Goal: Task Accomplishment & Management: Use online tool/utility

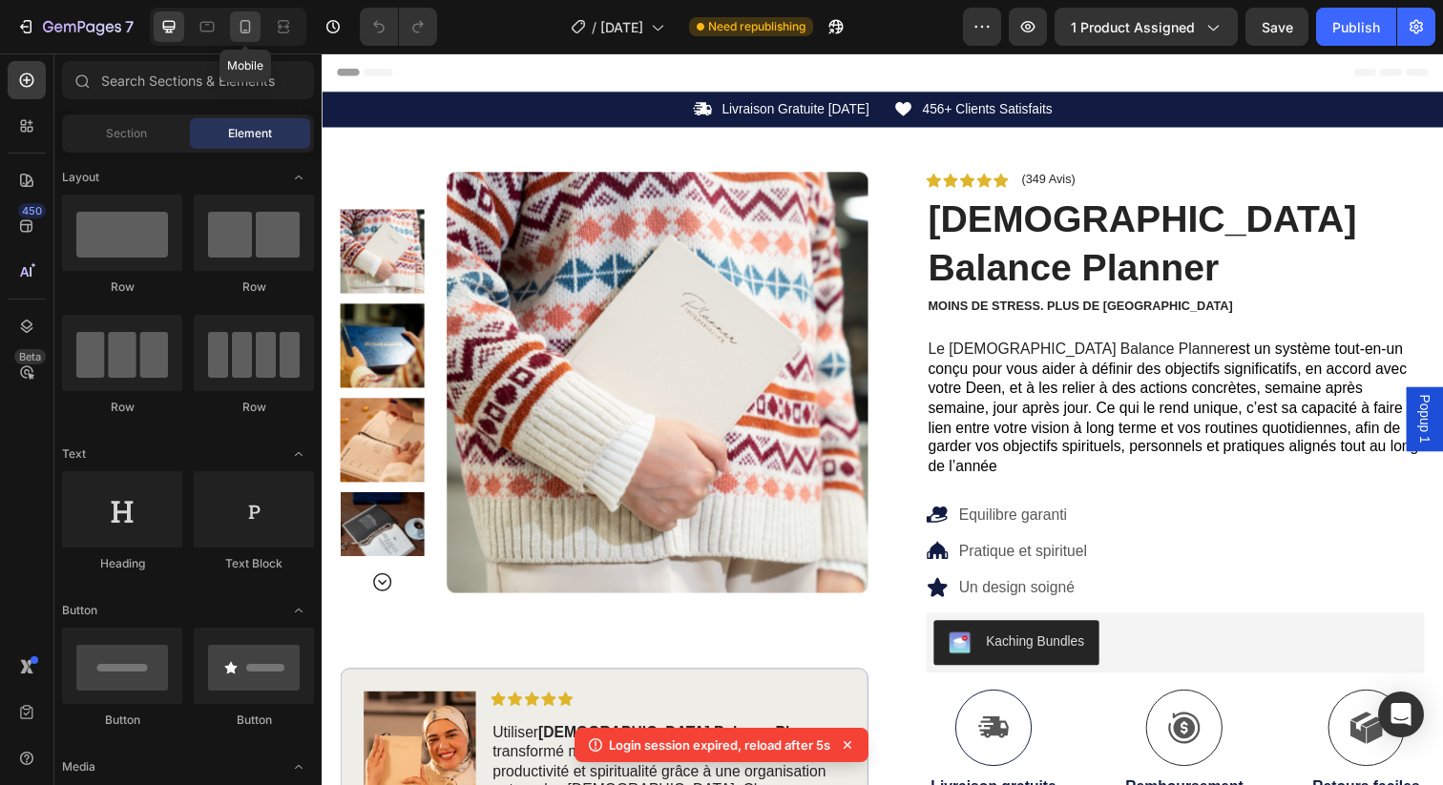
click at [250, 29] on icon at bounding box center [245, 26] width 10 height 13
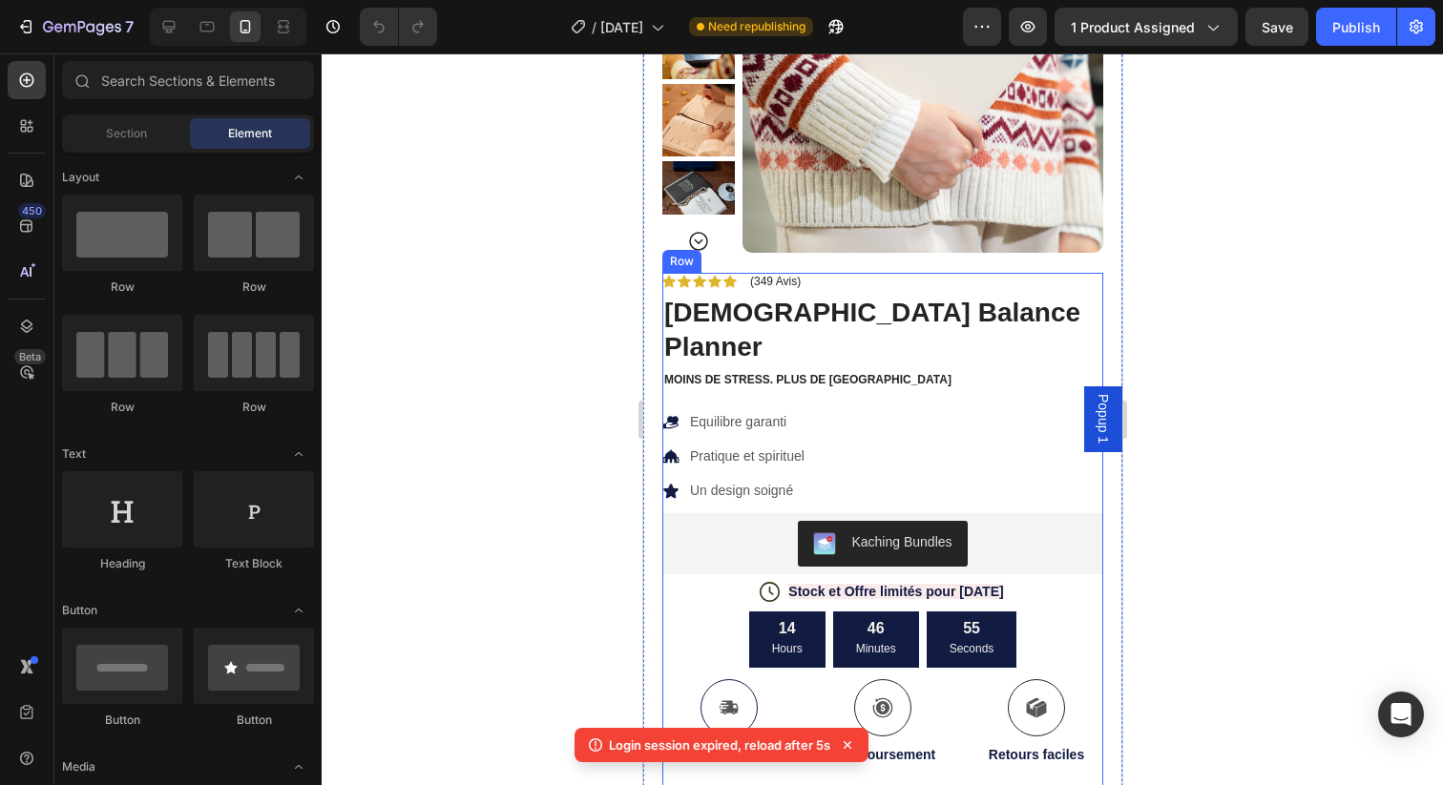
scroll to position [262, 0]
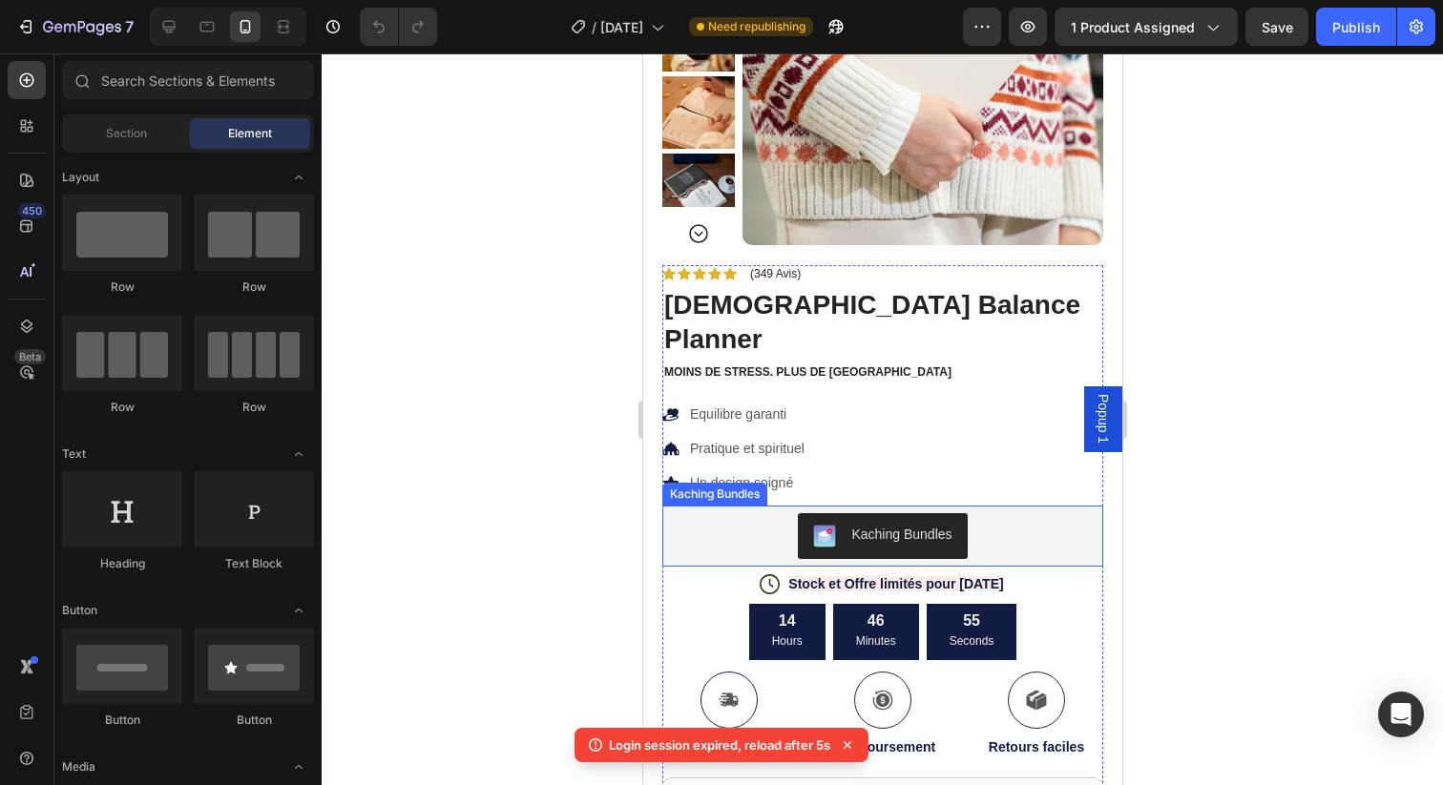
click at [790, 513] on div "Kaching Bundles" at bounding box center [882, 536] width 426 height 46
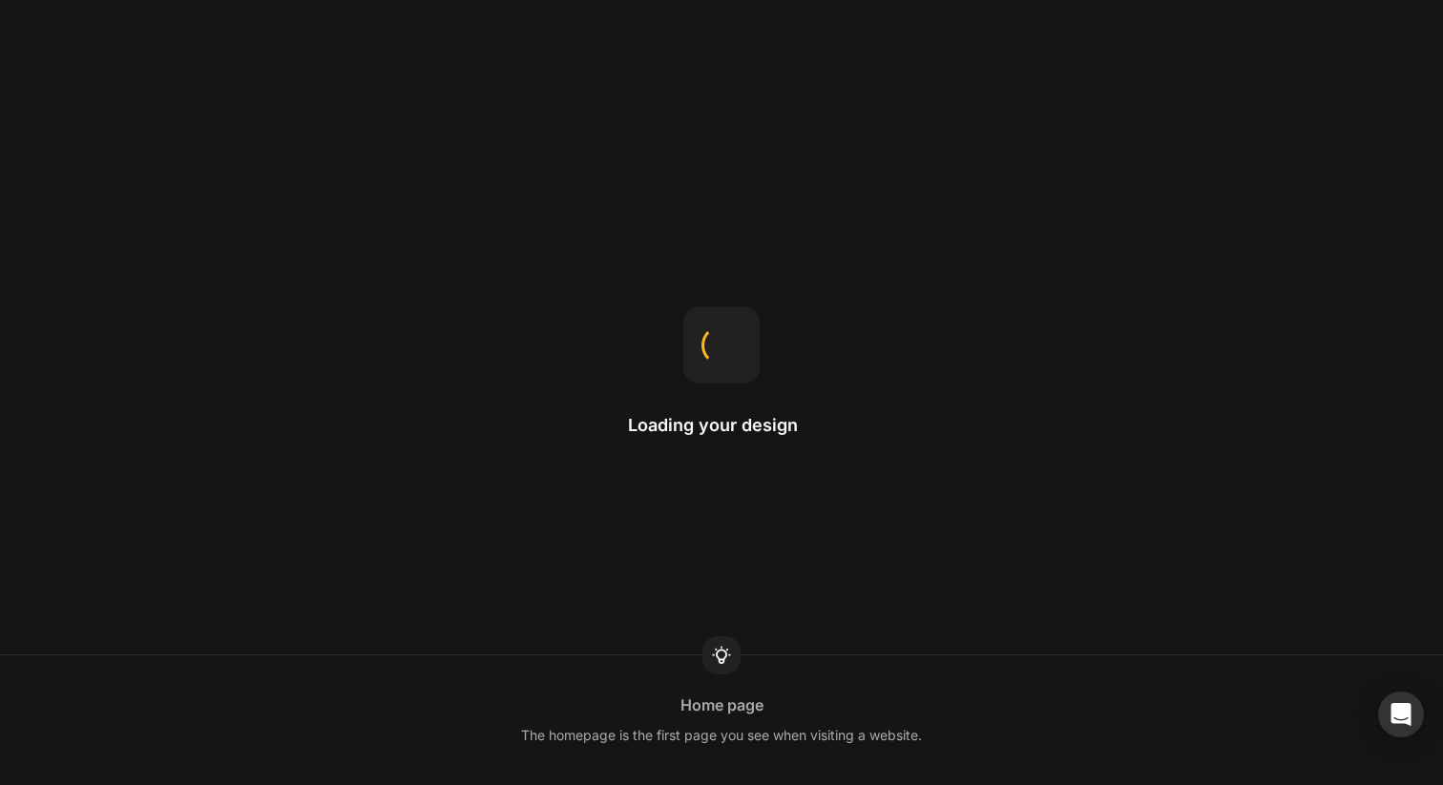
click at [315, 191] on div "Loading your design Home page The homepage is the first page you see when visit…" at bounding box center [721, 392] width 1443 height 785
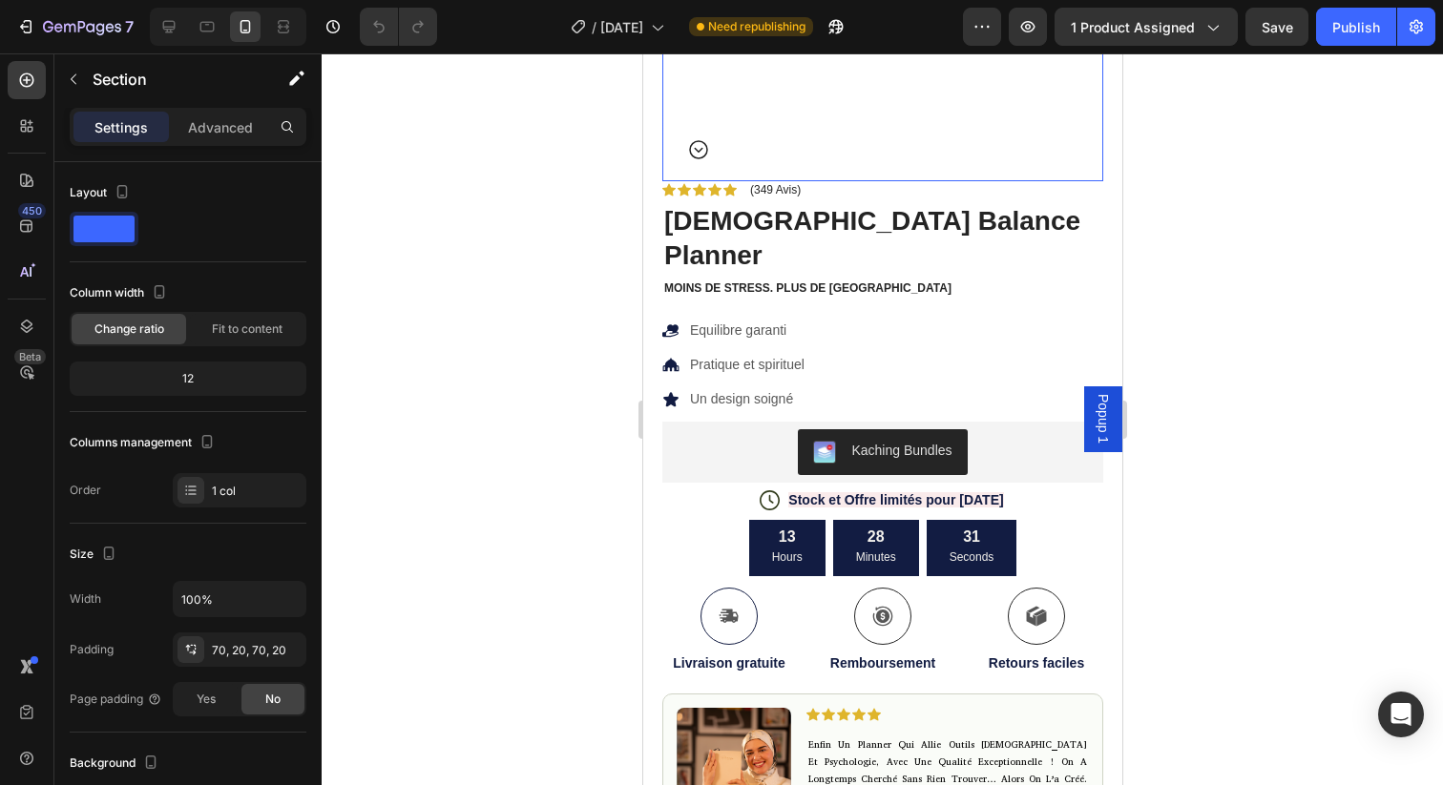
scroll to position [367, 0]
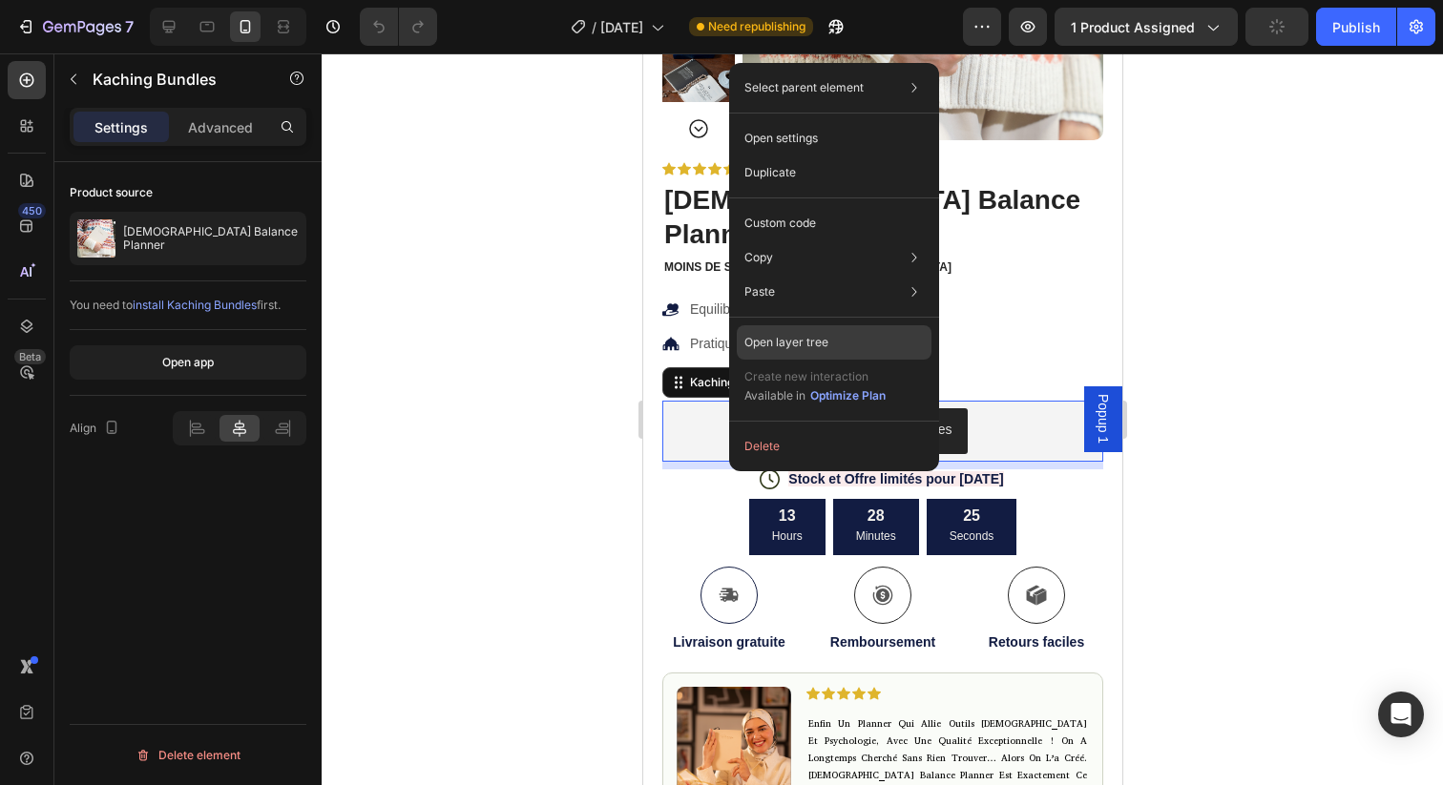
click at [792, 338] on p "Open layer tree" at bounding box center [786, 342] width 84 height 17
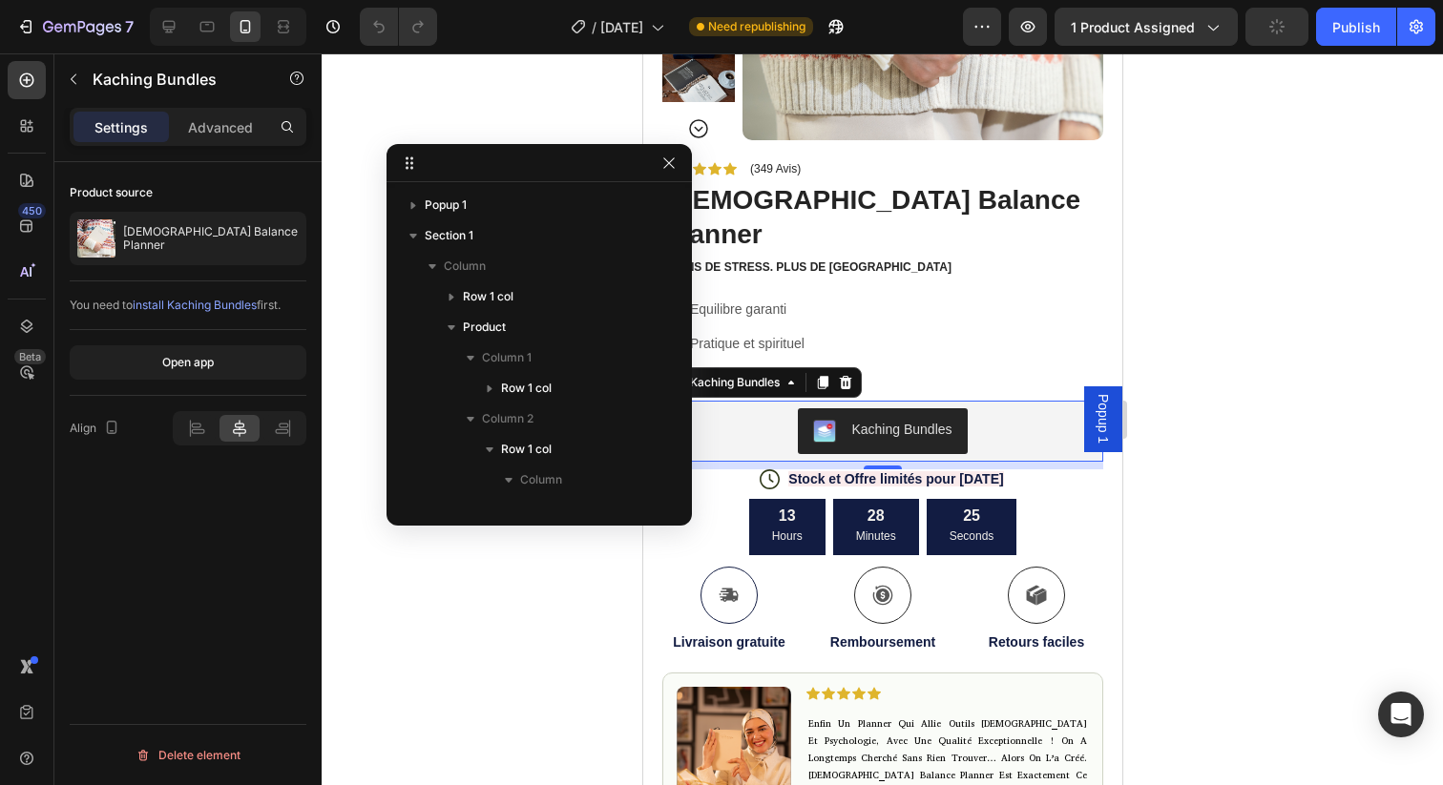
scroll to position [330, 0]
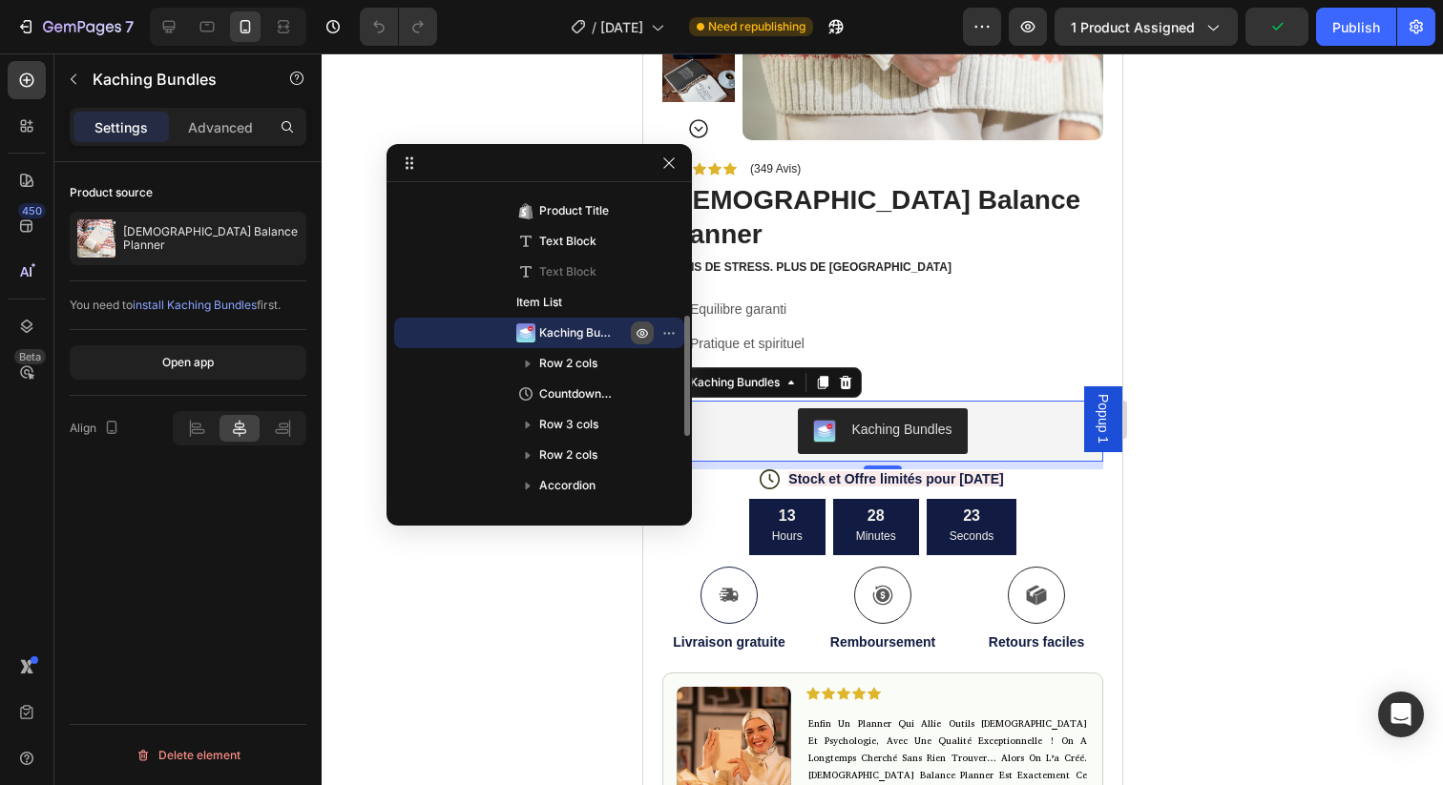
click at [640, 331] on icon "button" at bounding box center [642, 333] width 5 height 5
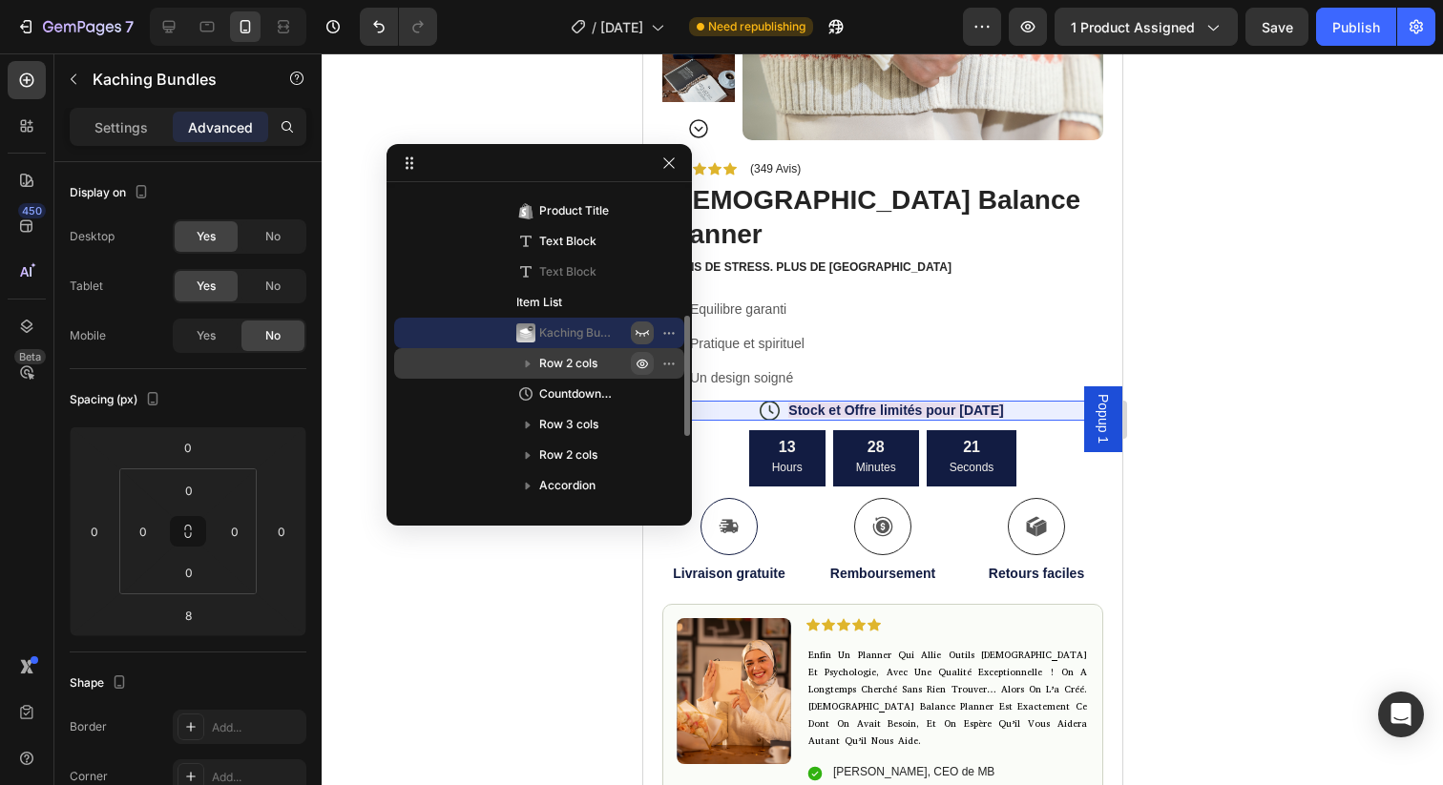
click at [648, 365] on icon "button" at bounding box center [642, 363] width 15 height 15
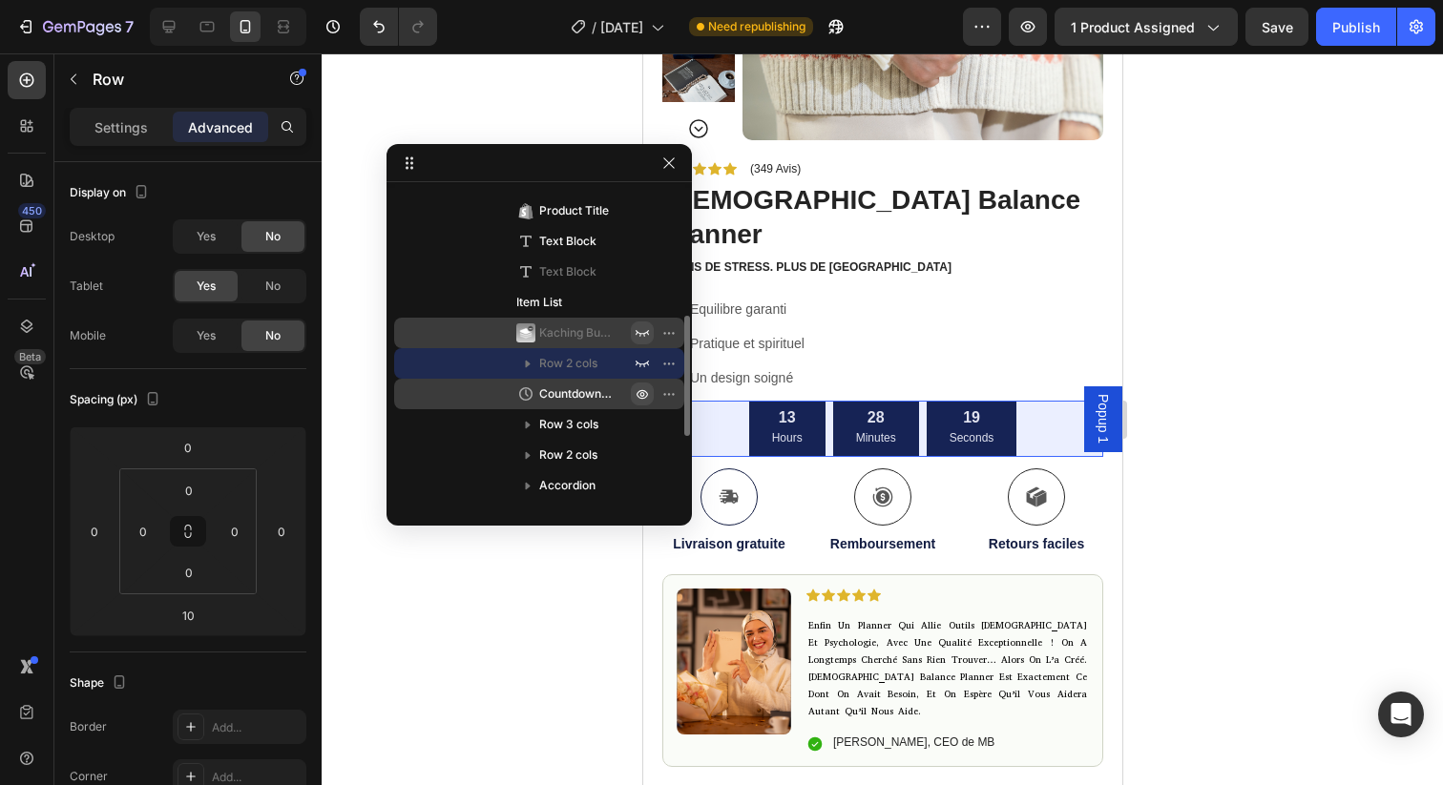
click at [647, 388] on icon "button" at bounding box center [642, 393] width 15 height 15
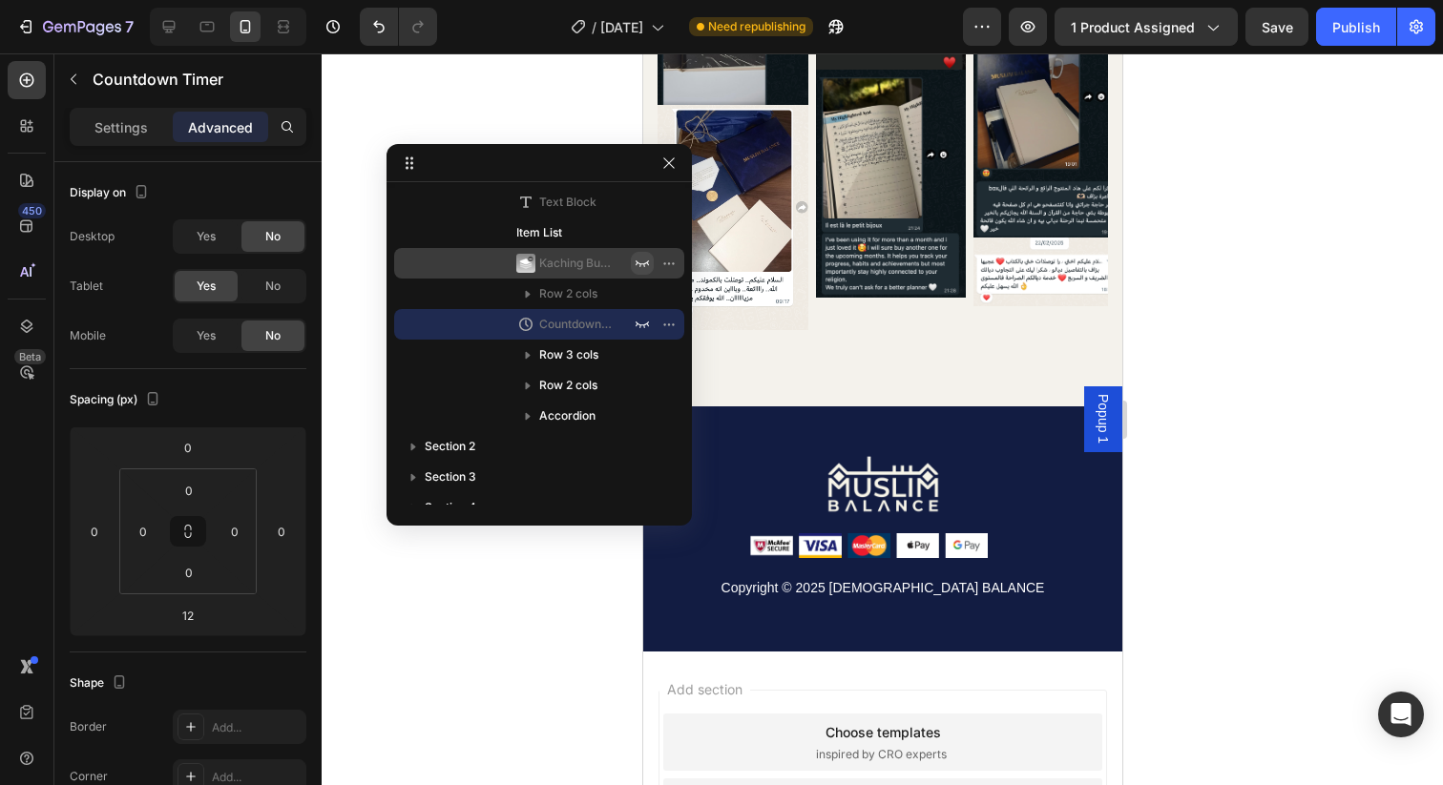
scroll to position [5267, 0]
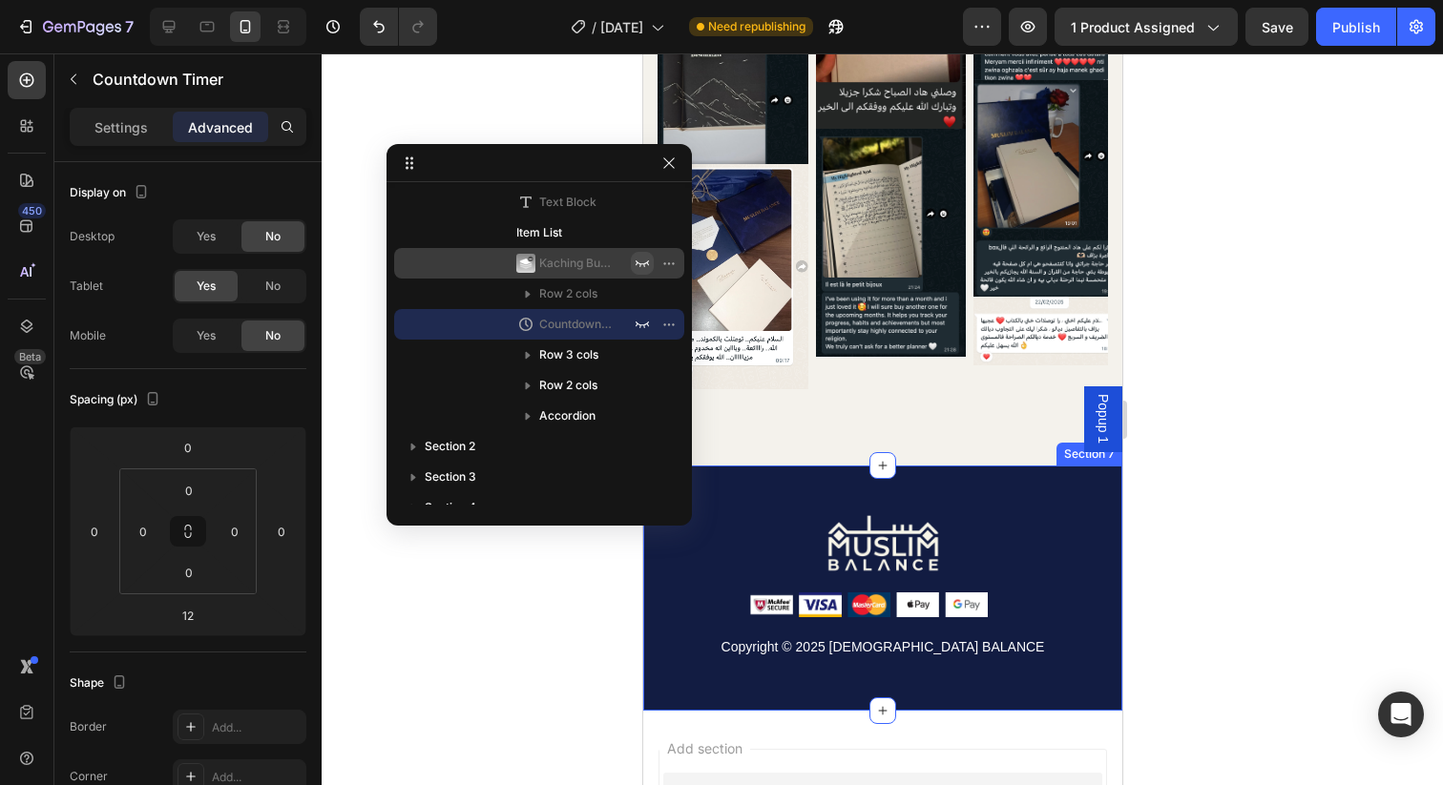
click at [825, 481] on div "Image Copyright © 2025 [DEMOGRAPHIC_DATA] BALANCE Text block Image Image Image …" at bounding box center [881, 588] width 479 height 245
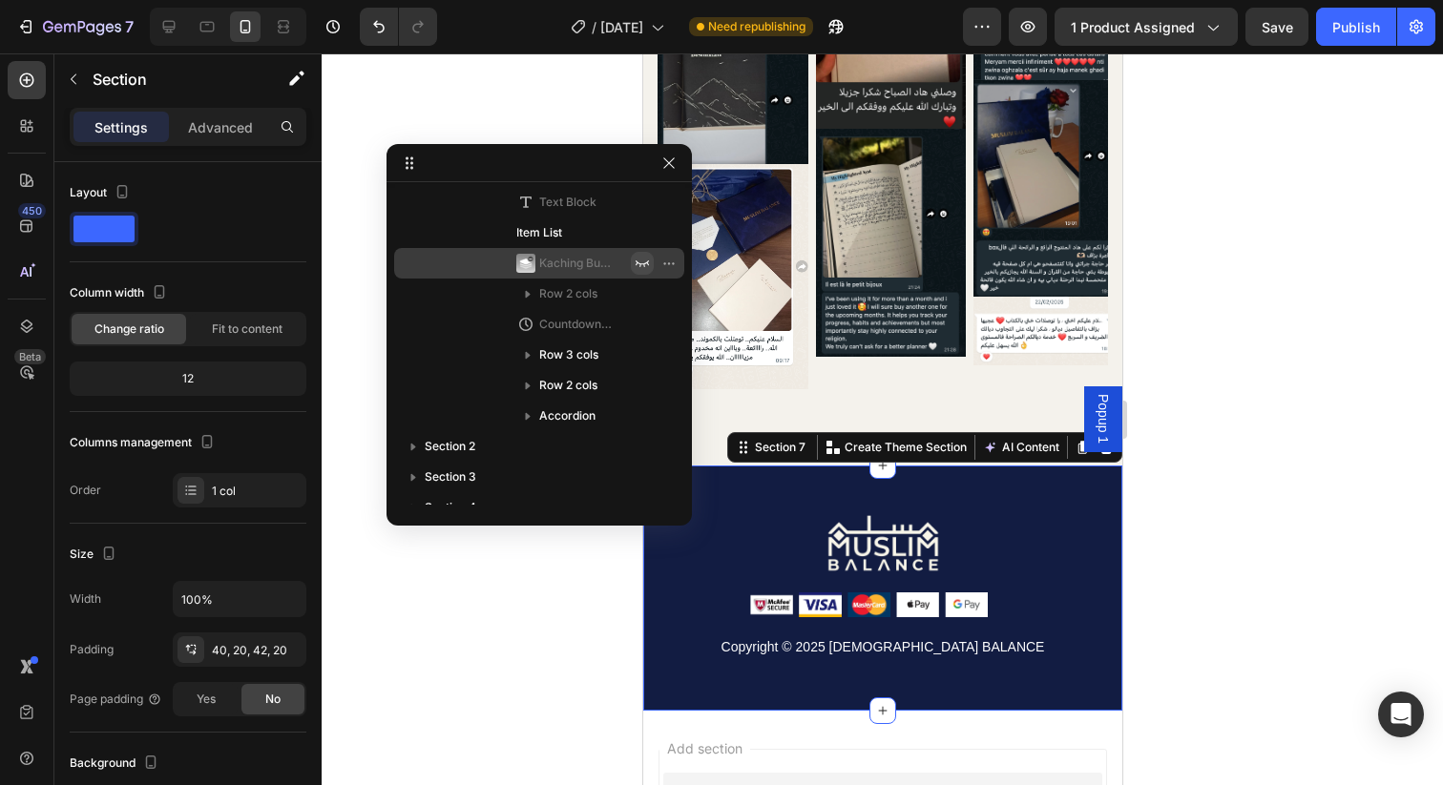
scroll to position [601, 0]
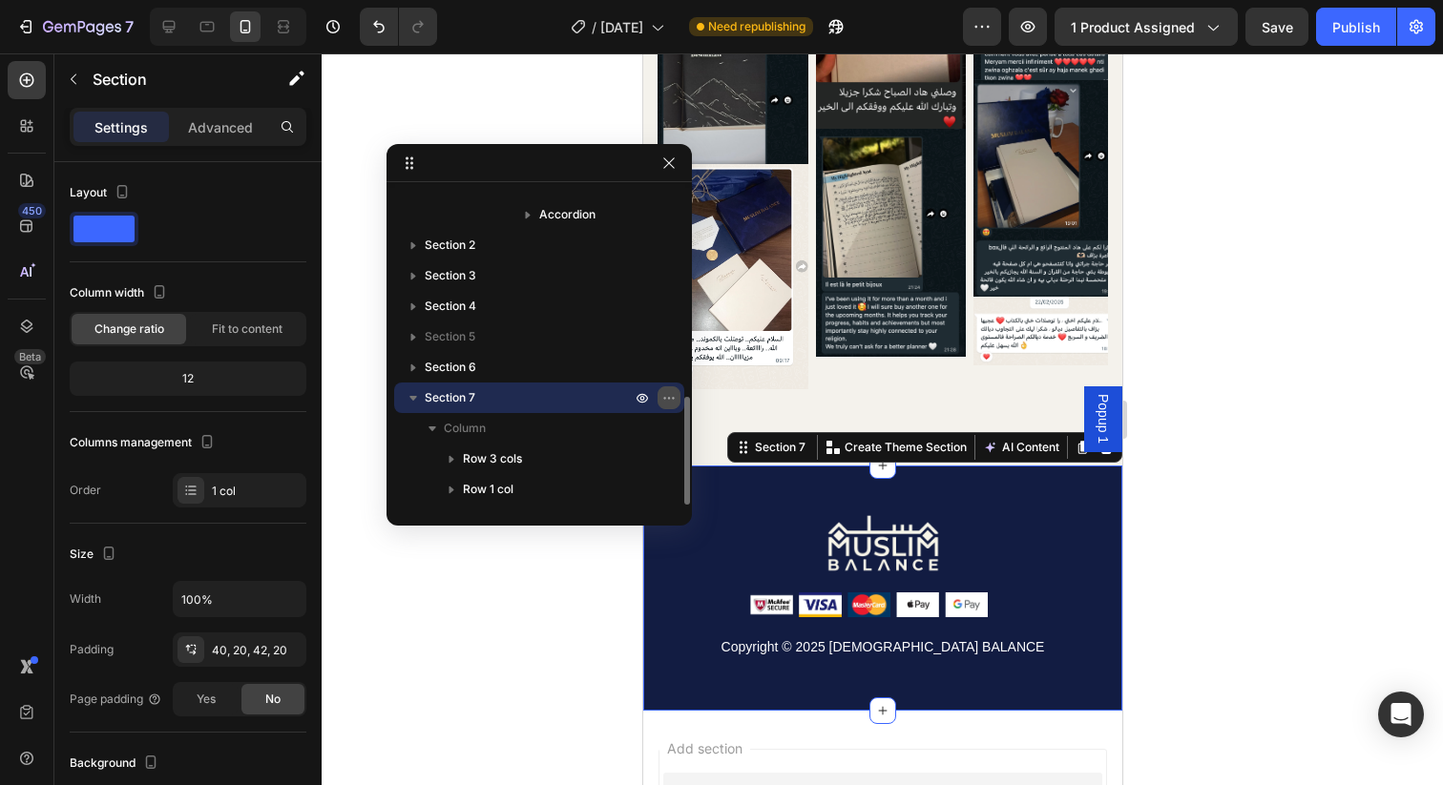
click at [668, 402] on icon "button" at bounding box center [668, 397] width 15 height 15
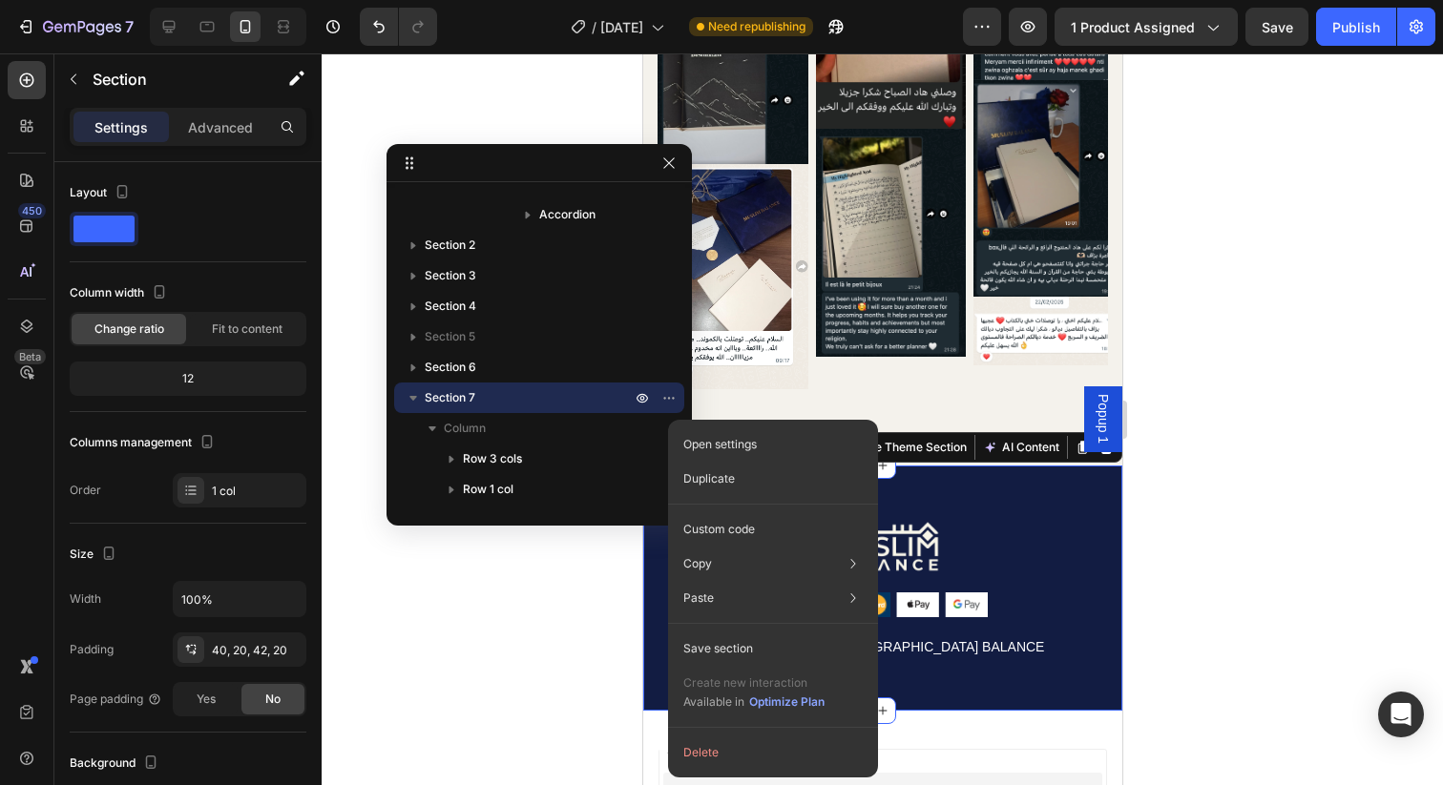
click at [1038, 485] on div "Image Copyright © 2025 [DEMOGRAPHIC_DATA] BALANCE Text block Image Image Image …" at bounding box center [881, 588] width 479 height 245
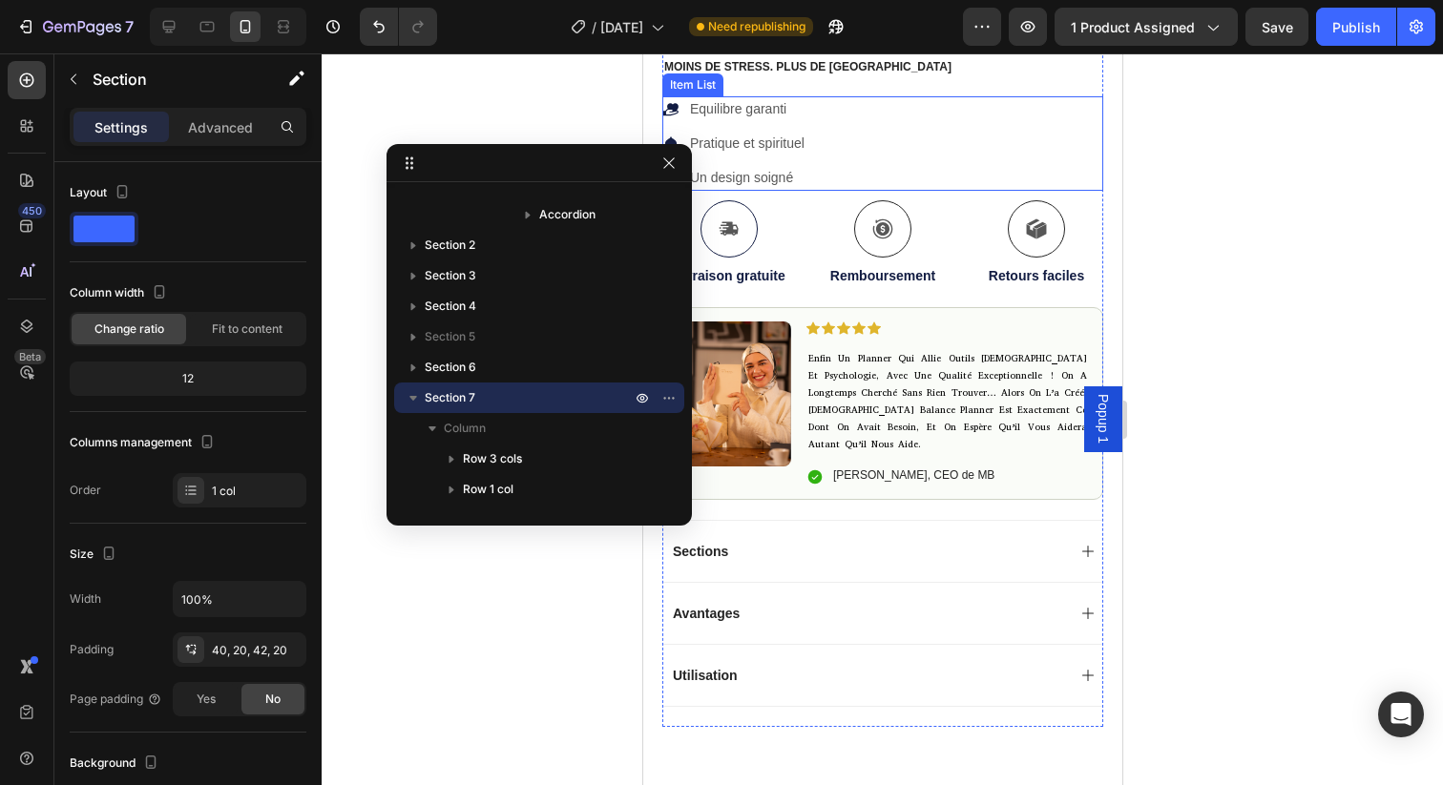
scroll to position [574, 0]
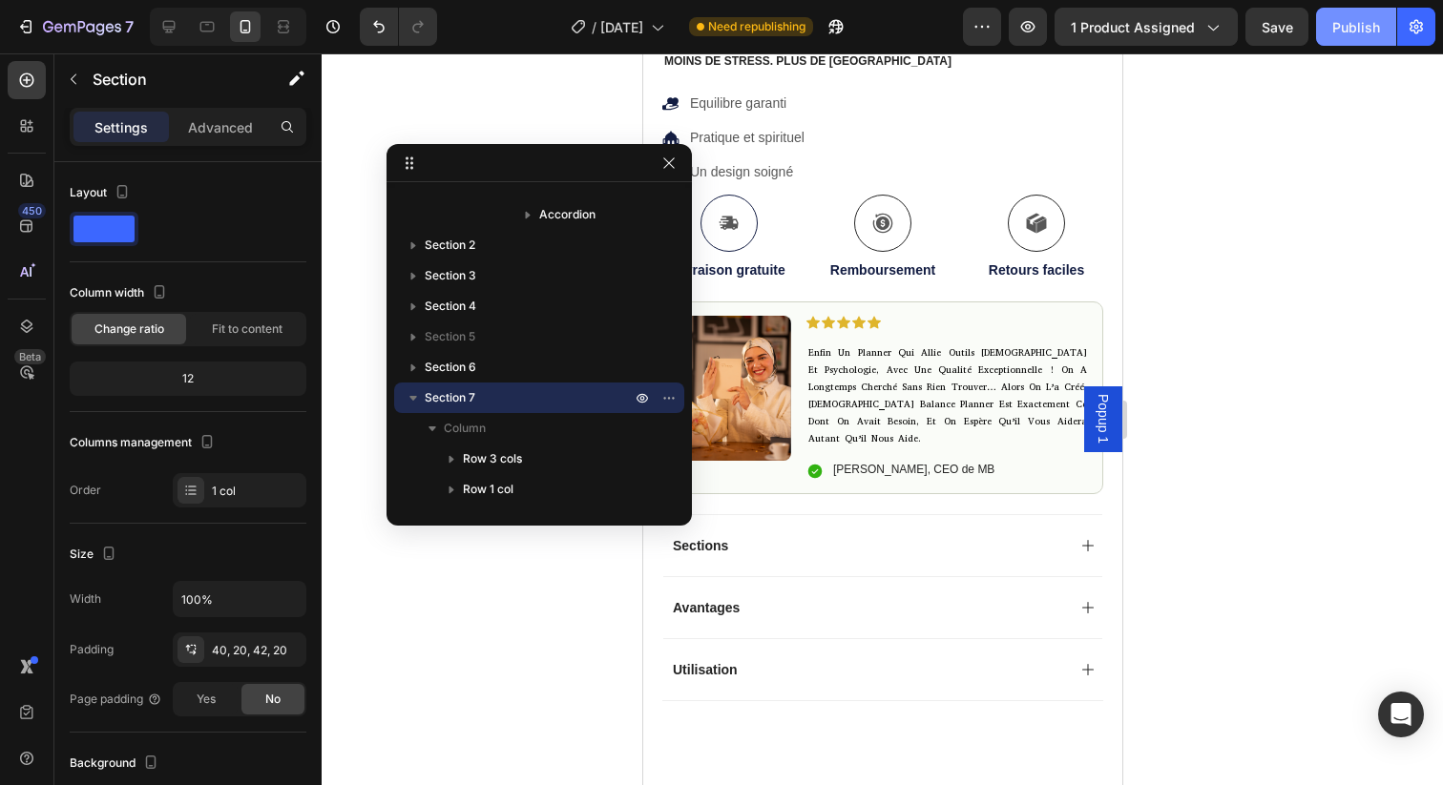
click at [1355, 29] on div "Publish" at bounding box center [1356, 27] width 48 height 20
click at [206, 24] on icon at bounding box center [207, 27] width 14 height 10
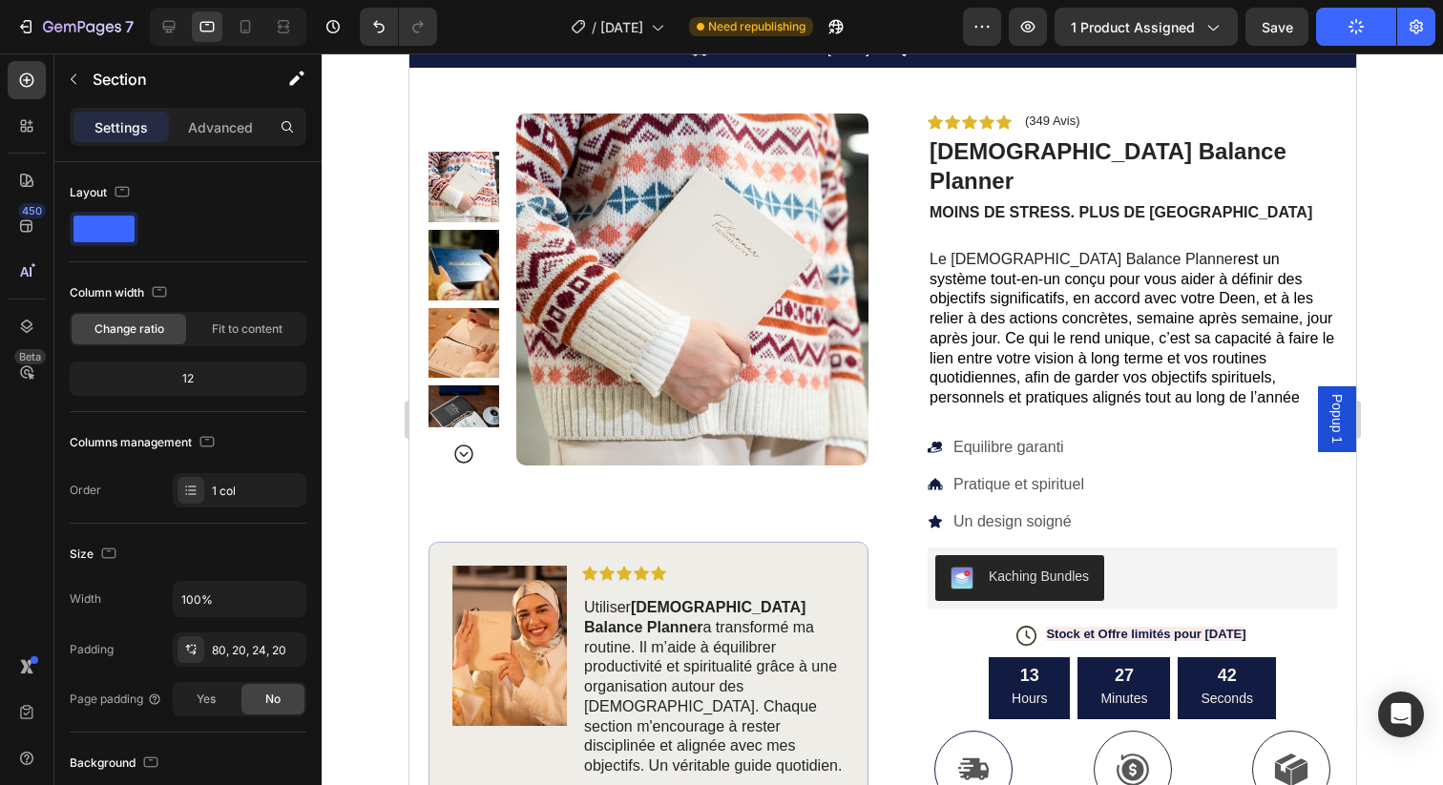
scroll to position [195, 0]
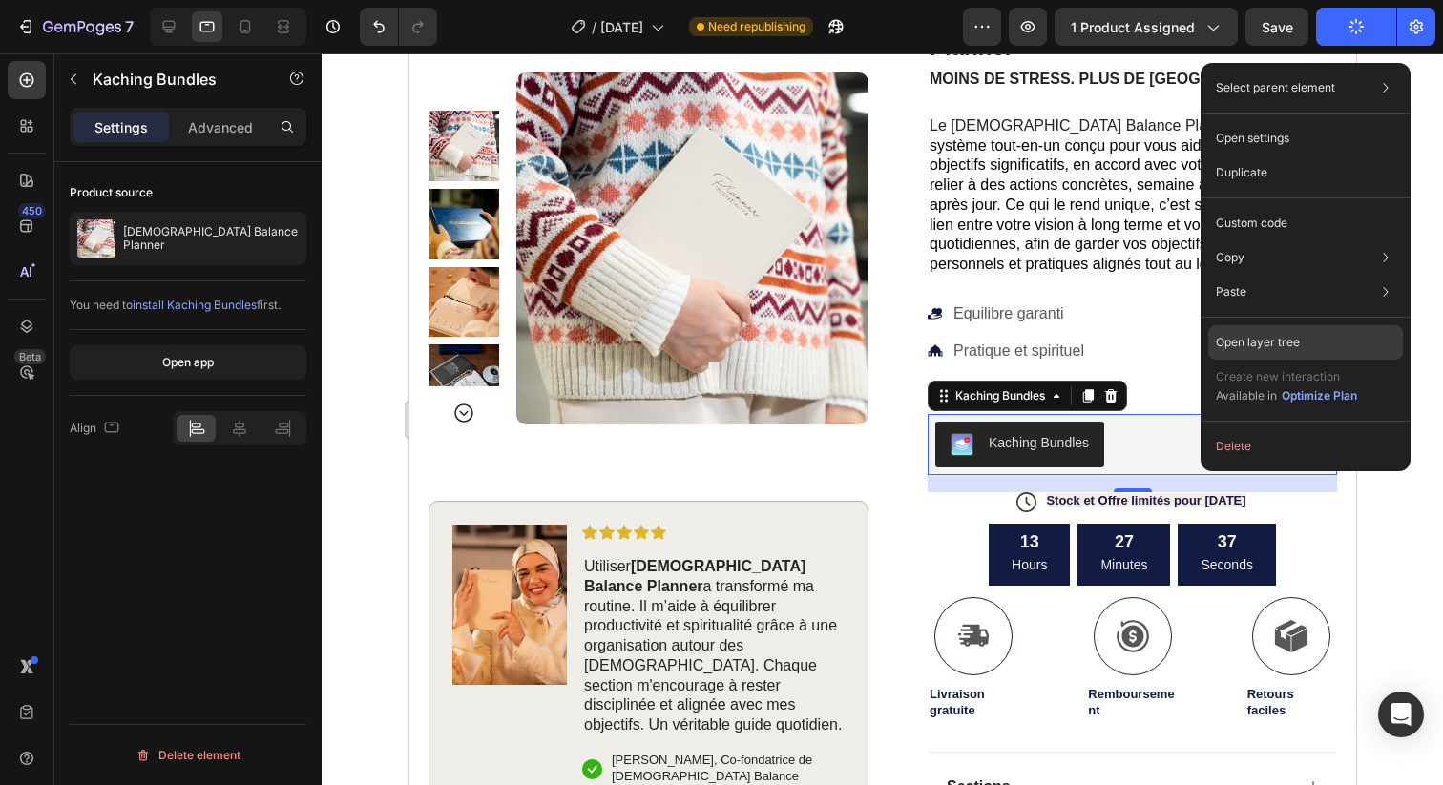
click at [1240, 335] on p "Open layer tree" at bounding box center [1258, 342] width 84 height 17
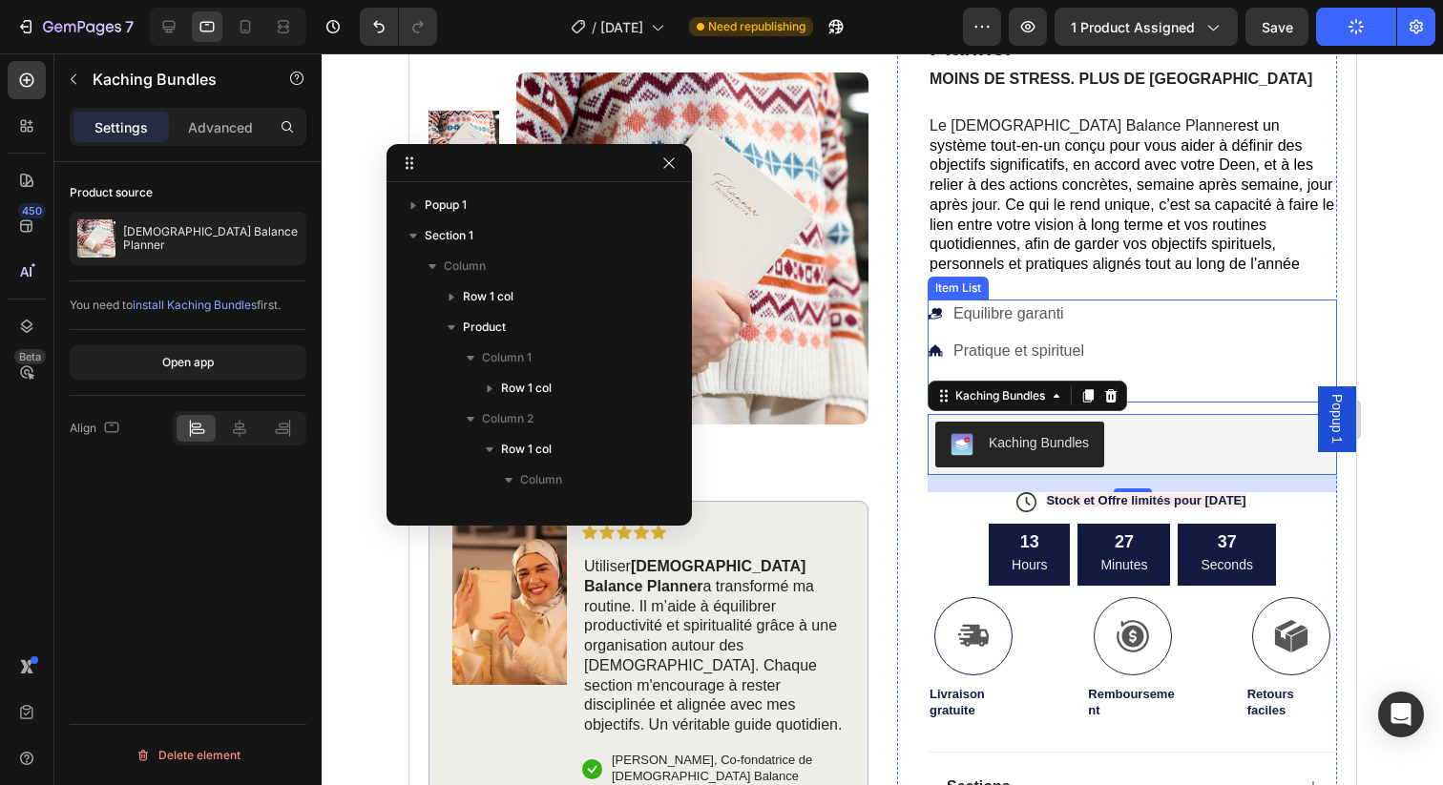
scroll to position [330, 0]
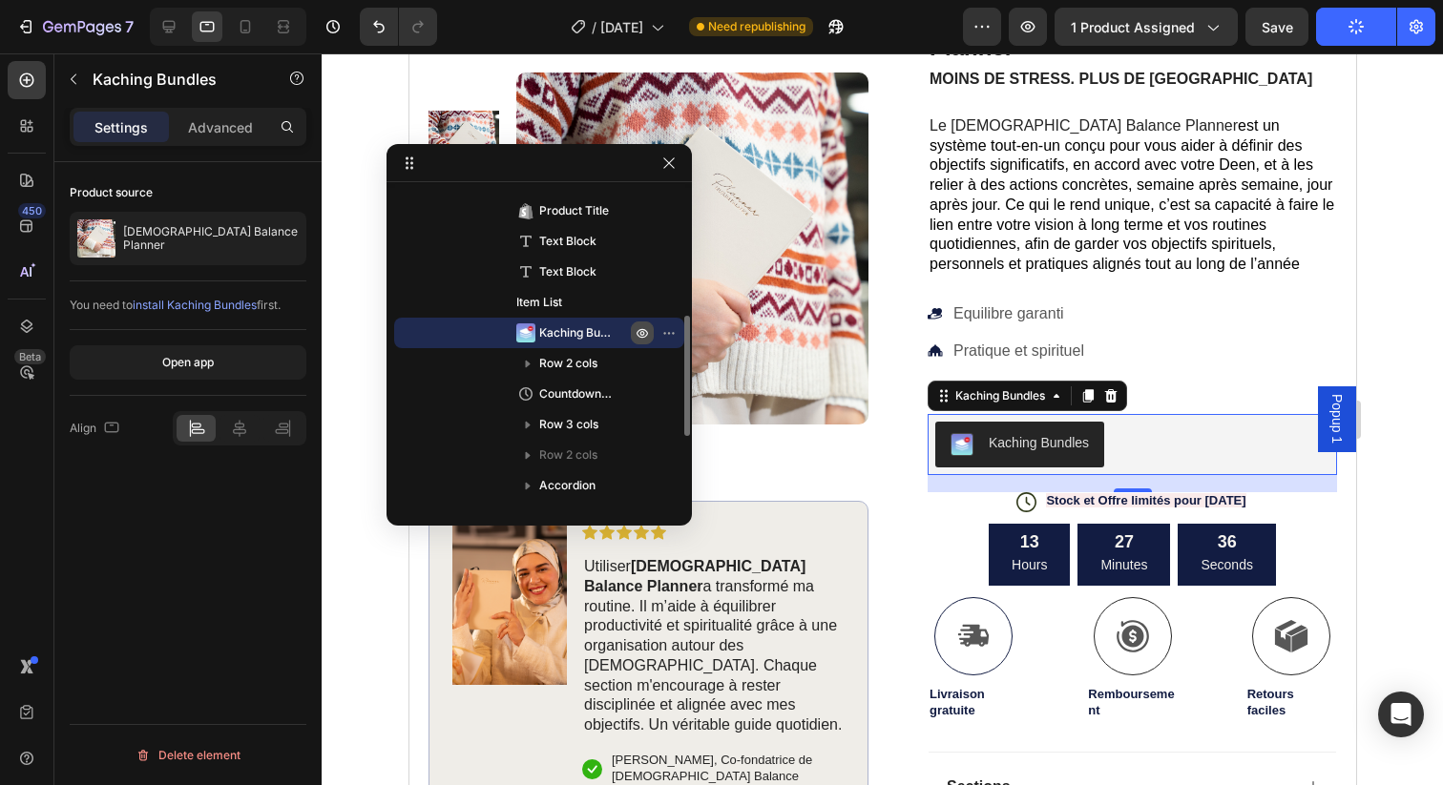
click at [672, 334] on icon "button" at bounding box center [673, 333] width 2 height 2
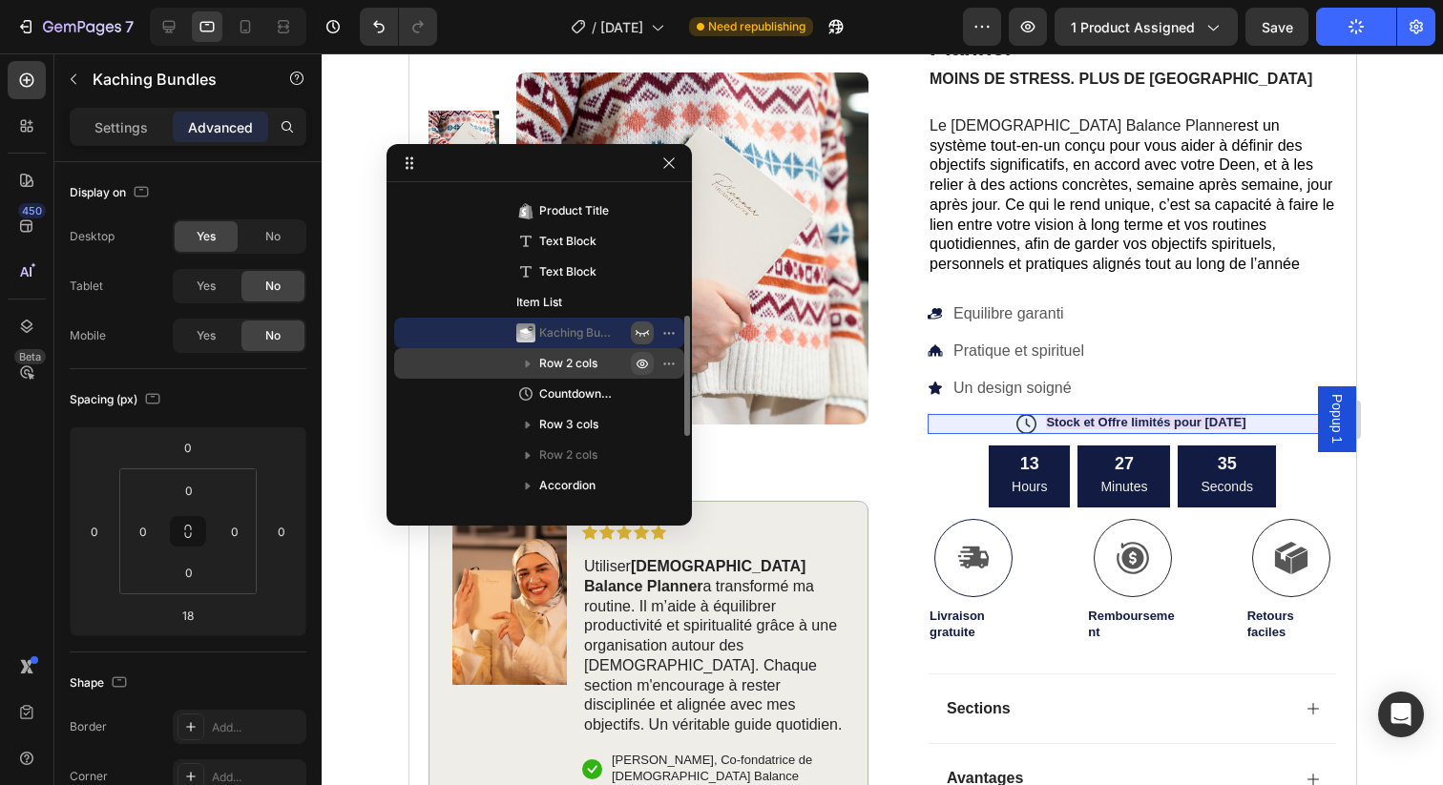
click at [638, 365] on icon "button" at bounding box center [642, 363] width 15 height 15
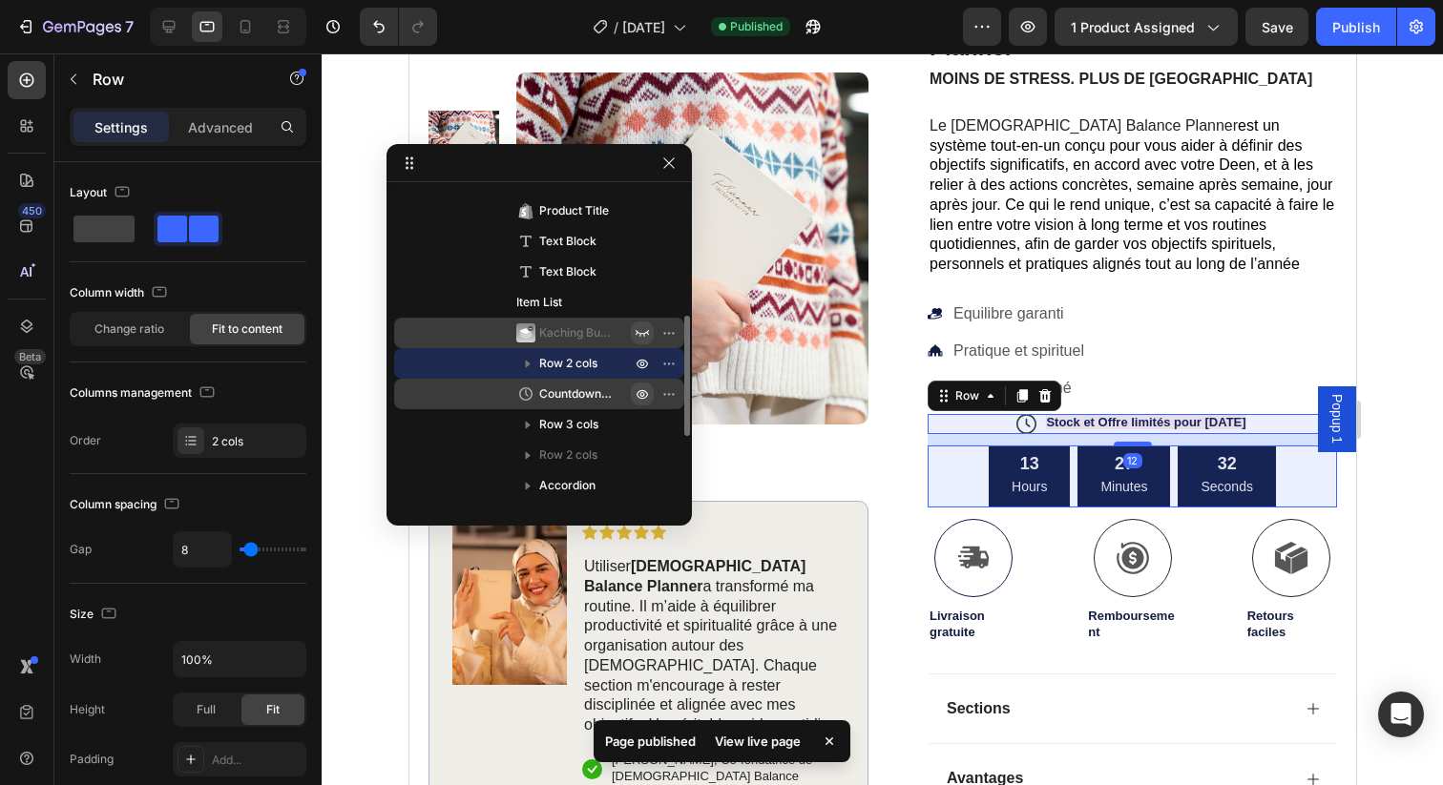
click at [632, 397] on button "button" at bounding box center [642, 394] width 23 height 23
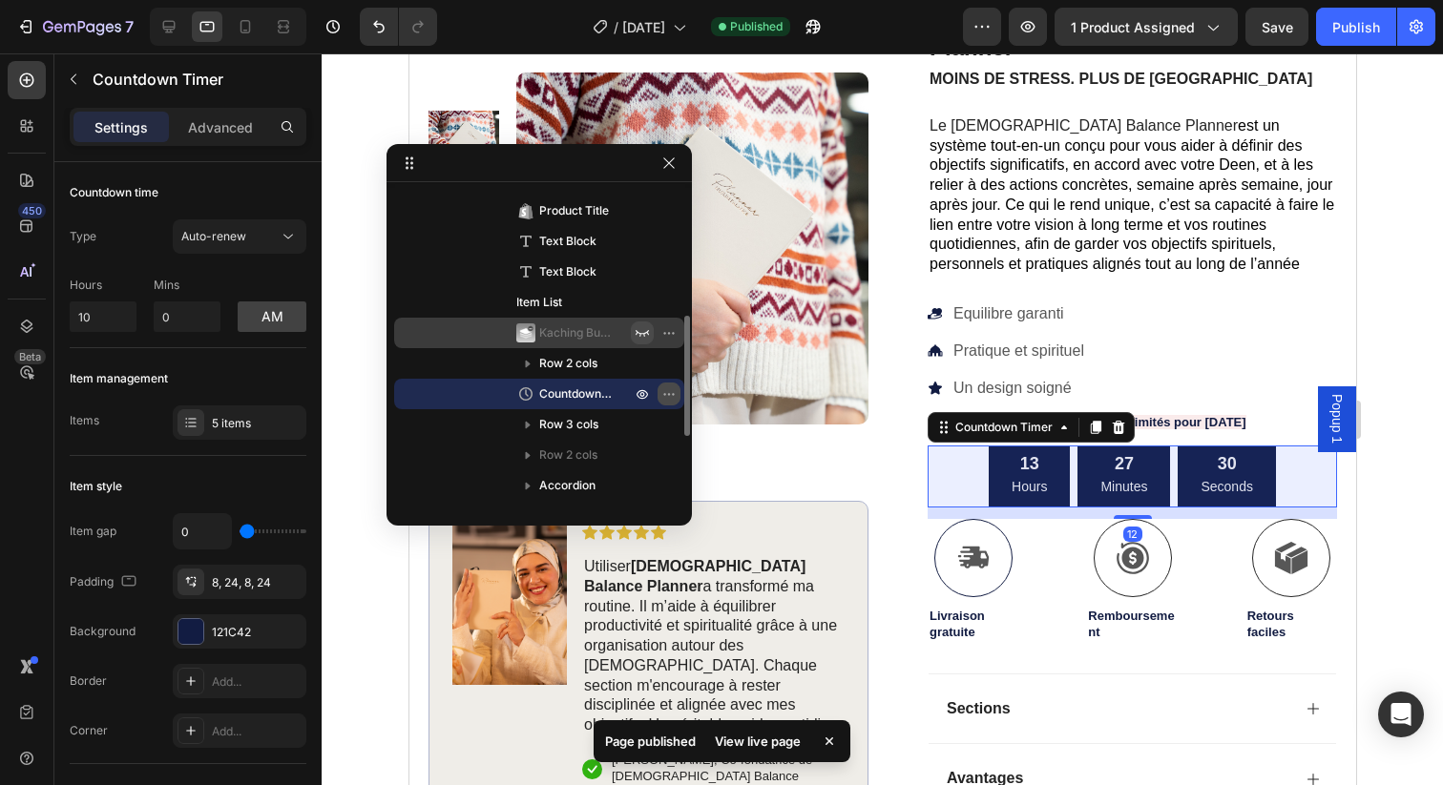
click at [664, 394] on icon "button" at bounding box center [664, 394] width 2 height 2
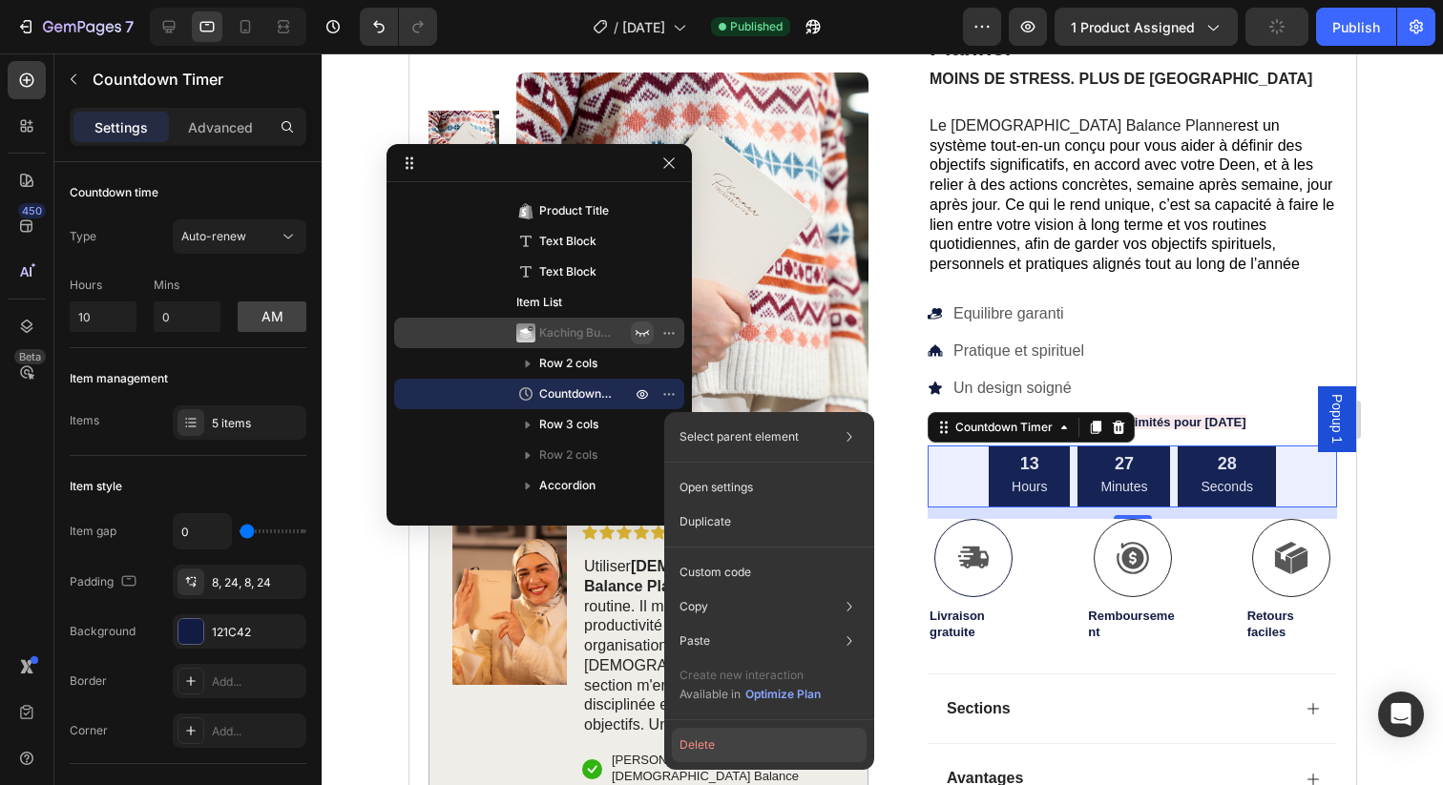
click at [712, 740] on button "Delete" at bounding box center [769, 745] width 195 height 34
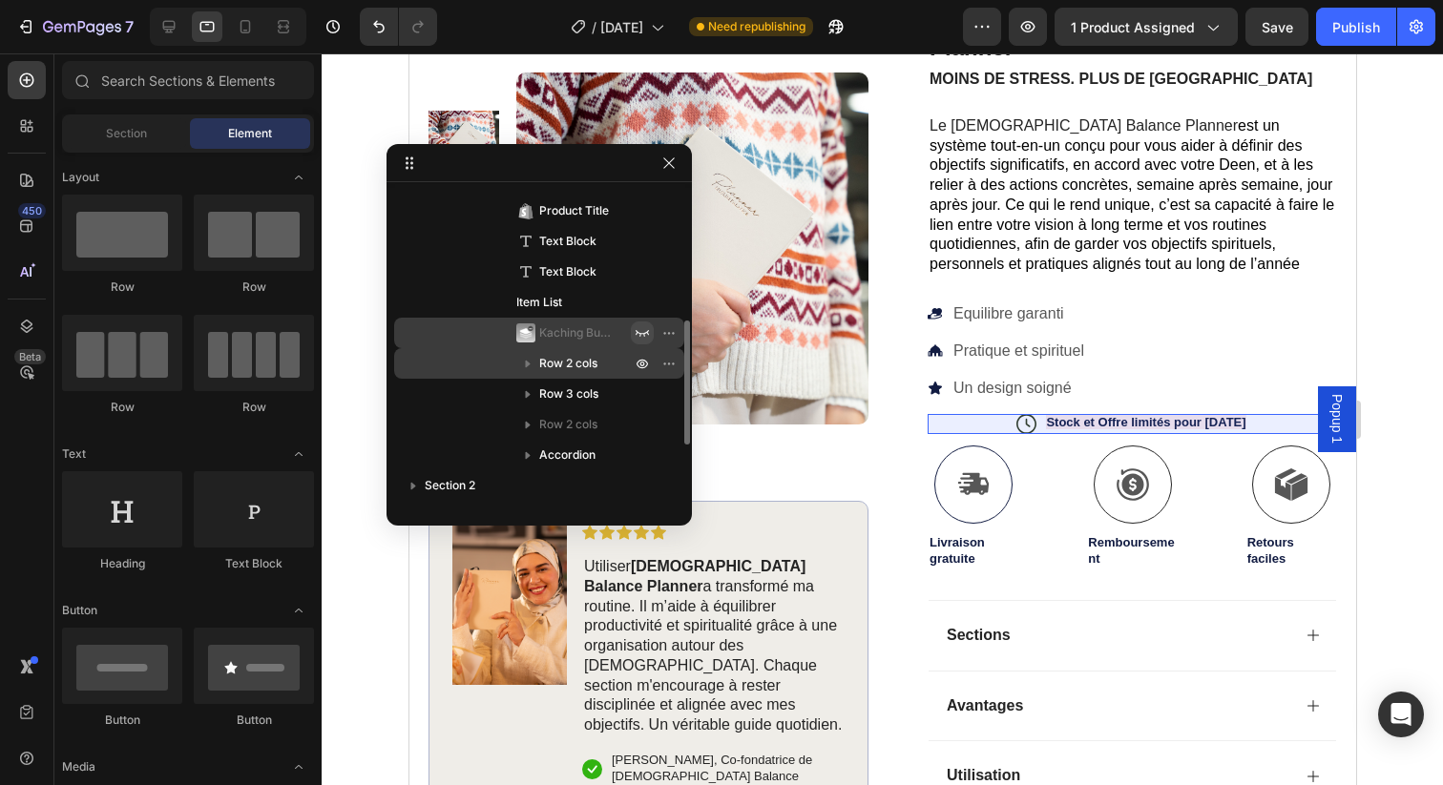
click at [655, 366] on div at bounding box center [656, 363] width 50 height 31
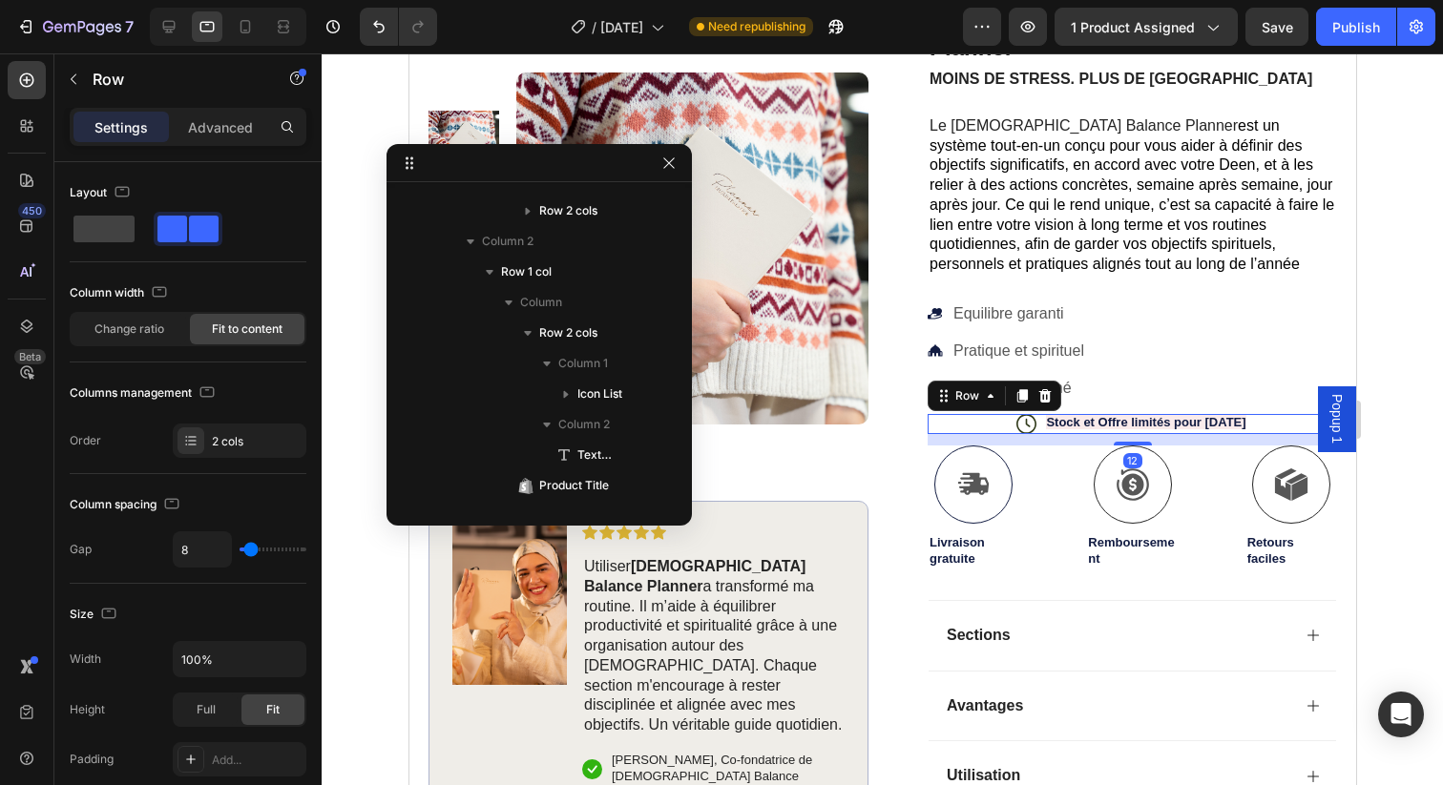
scroll to position [636, 0]
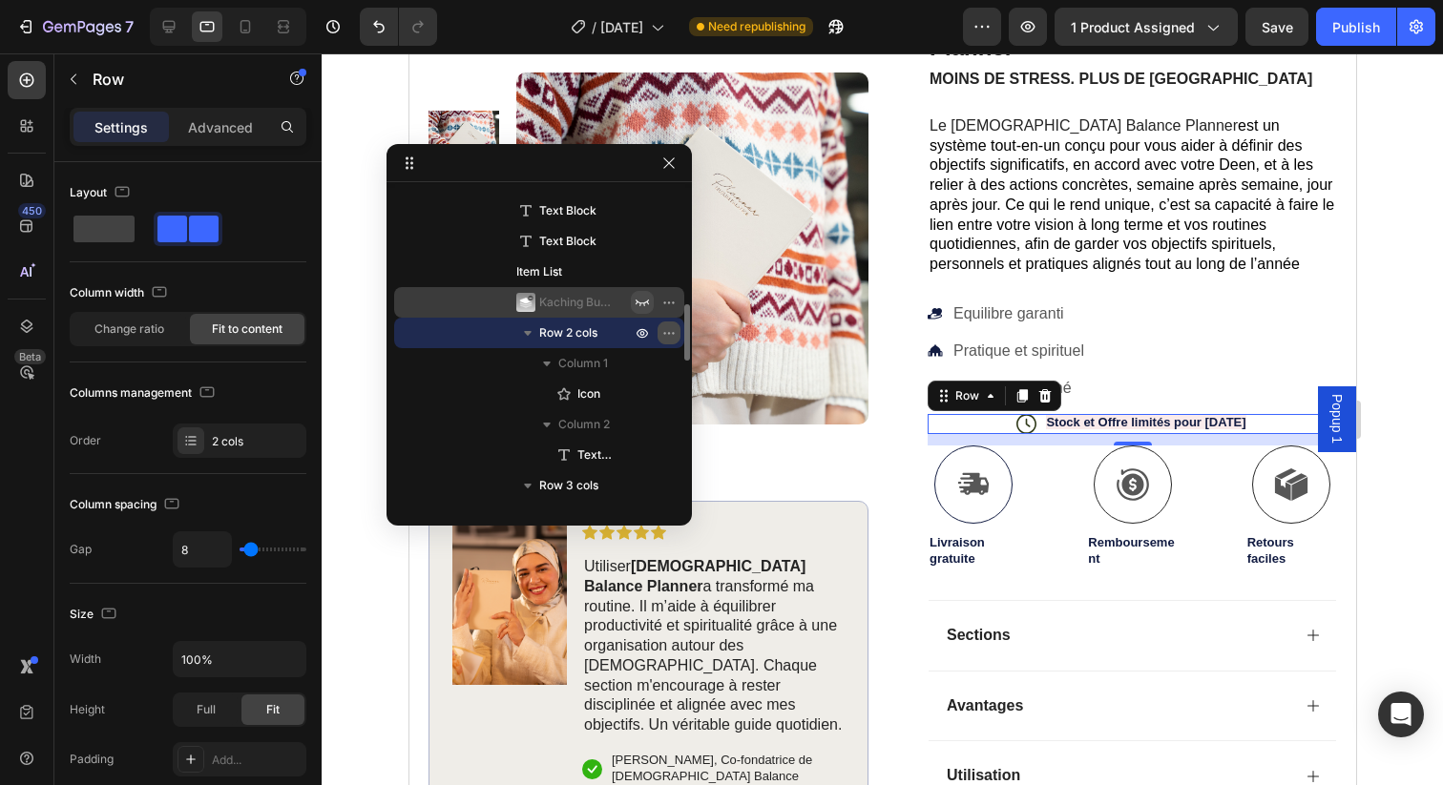
click at [670, 334] on icon "button" at bounding box center [668, 332] width 15 height 15
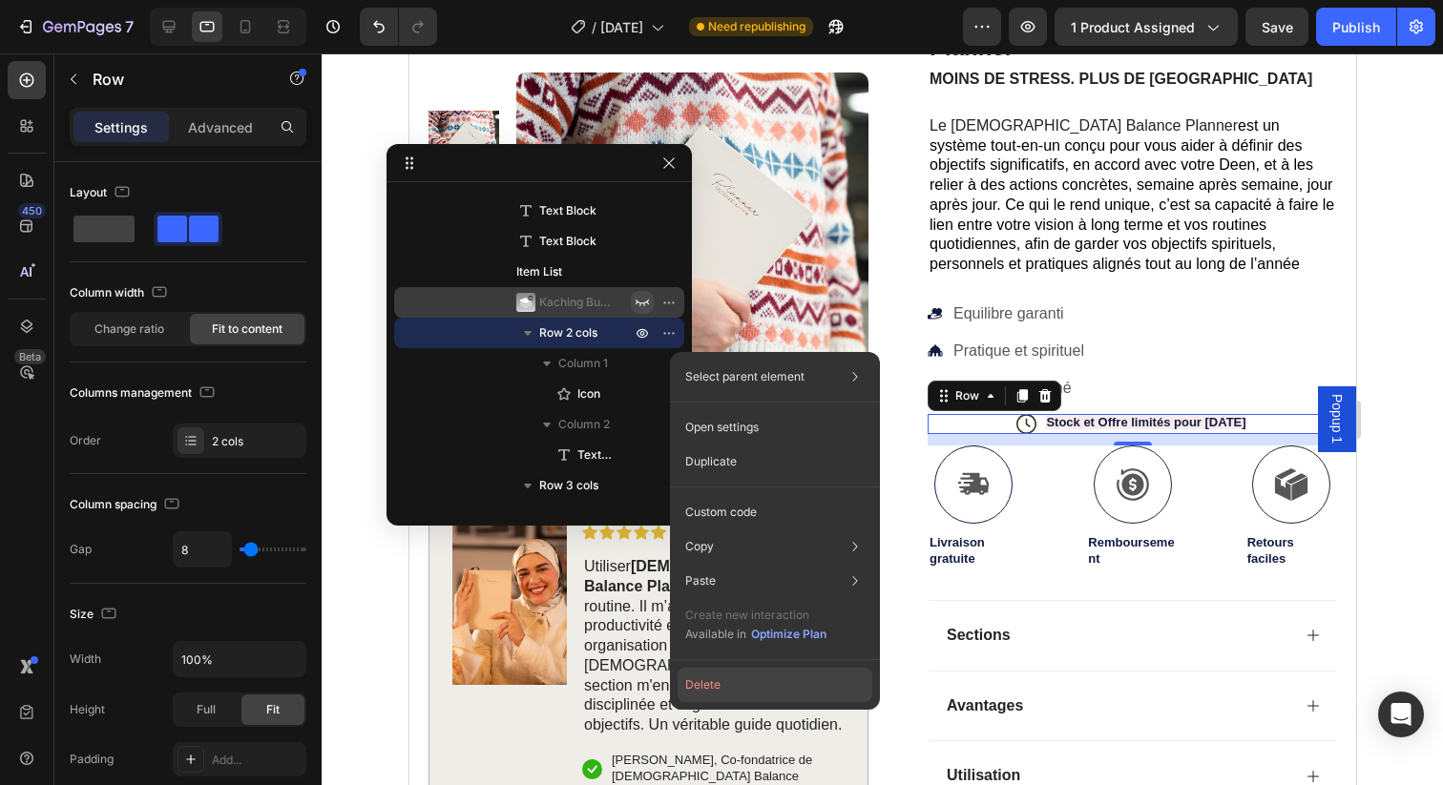
click at [759, 684] on button "Delete" at bounding box center [775, 685] width 195 height 34
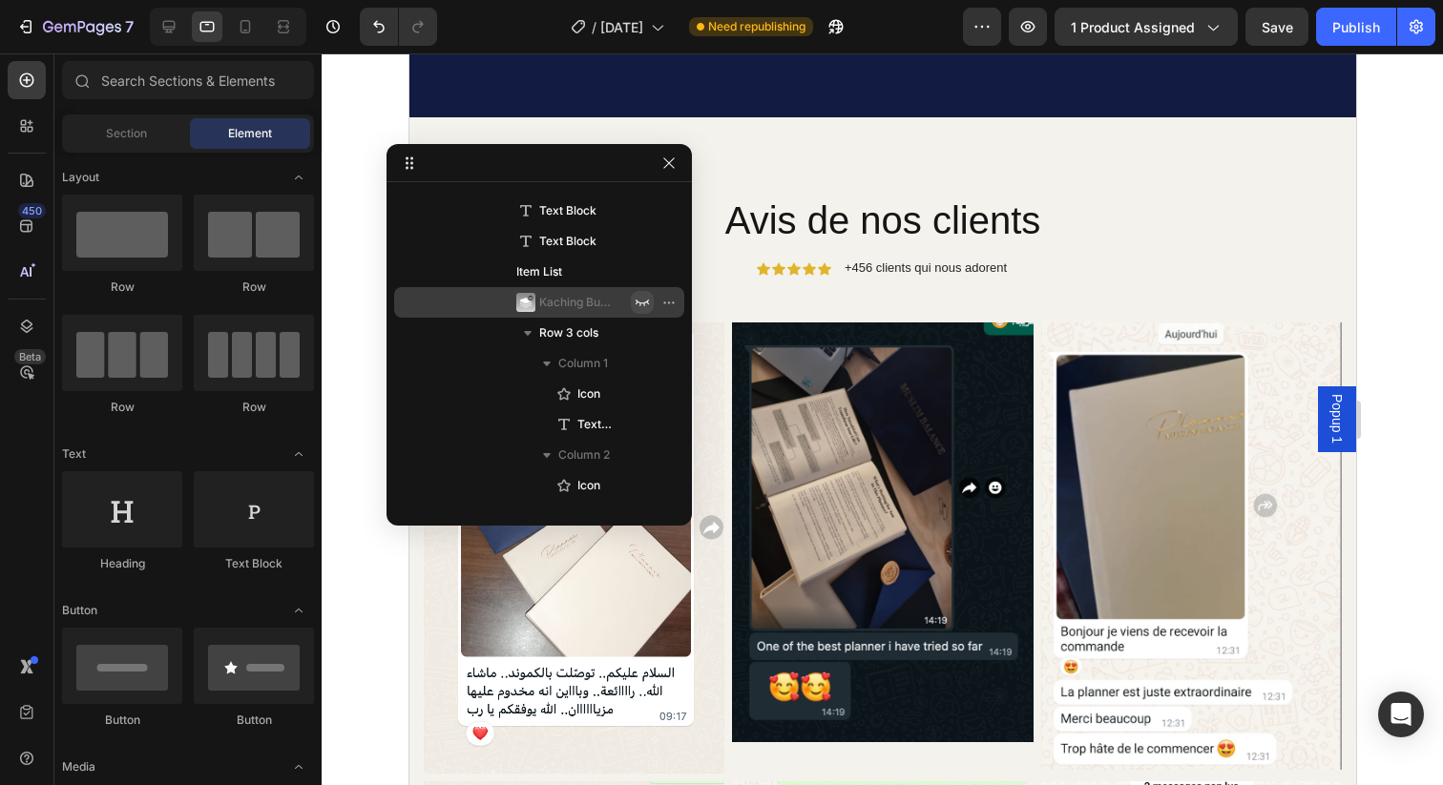
scroll to position [2709, 0]
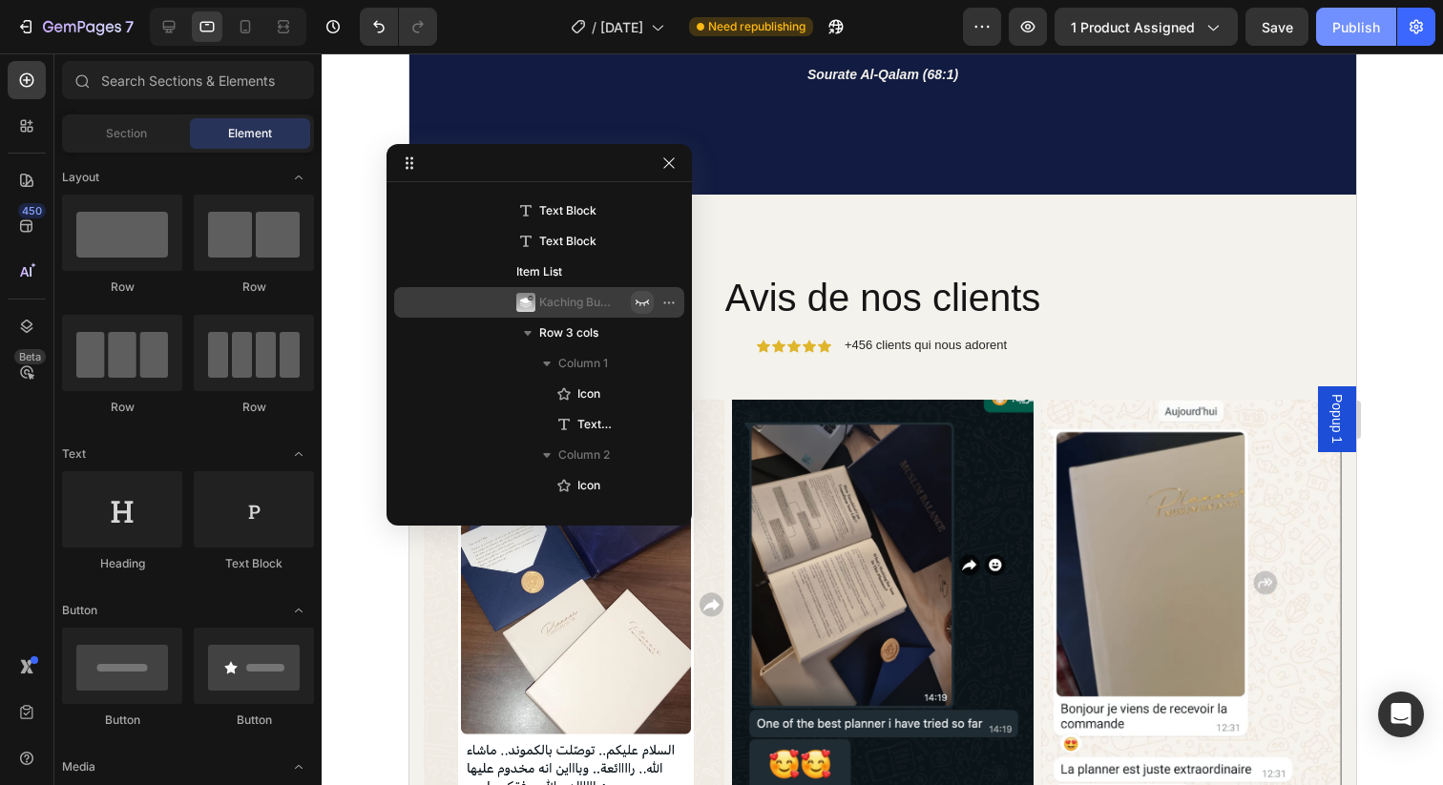
click at [1366, 34] on div "Publish" at bounding box center [1356, 27] width 48 height 20
click at [664, 159] on icon "button" at bounding box center [668, 162] width 10 height 10
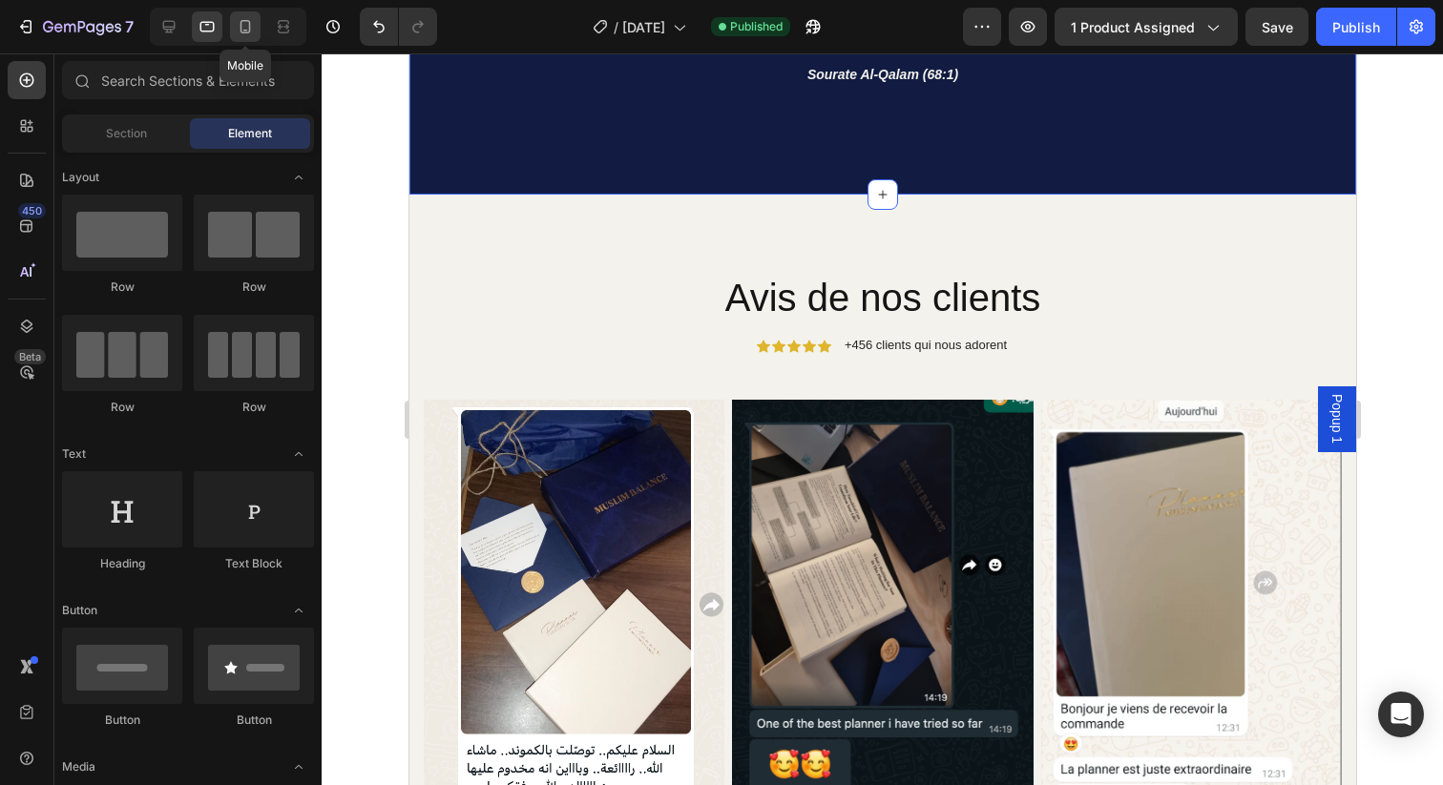
click at [244, 30] on icon at bounding box center [245, 26] width 10 height 13
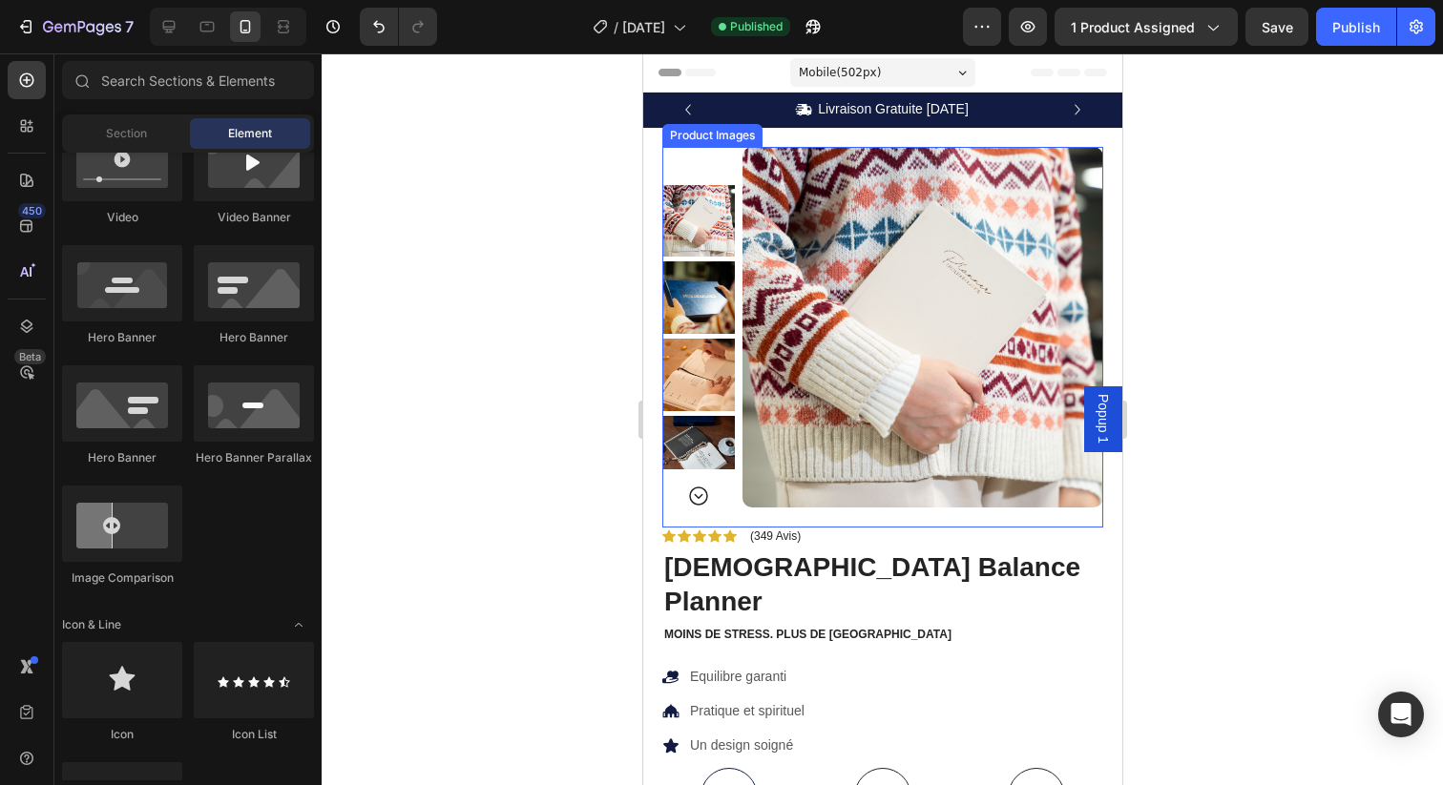
click at [1056, 233] on img at bounding box center [922, 327] width 361 height 361
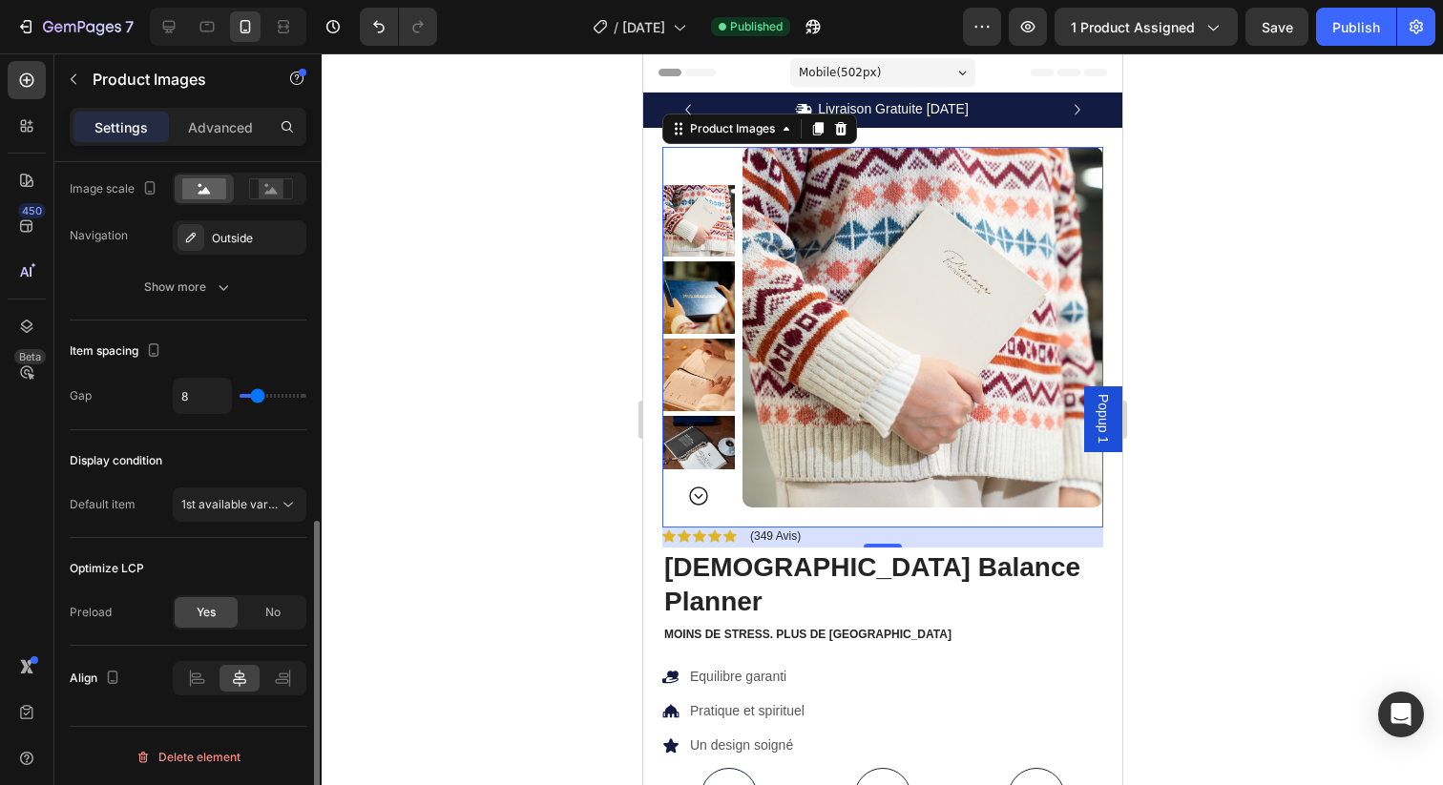
scroll to position [813, 0]
click at [218, 505] on span "1st available variant" at bounding box center [234, 502] width 107 height 14
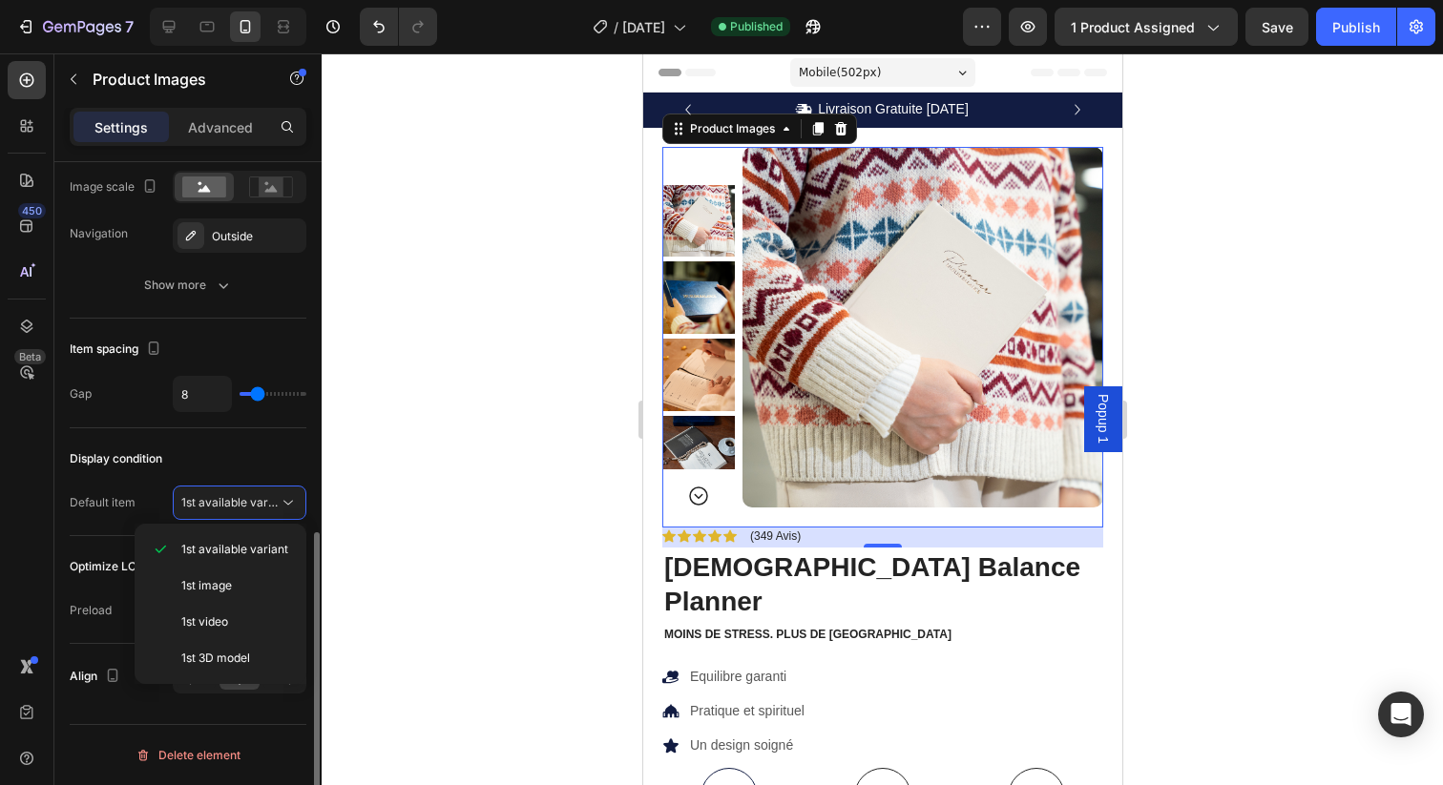
click at [176, 468] on div "Display condition" at bounding box center [188, 459] width 237 height 31
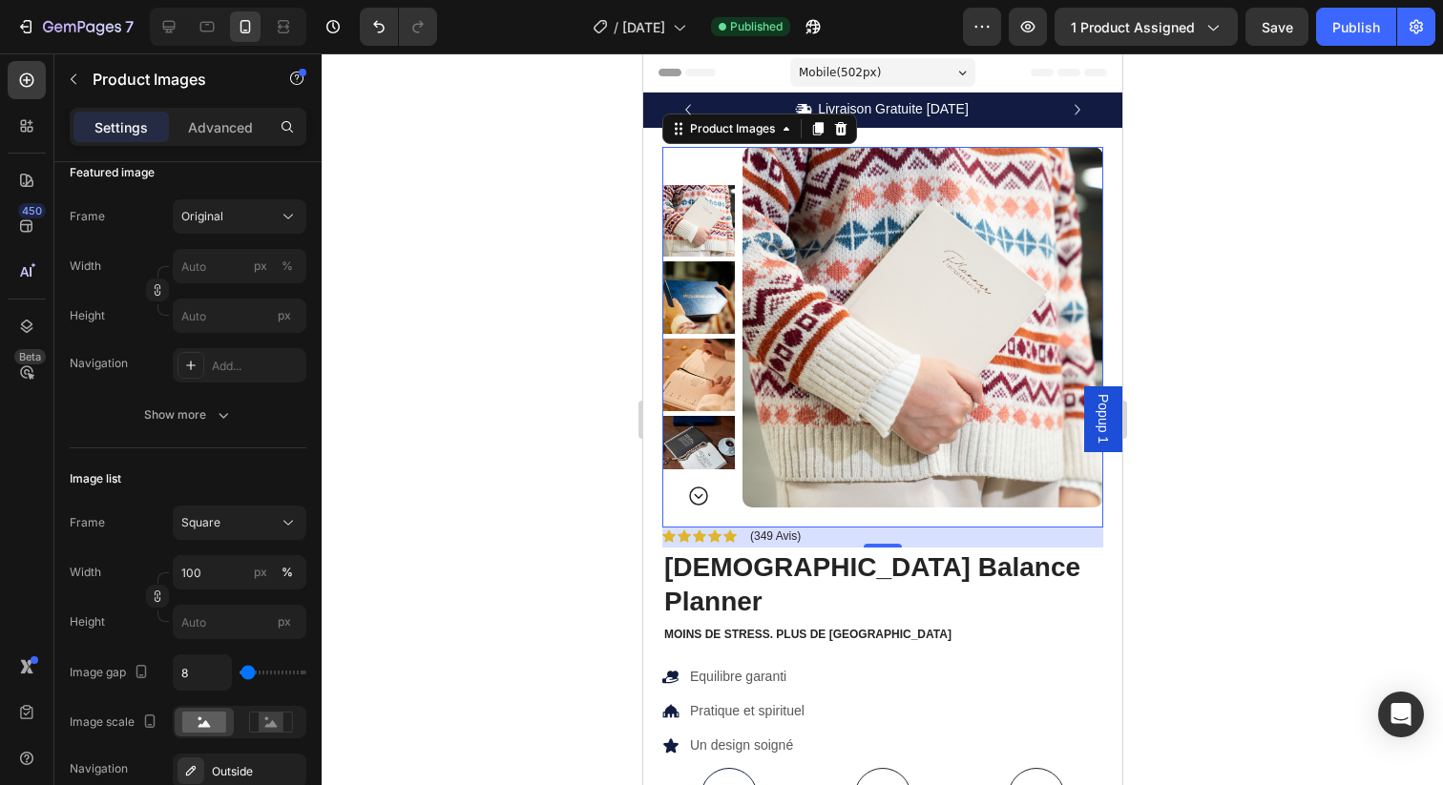
scroll to position [0, 0]
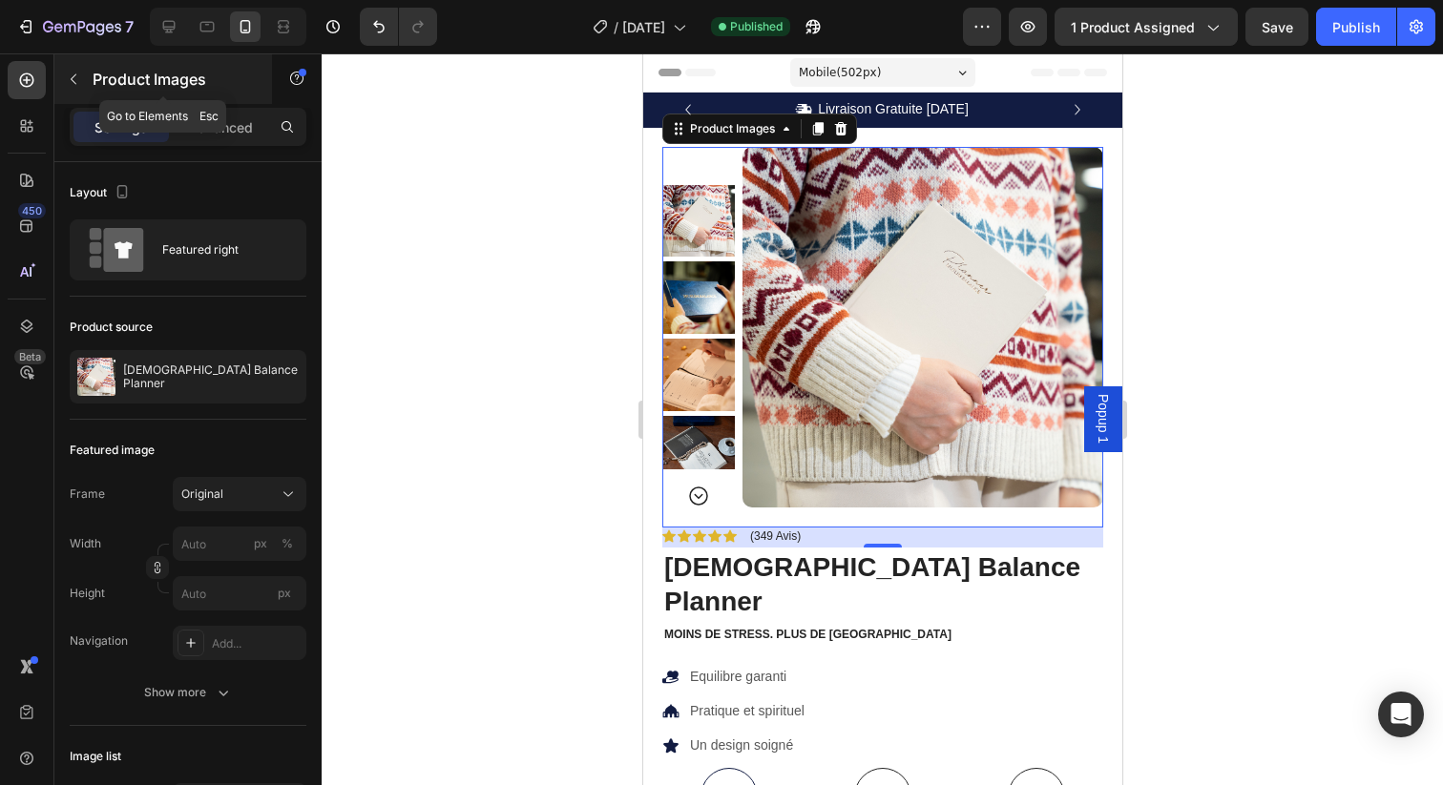
click at [73, 74] on icon "button" at bounding box center [73, 79] width 15 height 15
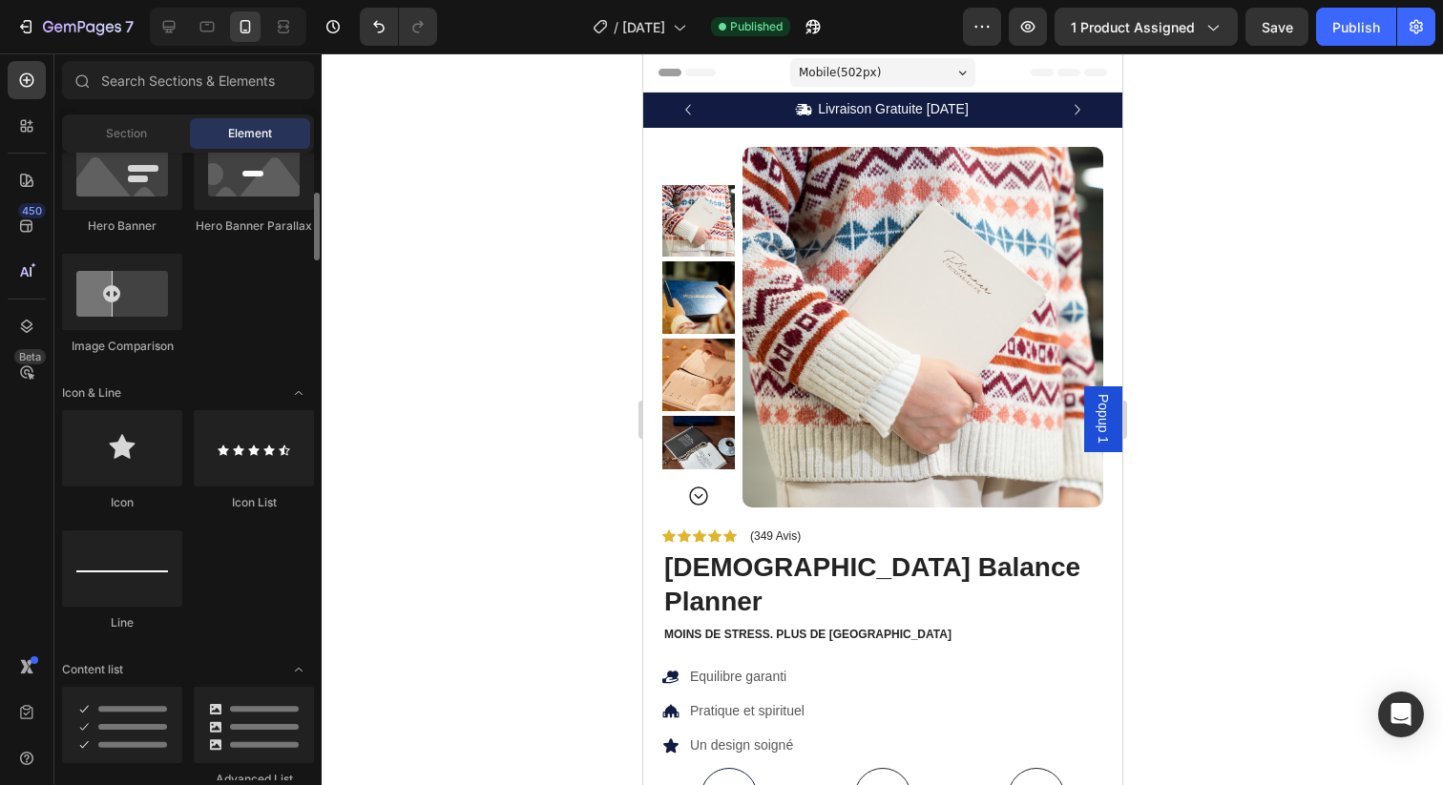
scroll to position [1015, 0]
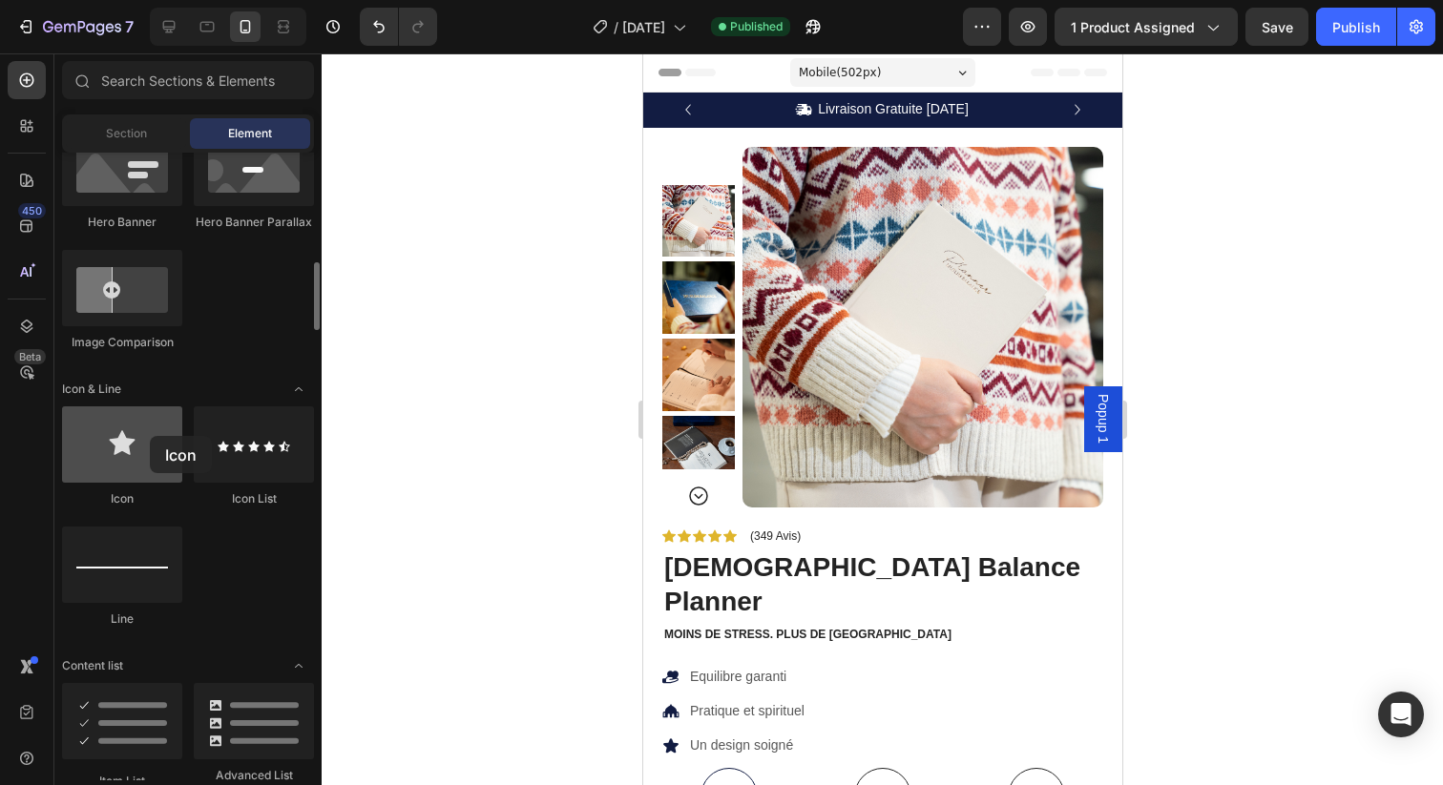
click at [150, 436] on div at bounding box center [122, 445] width 120 height 76
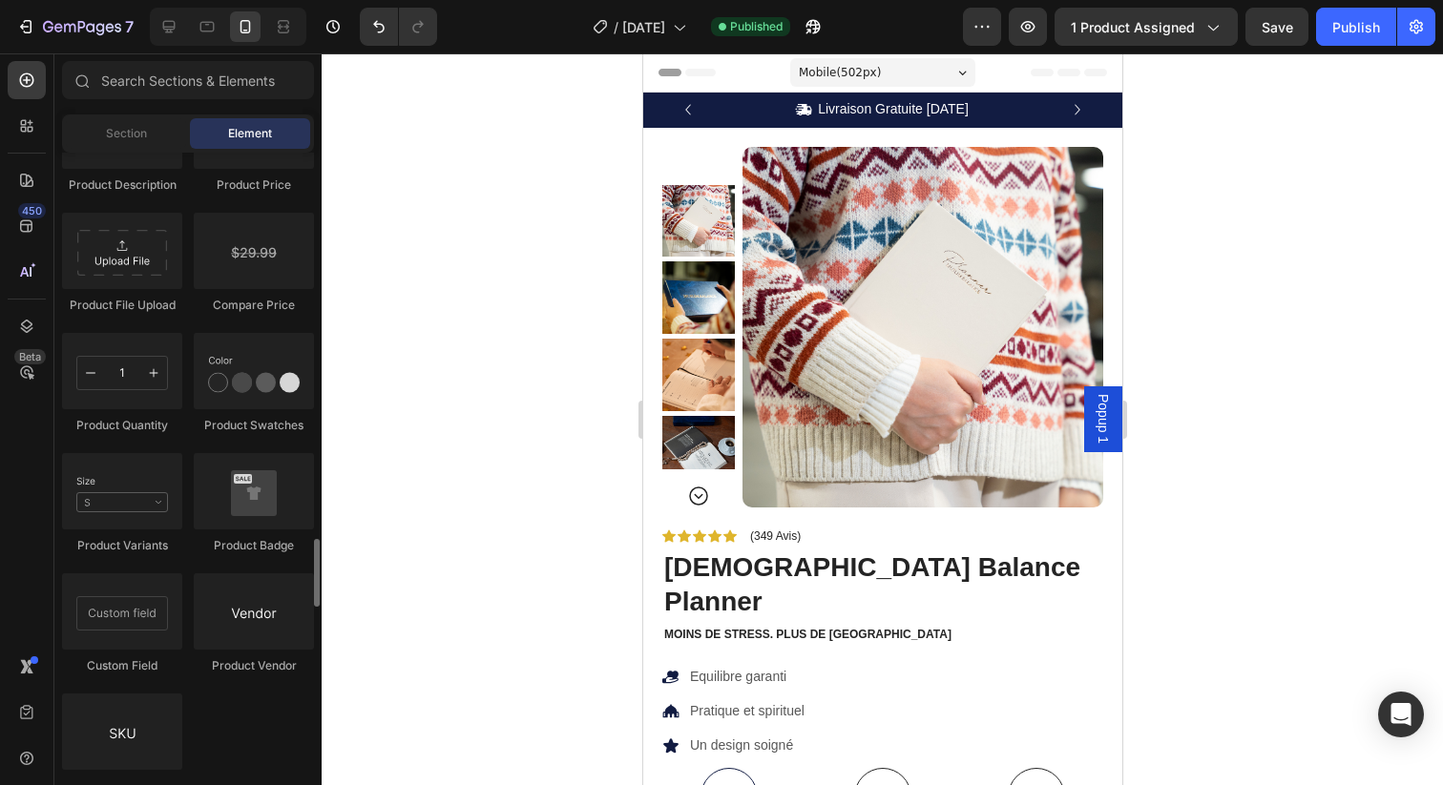
scroll to position [3411, 0]
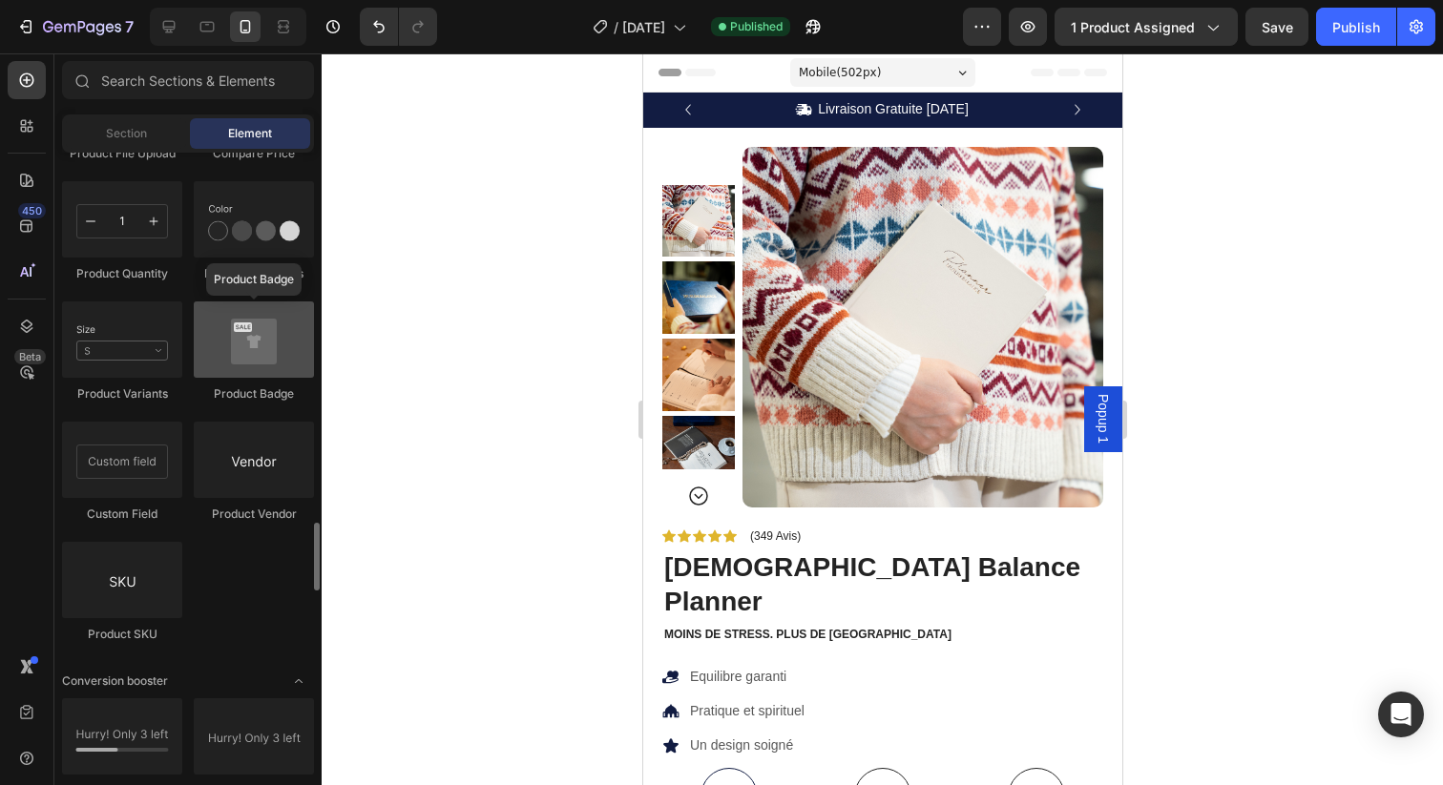
click at [244, 358] on div at bounding box center [254, 340] width 120 height 76
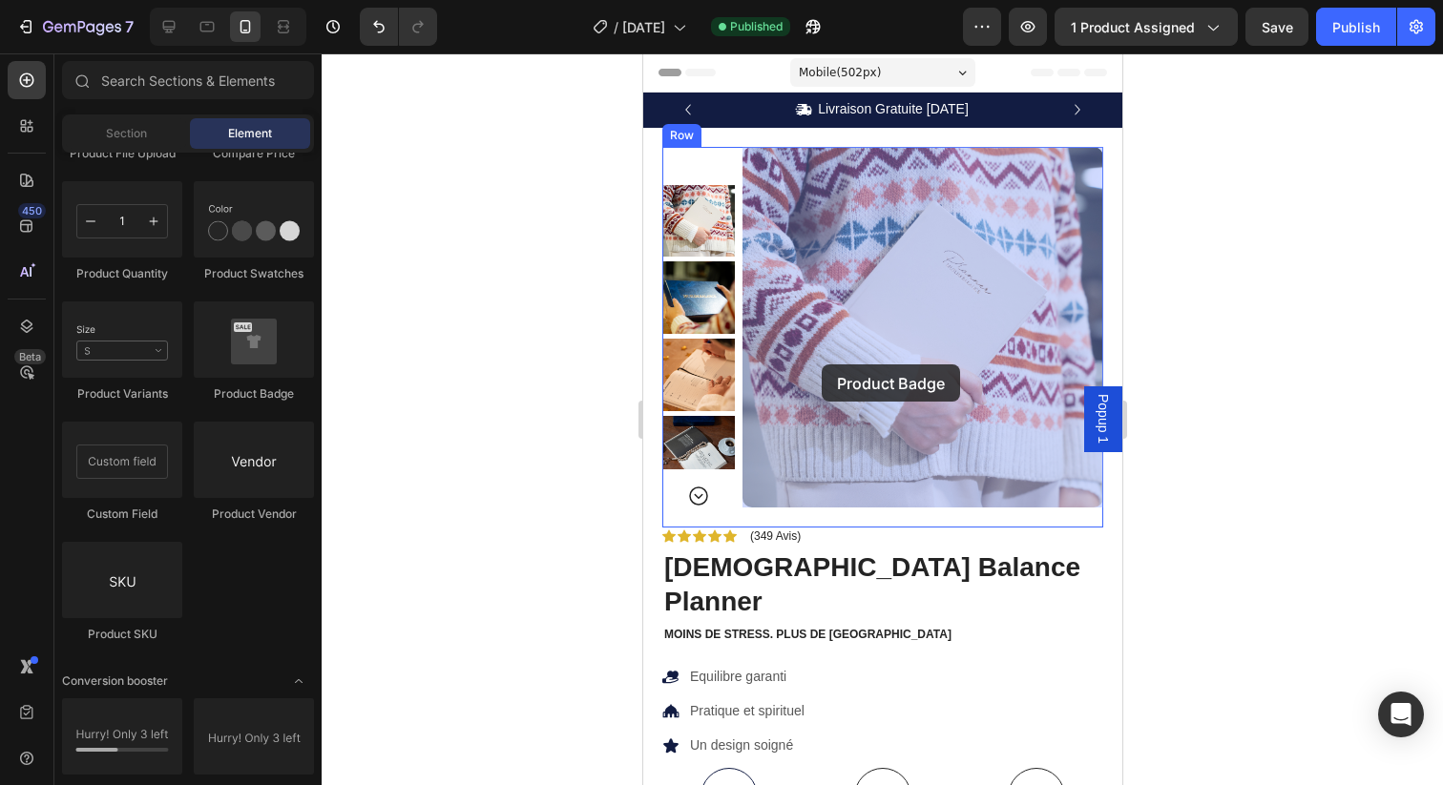
drag, startPoint x: 881, startPoint y: 416, endPoint x: 821, endPoint y: 364, distance: 79.8
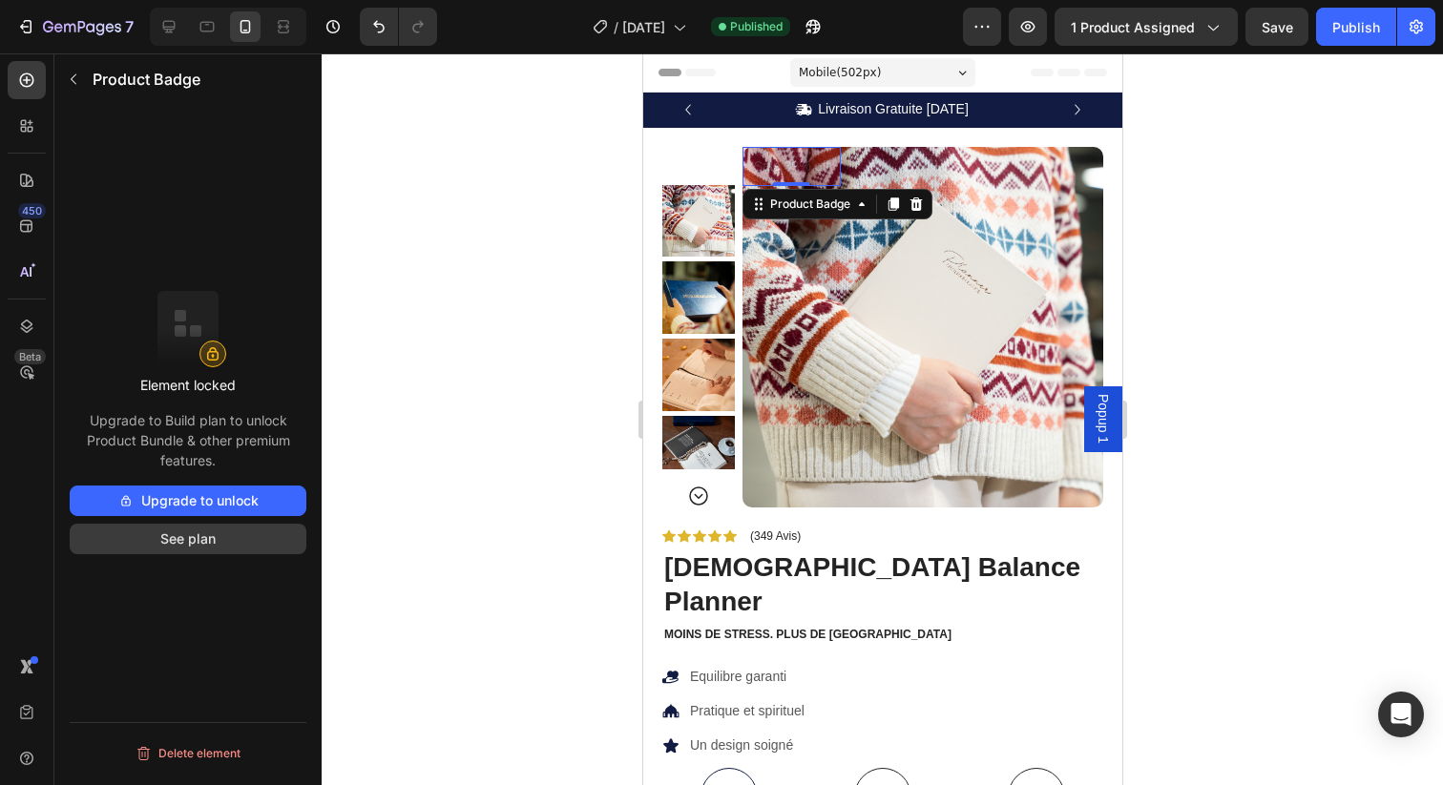
click at [196, 552] on button "See plan" at bounding box center [188, 539] width 237 height 31
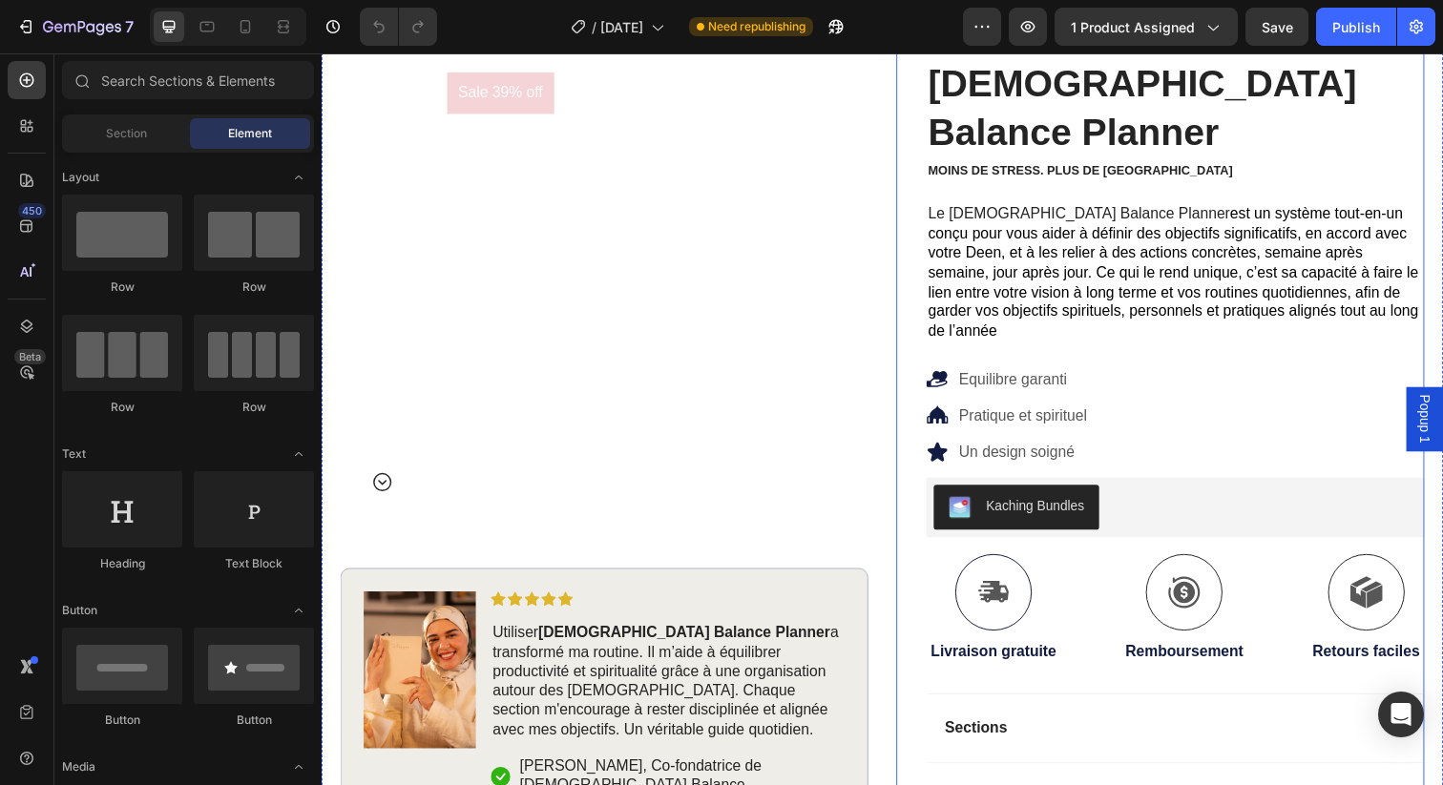
scroll to position [147, 0]
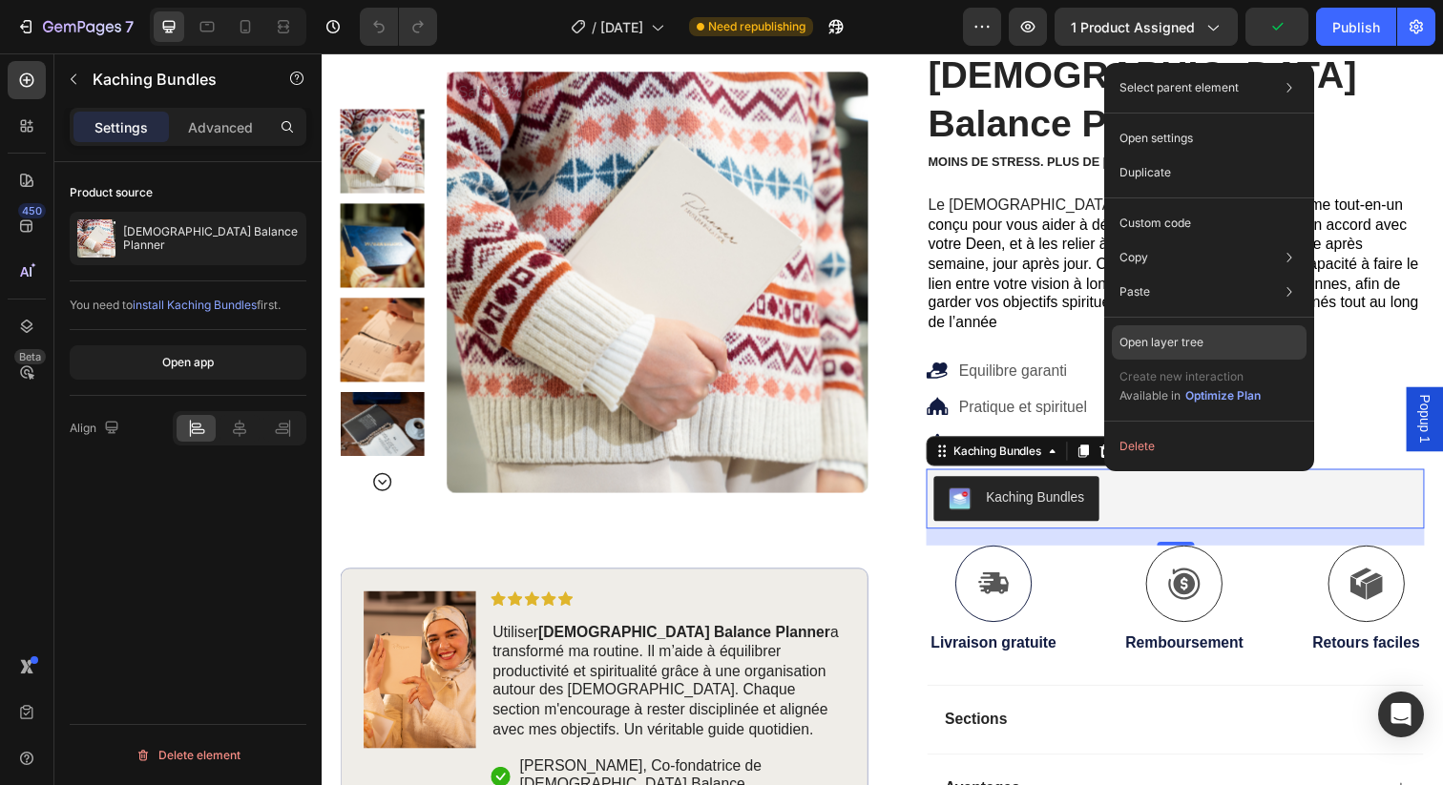
click at [1151, 348] on p "Open layer tree" at bounding box center [1161, 342] width 84 height 17
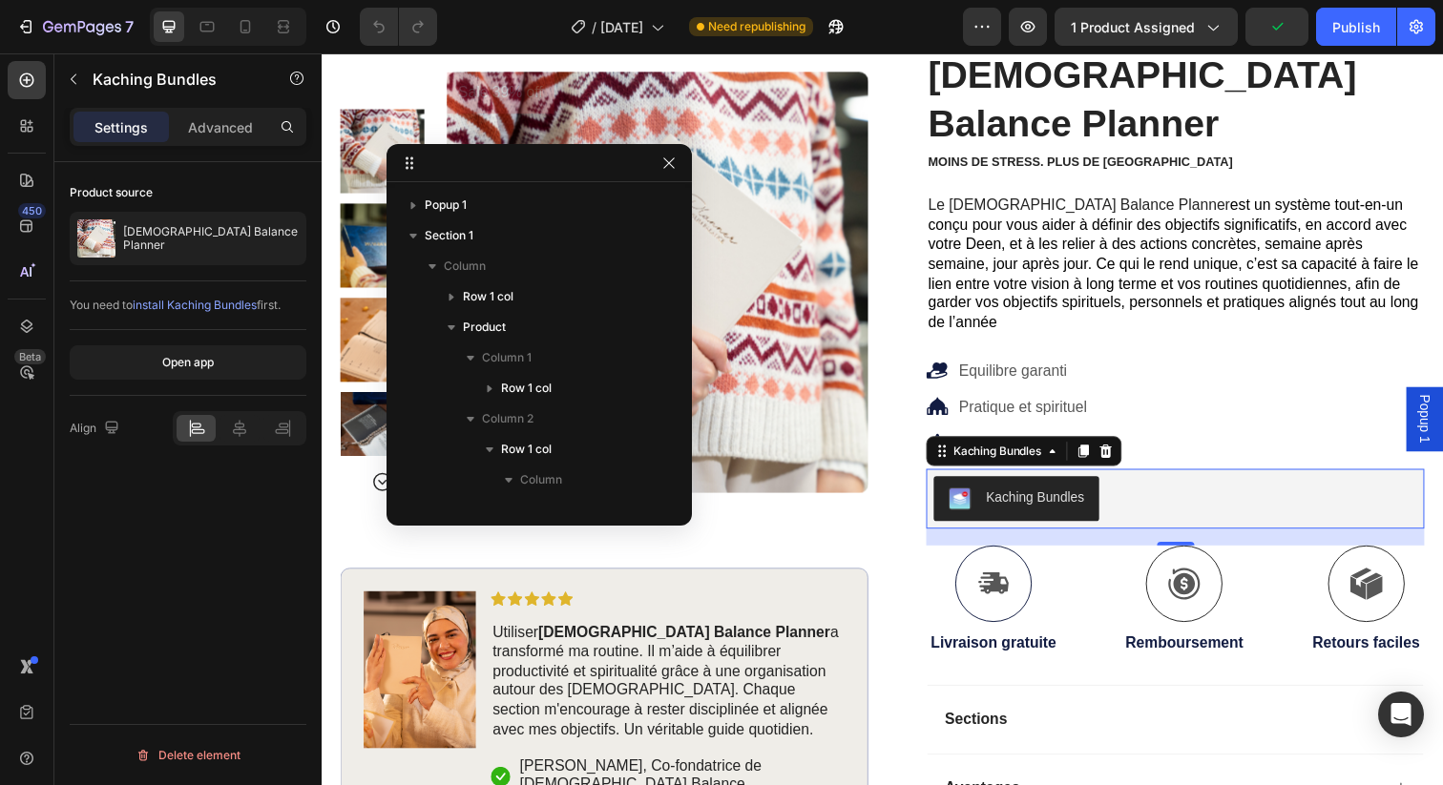
scroll to position [330, 0]
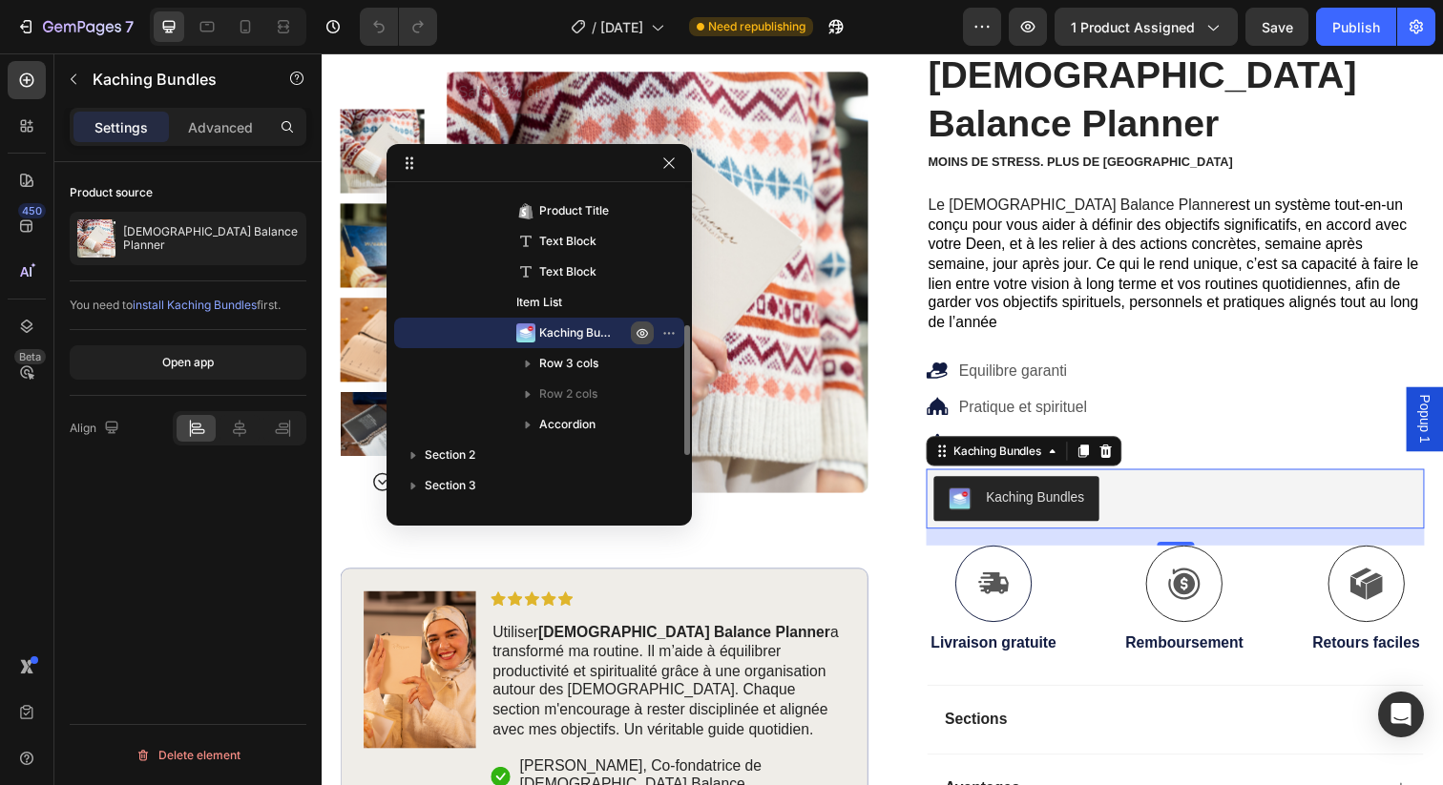
click at [634, 343] on button "button" at bounding box center [642, 333] width 23 height 23
click at [672, 332] on icon "button" at bounding box center [673, 333] width 2 height 2
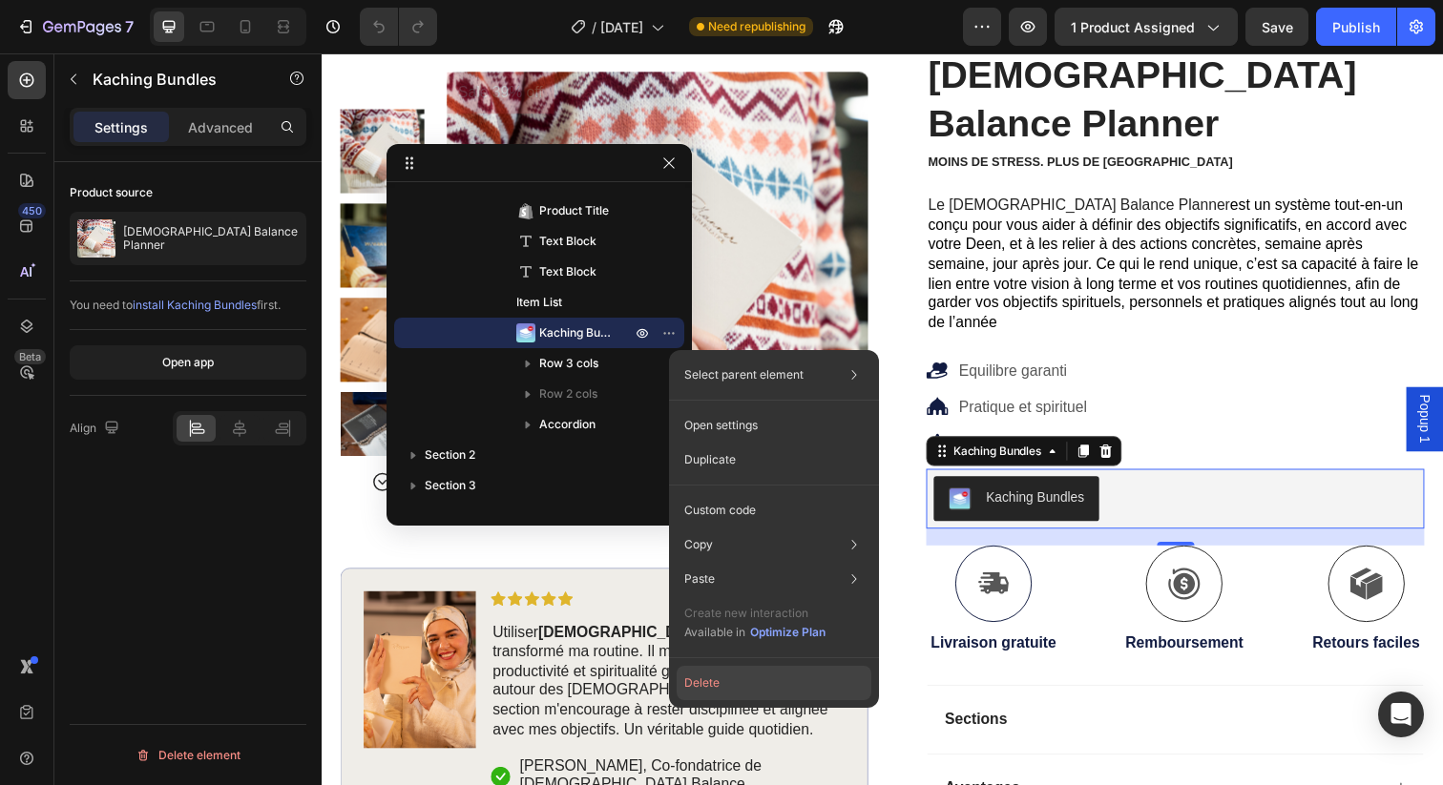
click at [702, 673] on button "Delete" at bounding box center [774, 683] width 195 height 34
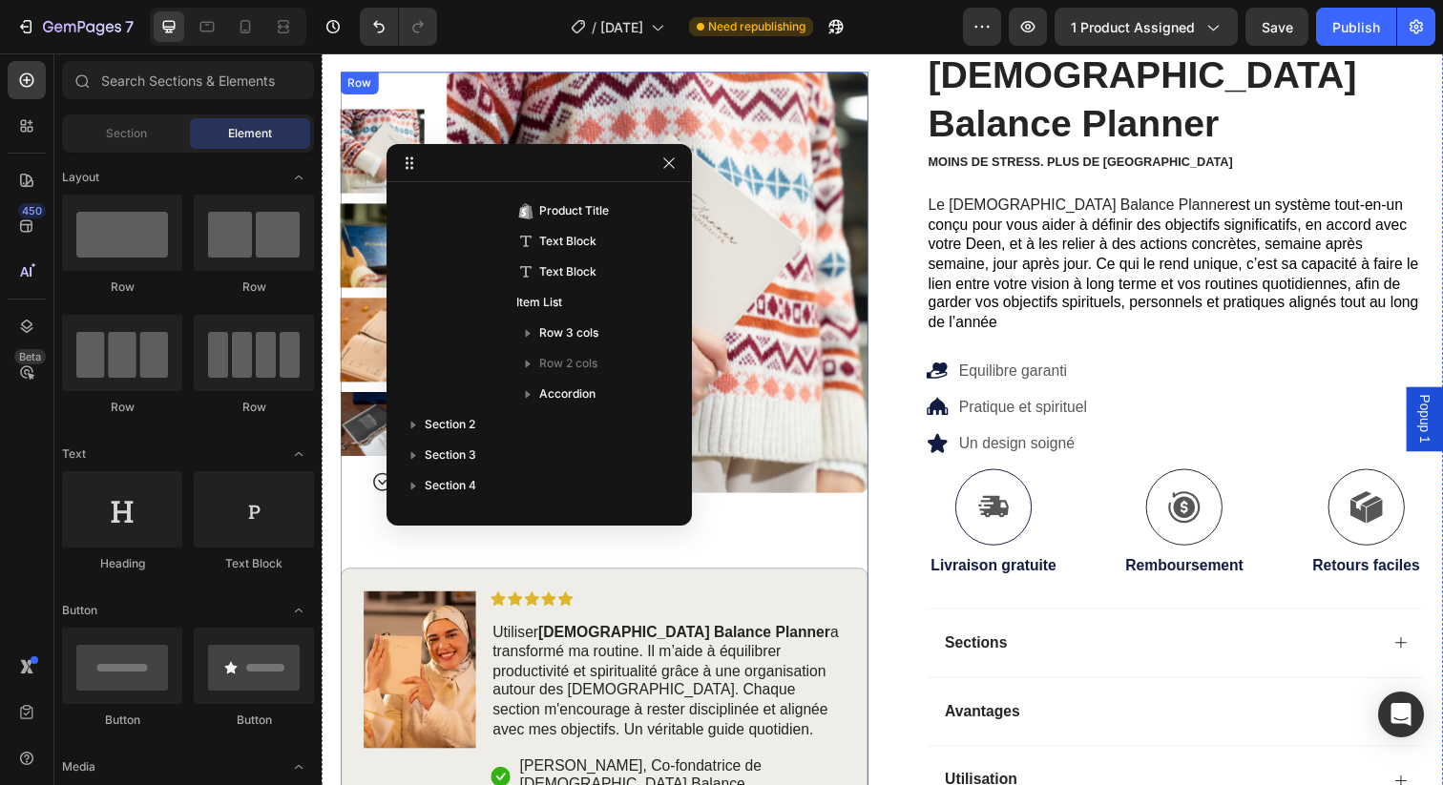
scroll to position [0, 0]
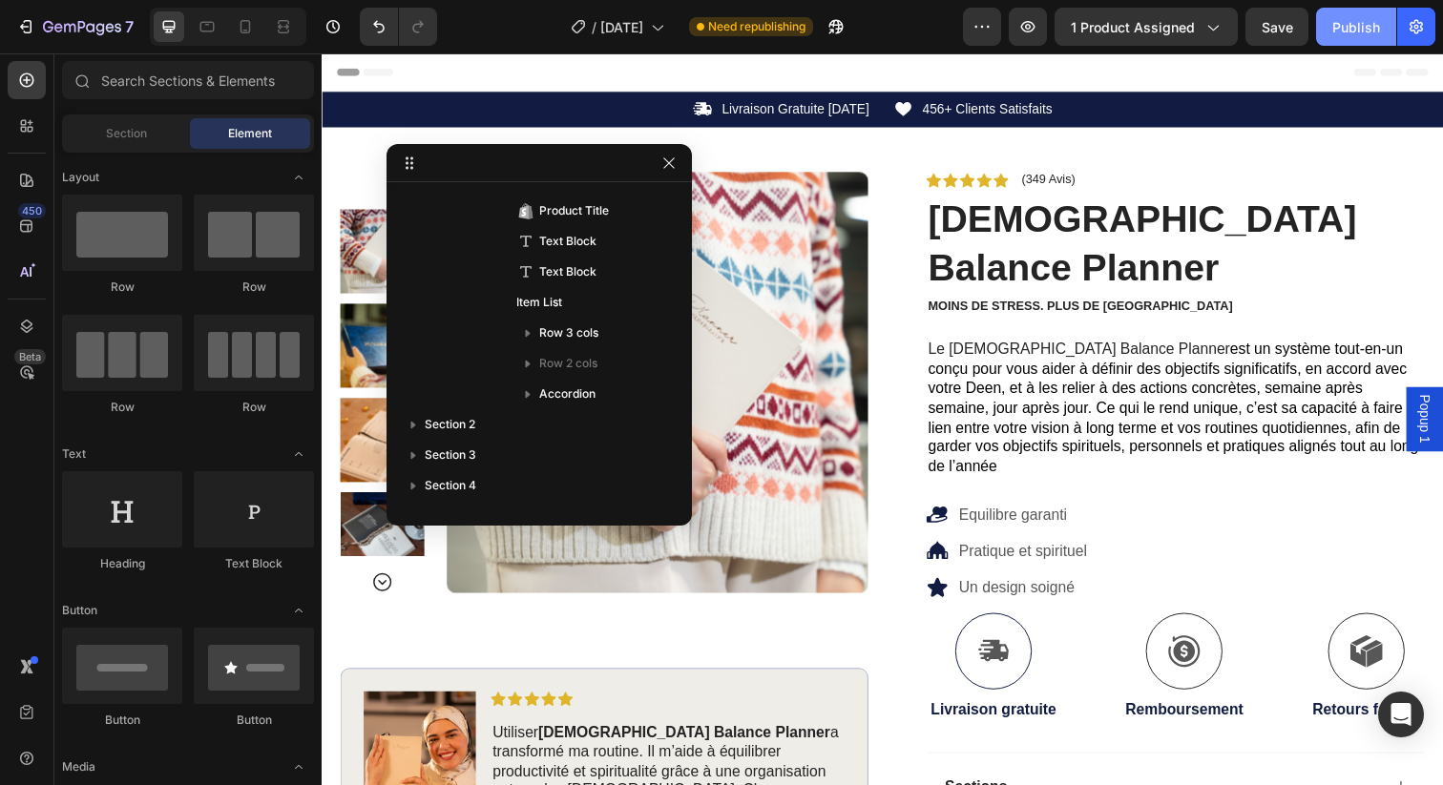
click at [1358, 32] on div "Publish" at bounding box center [1356, 27] width 48 height 20
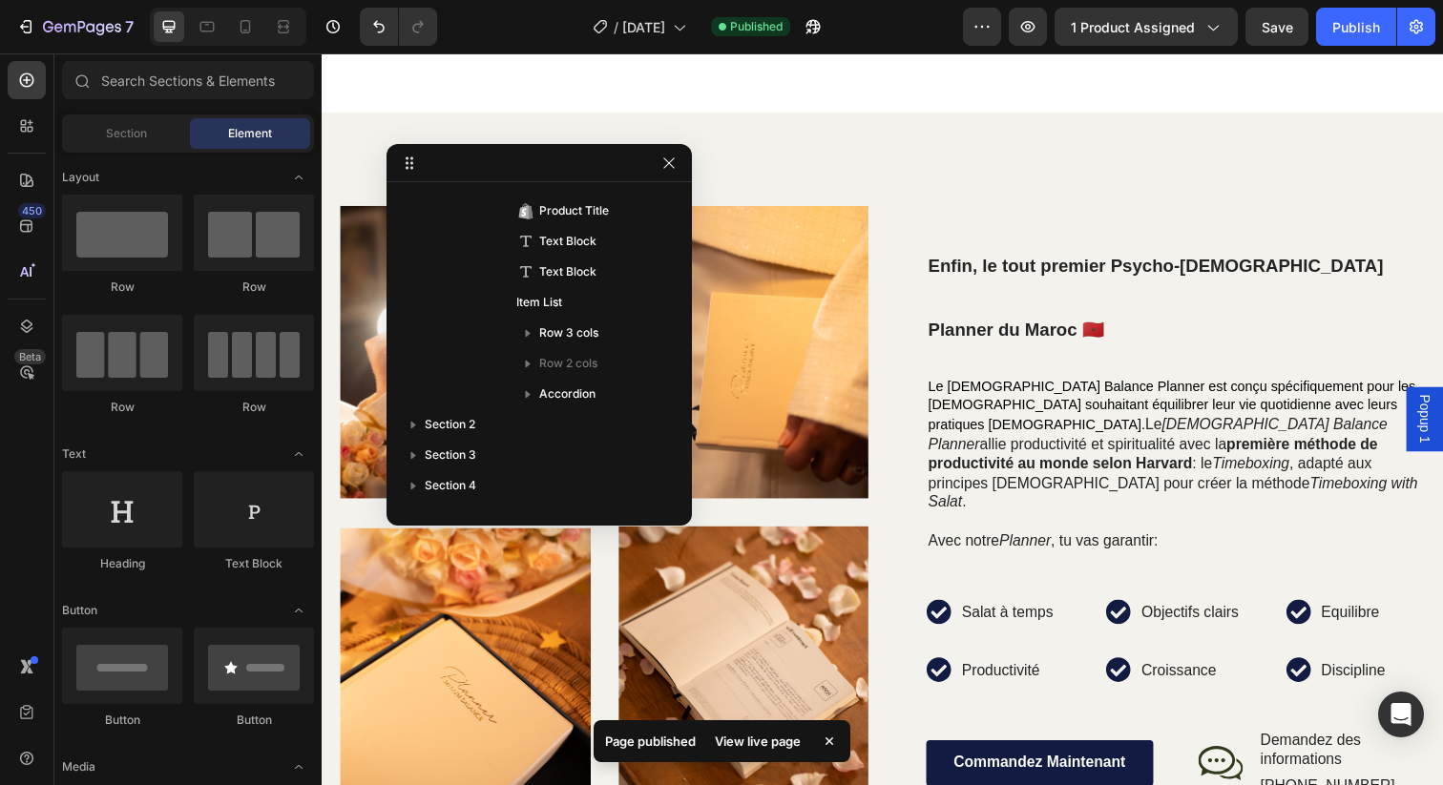
scroll to position [15, 0]
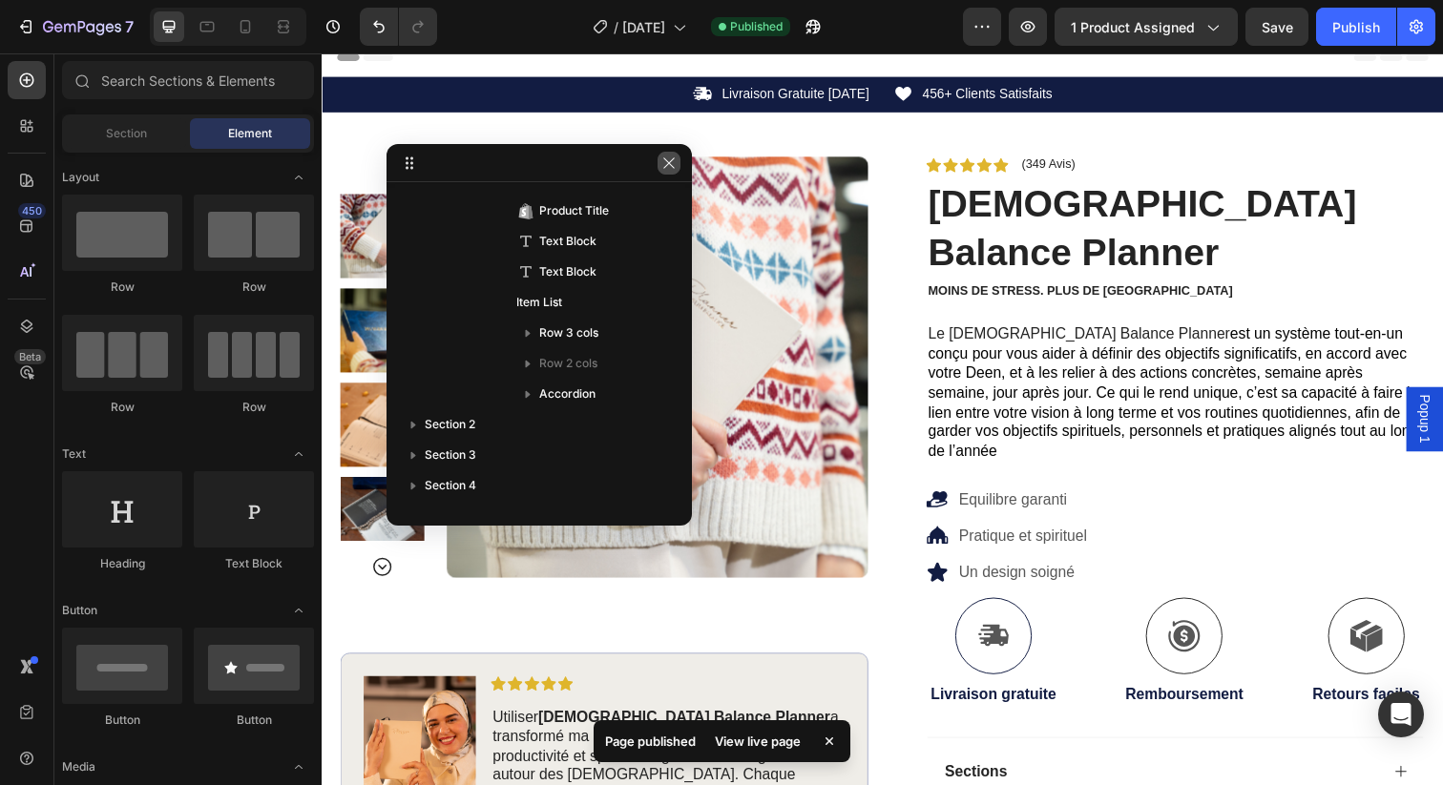
click at [672, 164] on icon "button" at bounding box center [668, 163] width 15 height 15
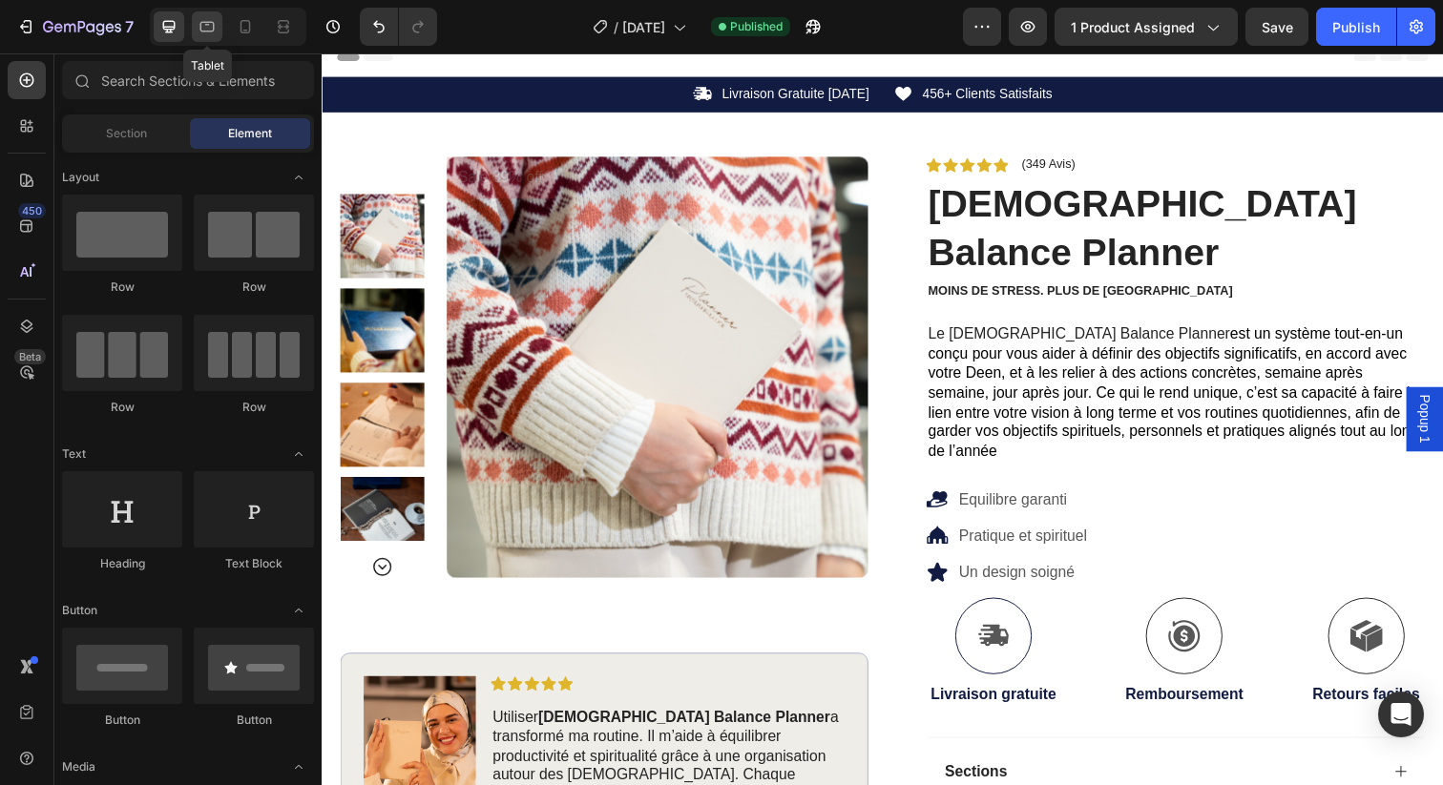
click at [195, 35] on div at bounding box center [207, 26] width 31 height 31
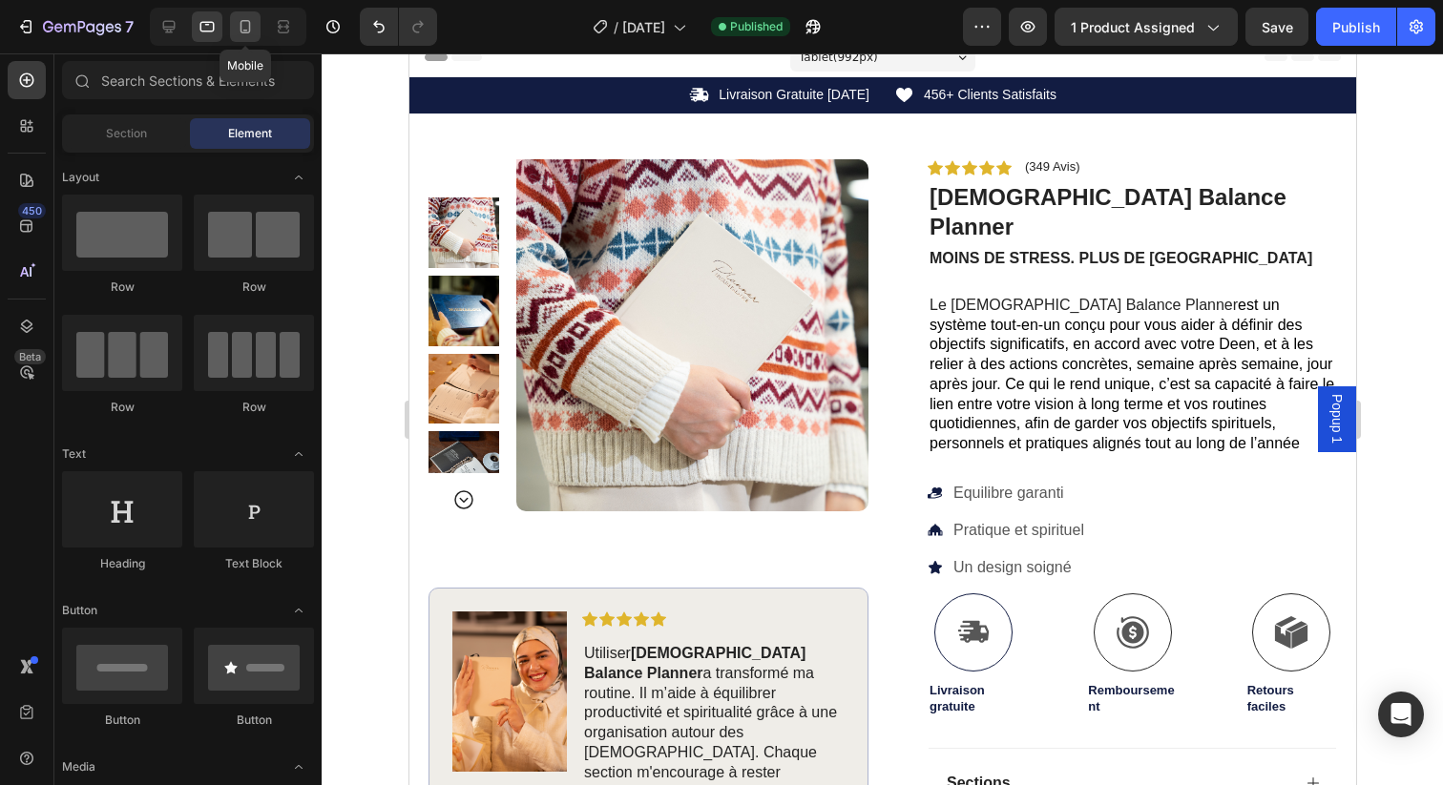
click at [246, 29] on icon at bounding box center [245, 26] width 19 height 19
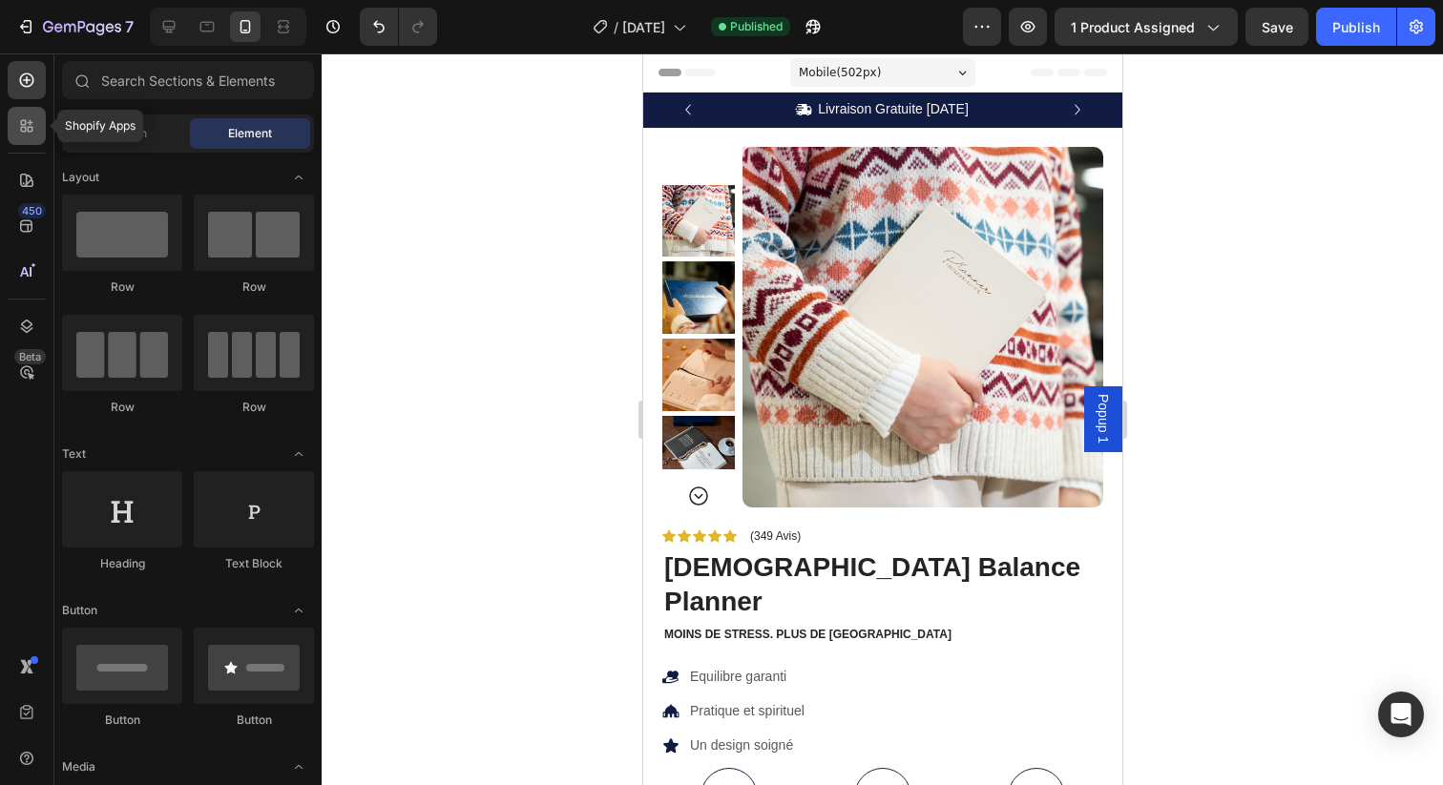
click at [33, 123] on icon at bounding box center [26, 125] width 19 height 19
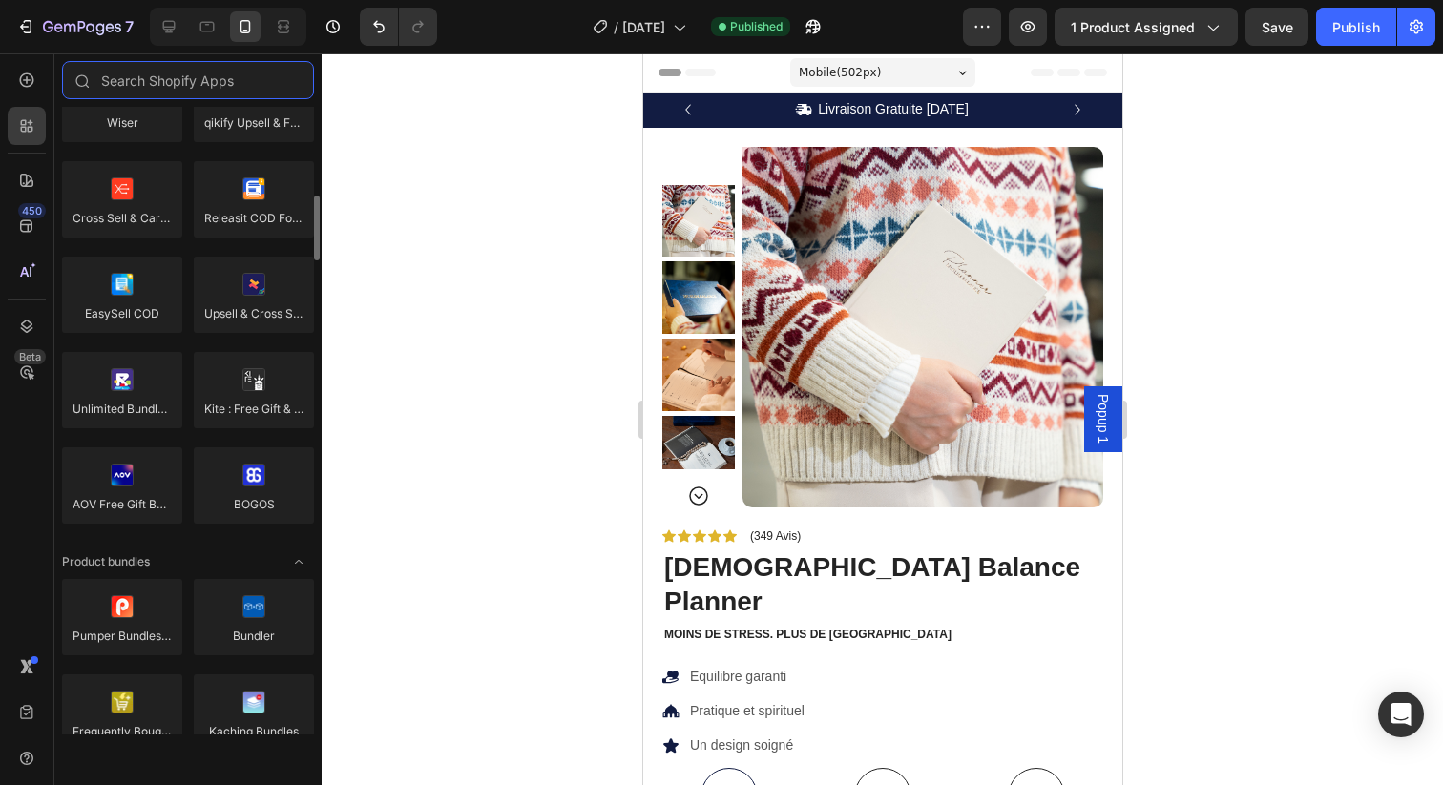
scroll to position [967, 0]
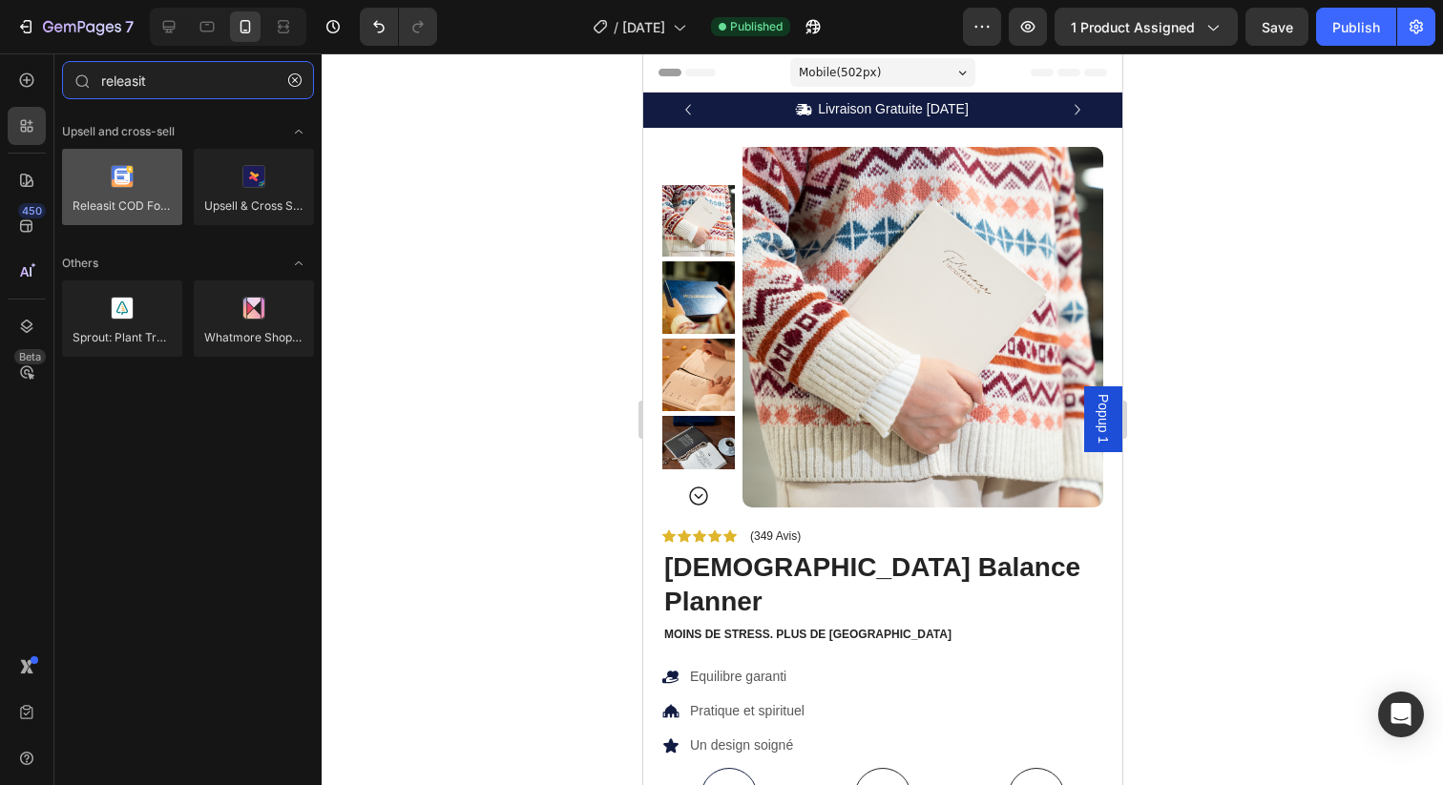
type input "releasit"
click at [135, 213] on div at bounding box center [122, 187] width 120 height 76
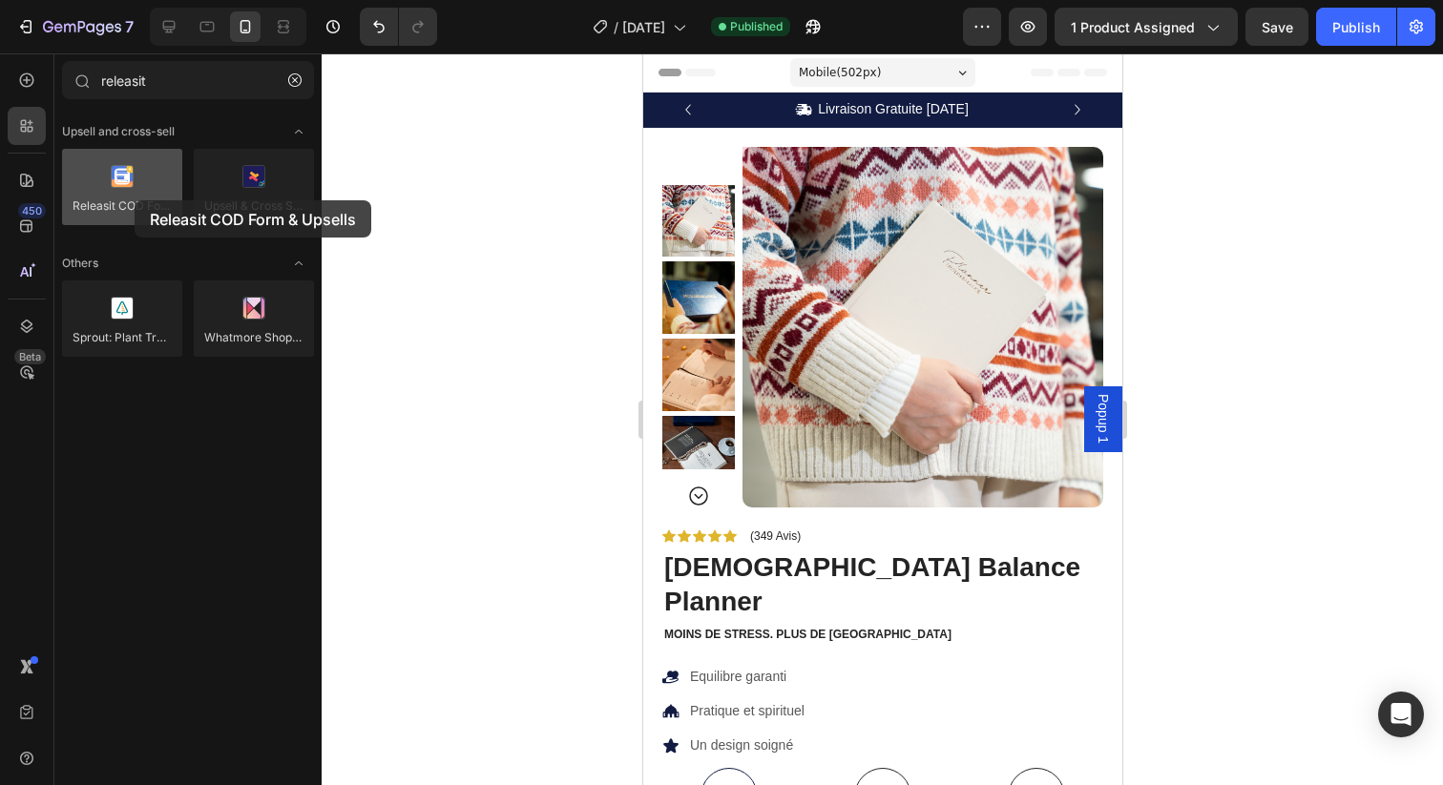
click at [105, 189] on div at bounding box center [122, 187] width 120 height 76
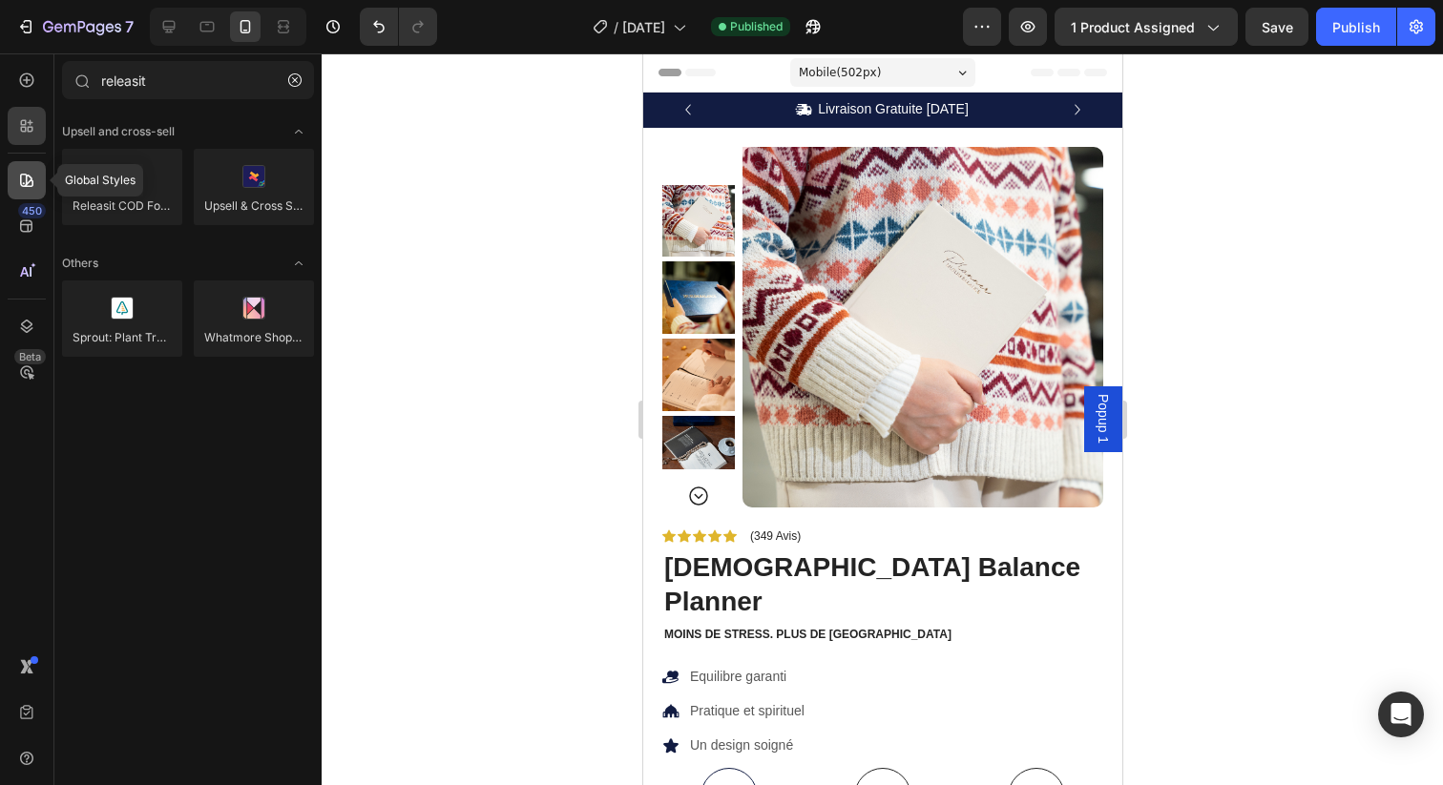
click at [28, 178] on icon at bounding box center [26, 180] width 19 height 19
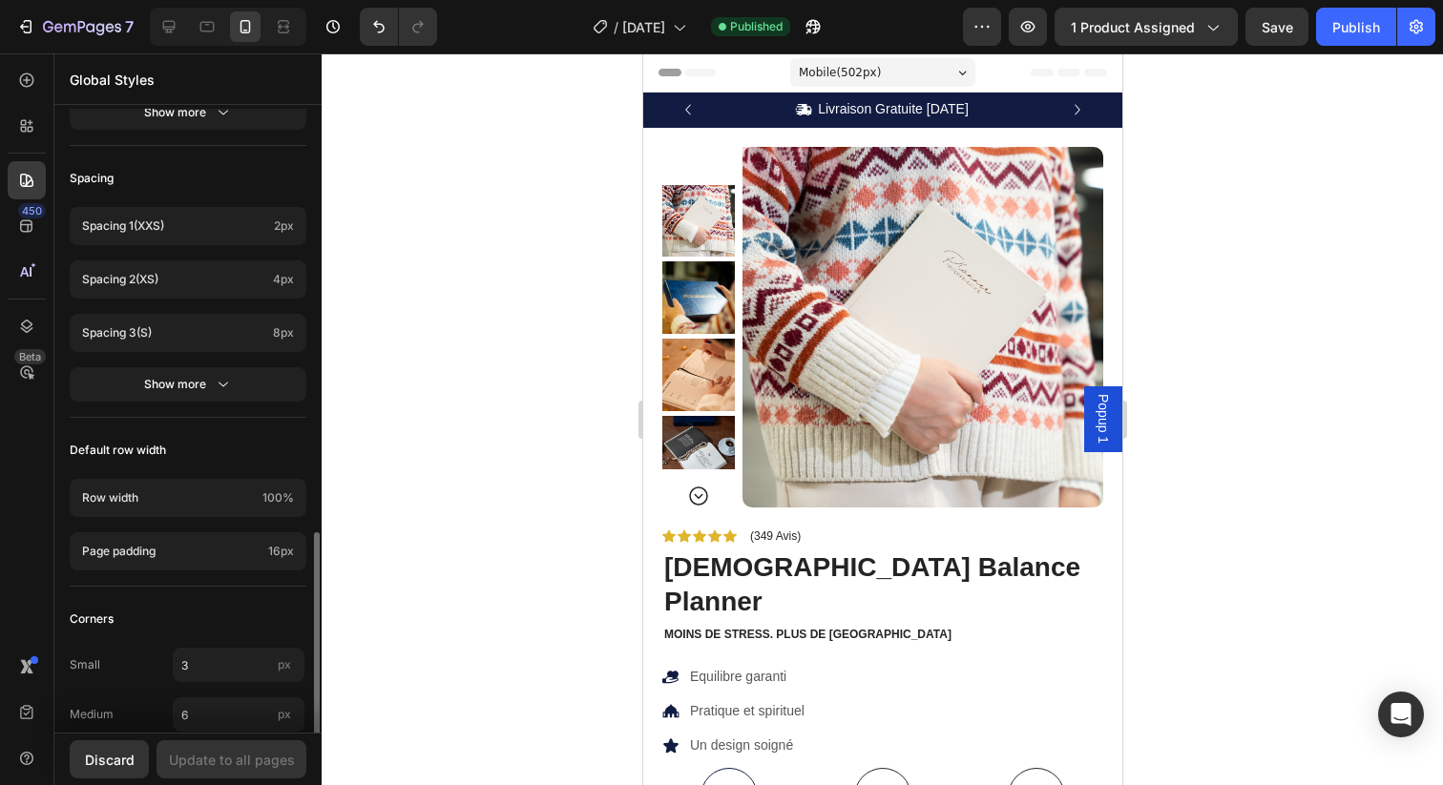
scroll to position [773, 0]
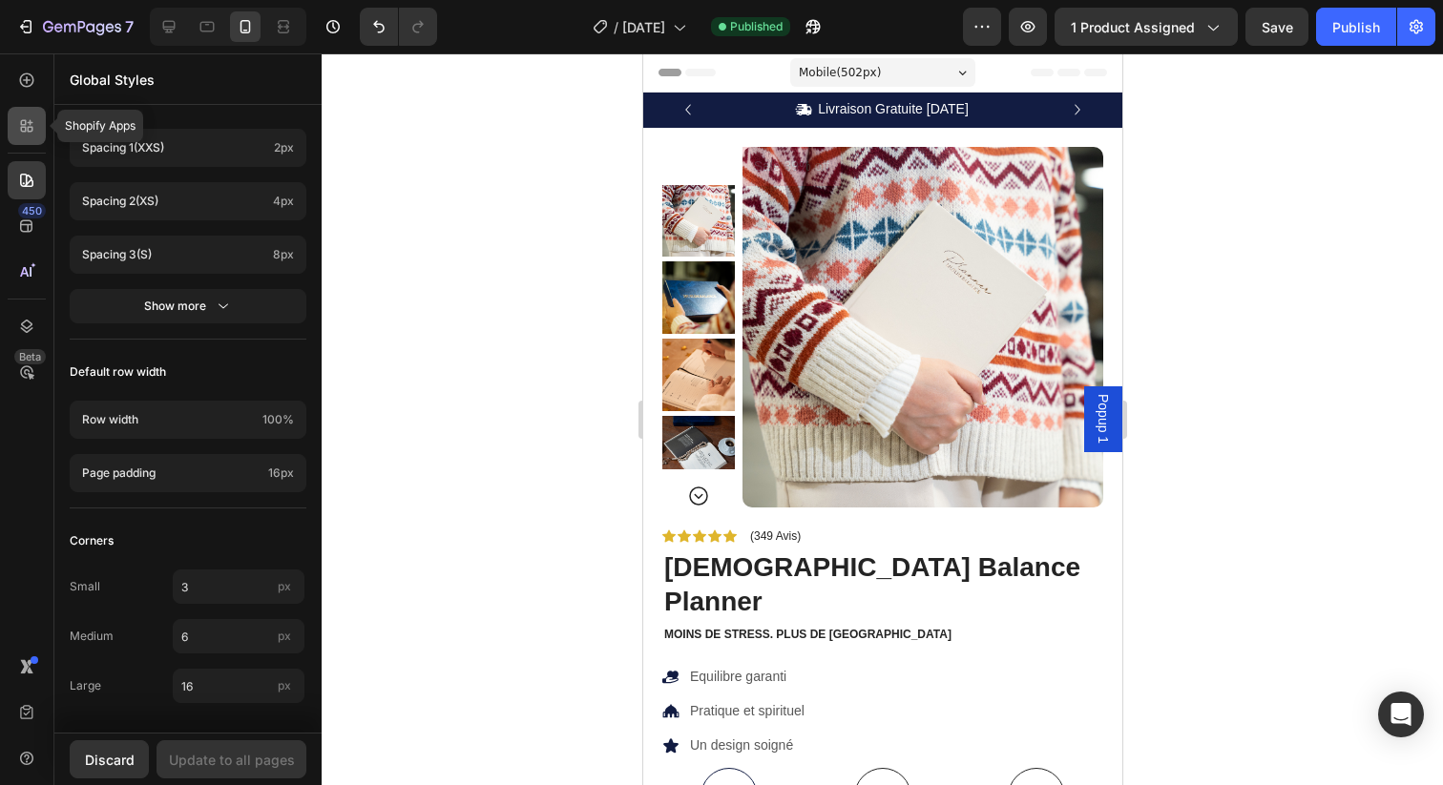
click at [31, 124] on icon at bounding box center [31, 123] width 6 height 6
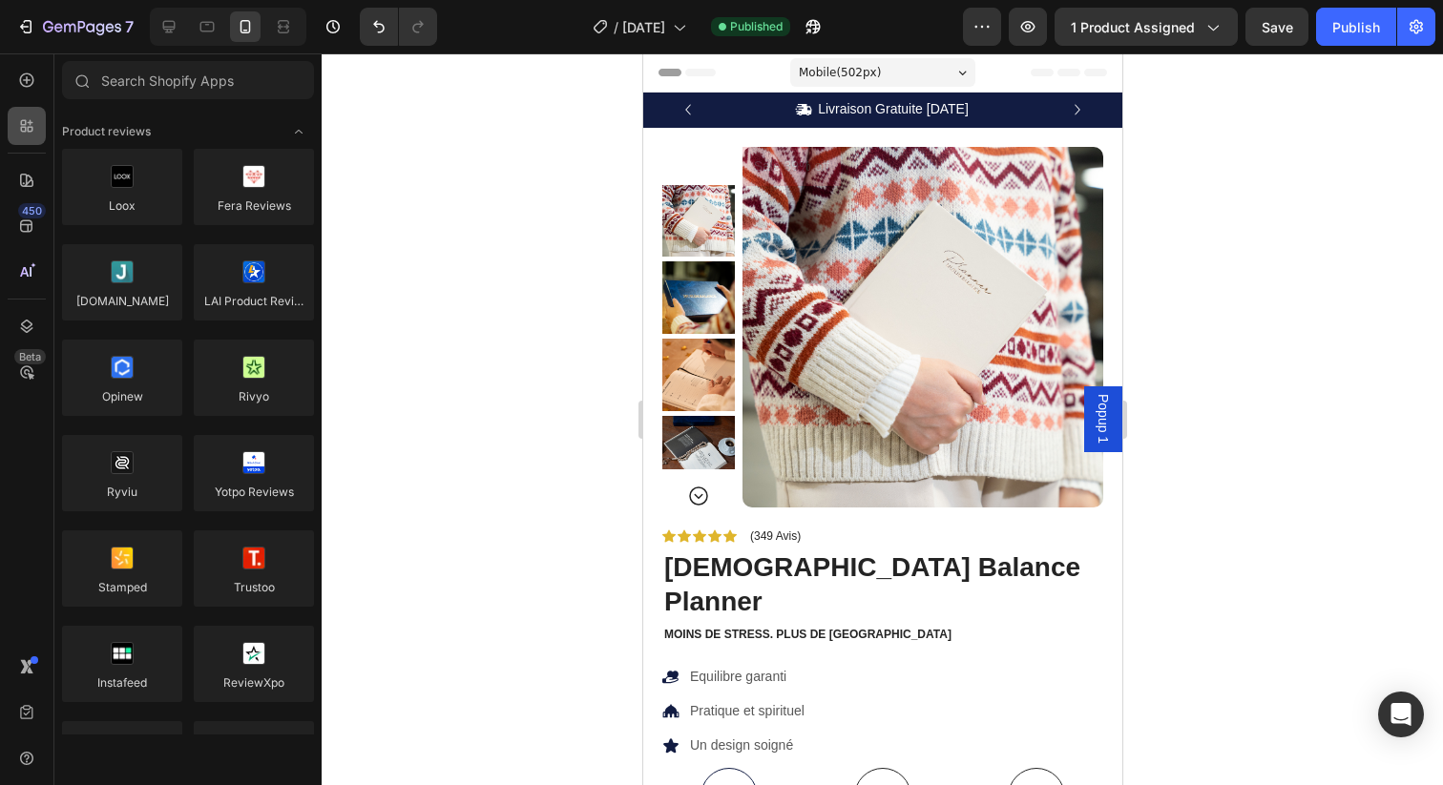
scroll to position [967, 0]
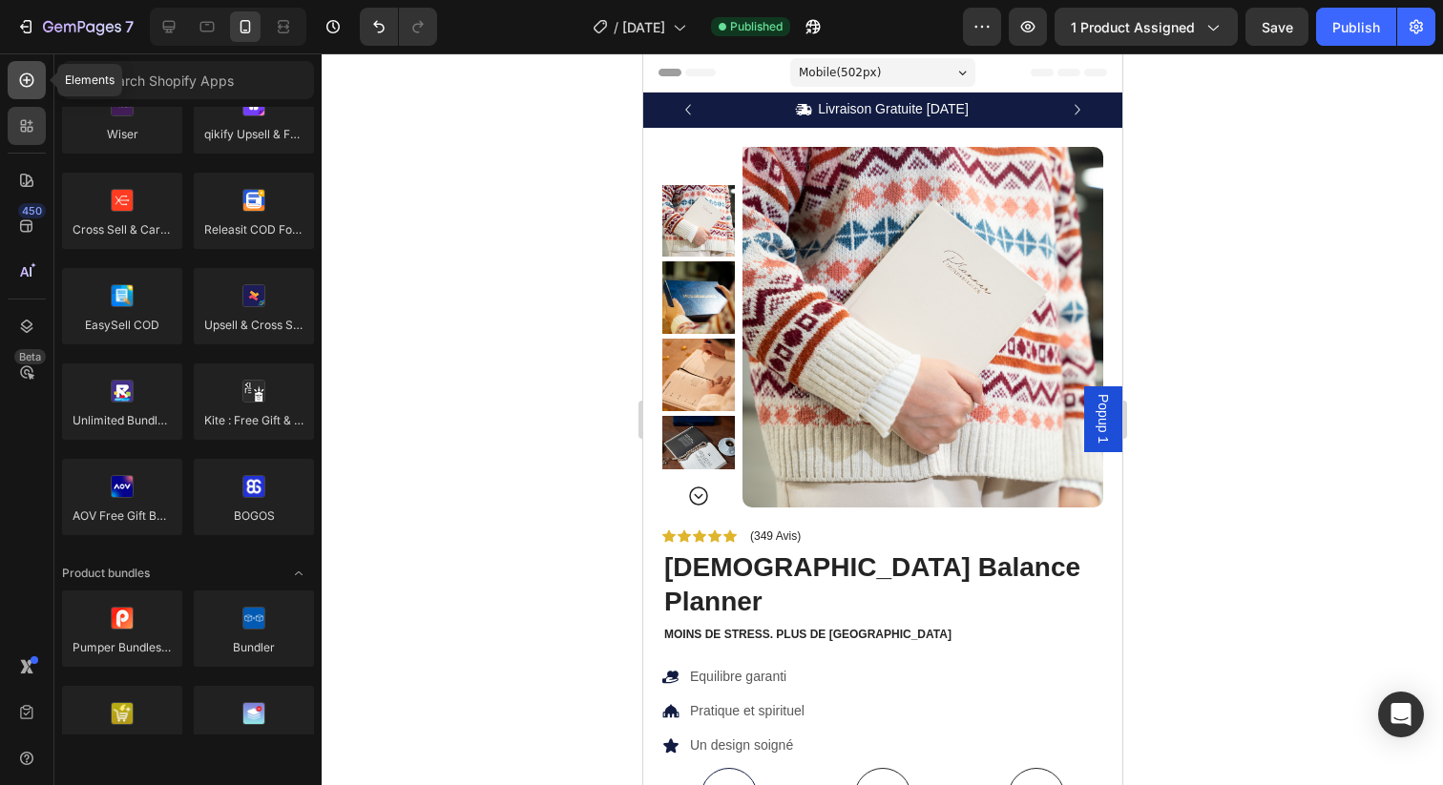
click at [31, 79] on icon at bounding box center [26, 80] width 19 height 19
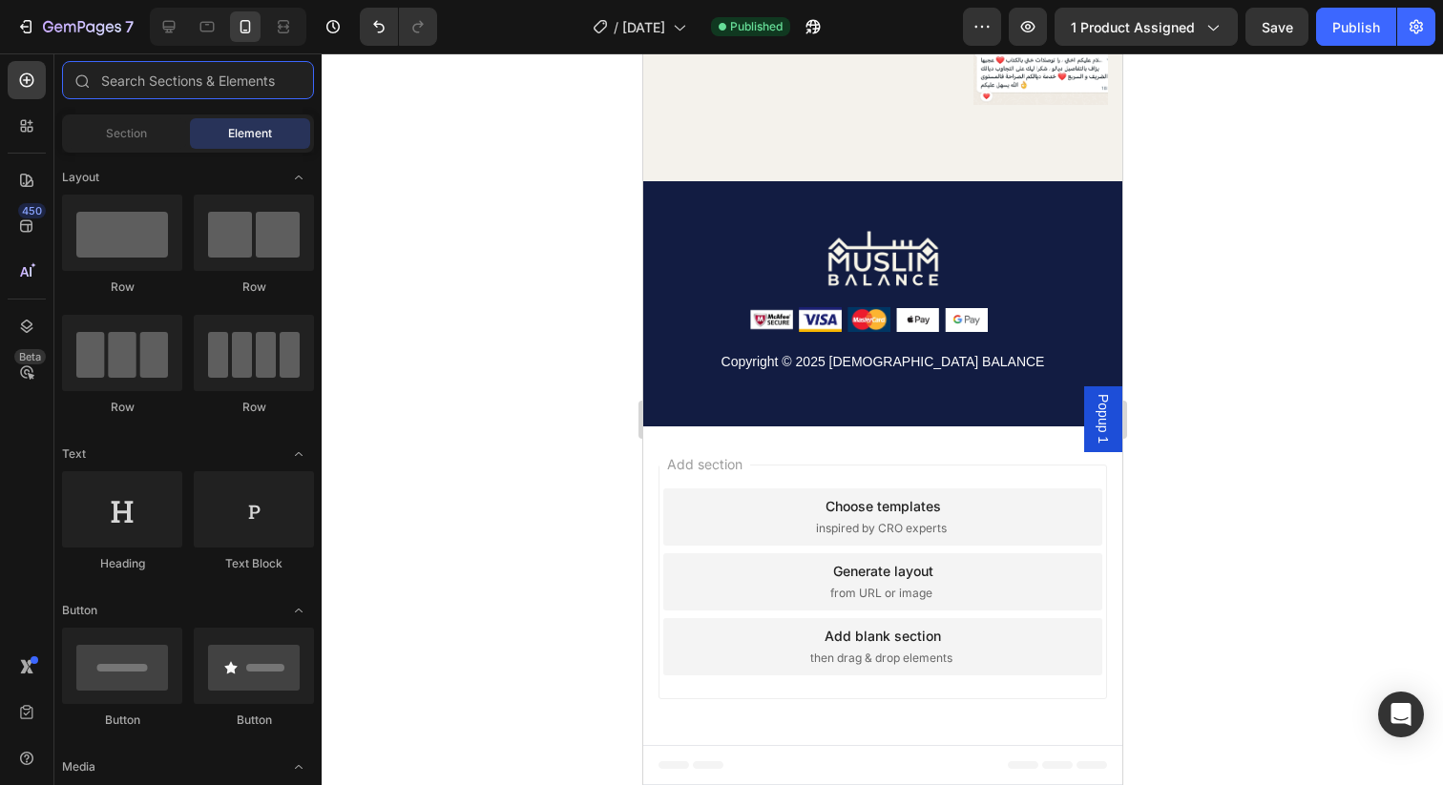
scroll to position [5551, 0]
click at [681, 764] on span "Footer" at bounding box center [697, 765] width 36 height 19
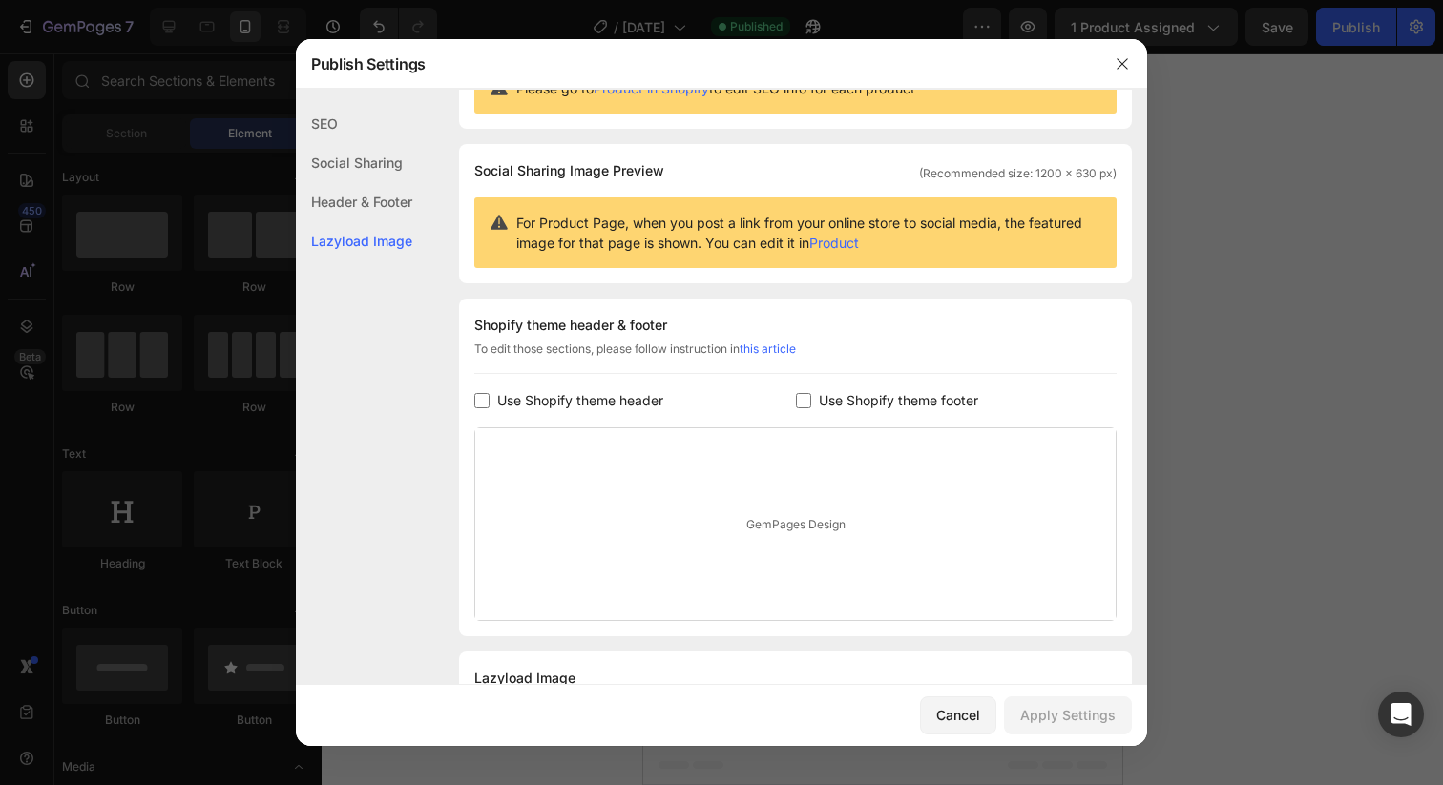
scroll to position [179, 0]
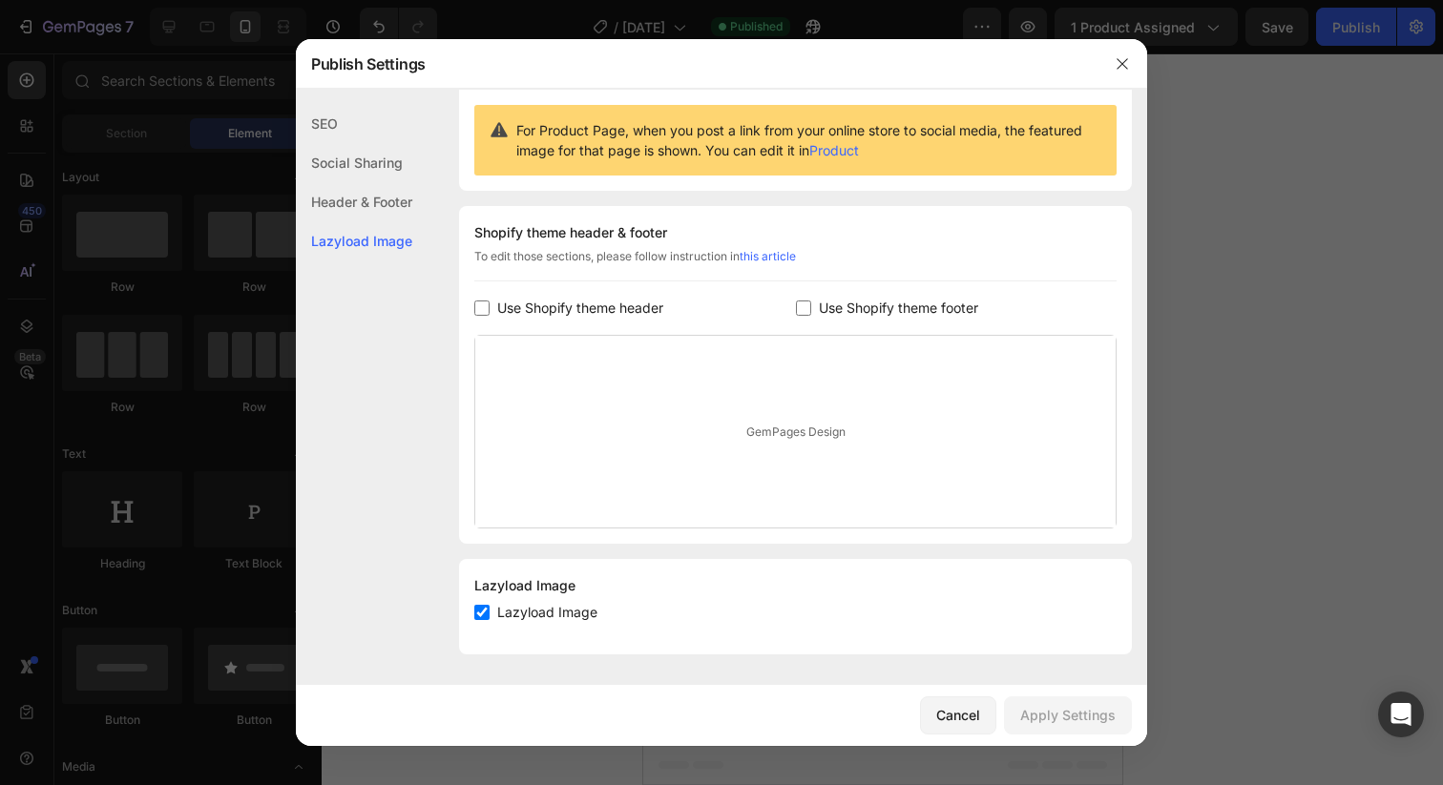
click at [380, 221] on div "Header & Footer" at bounding box center [354, 240] width 116 height 39
click at [384, 200] on div "Header & Footer" at bounding box center [354, 201] width 116 height 39
click at [554, 616] on span "Lazyload Image" at bounding box center [547, 612] width 100 height 23
checkbox input "false"
click at [1042, 718] on div "Apply Settings" at bounding box center [1067, 715] width 95 height 20
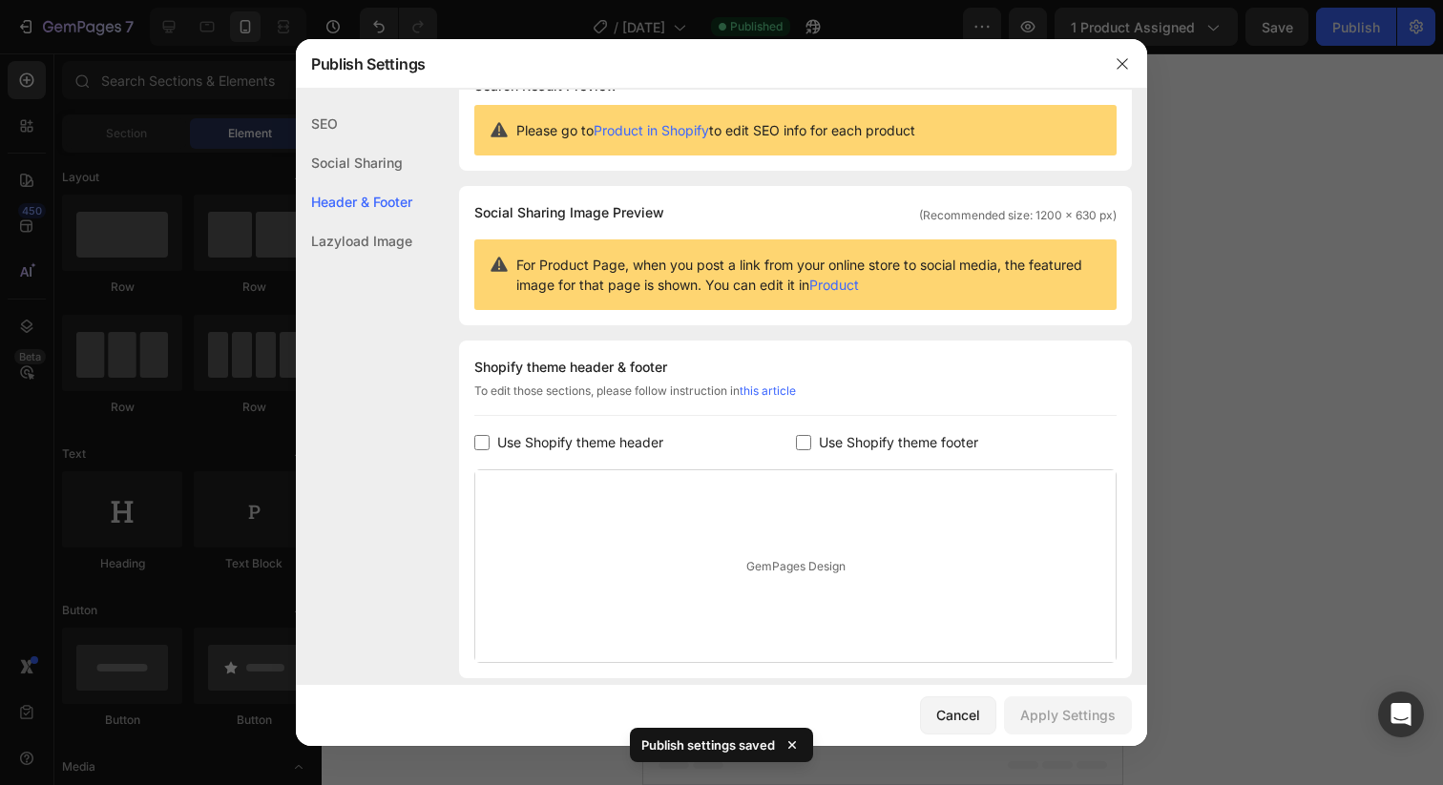
scroll to position [20, 0]
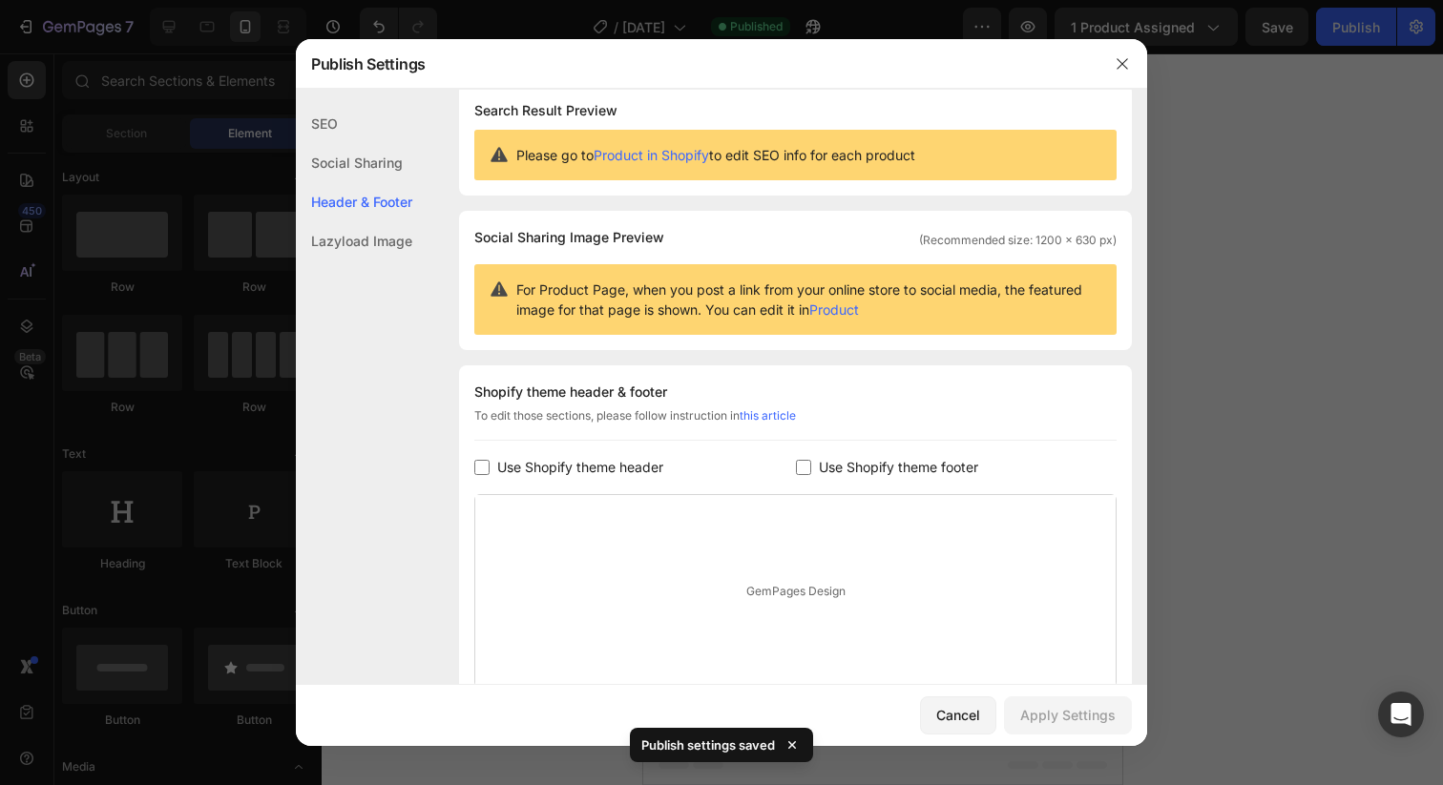
click at [767, 565] on div "GemPages Design" at bounding box center [795, 591] width 640 height 192
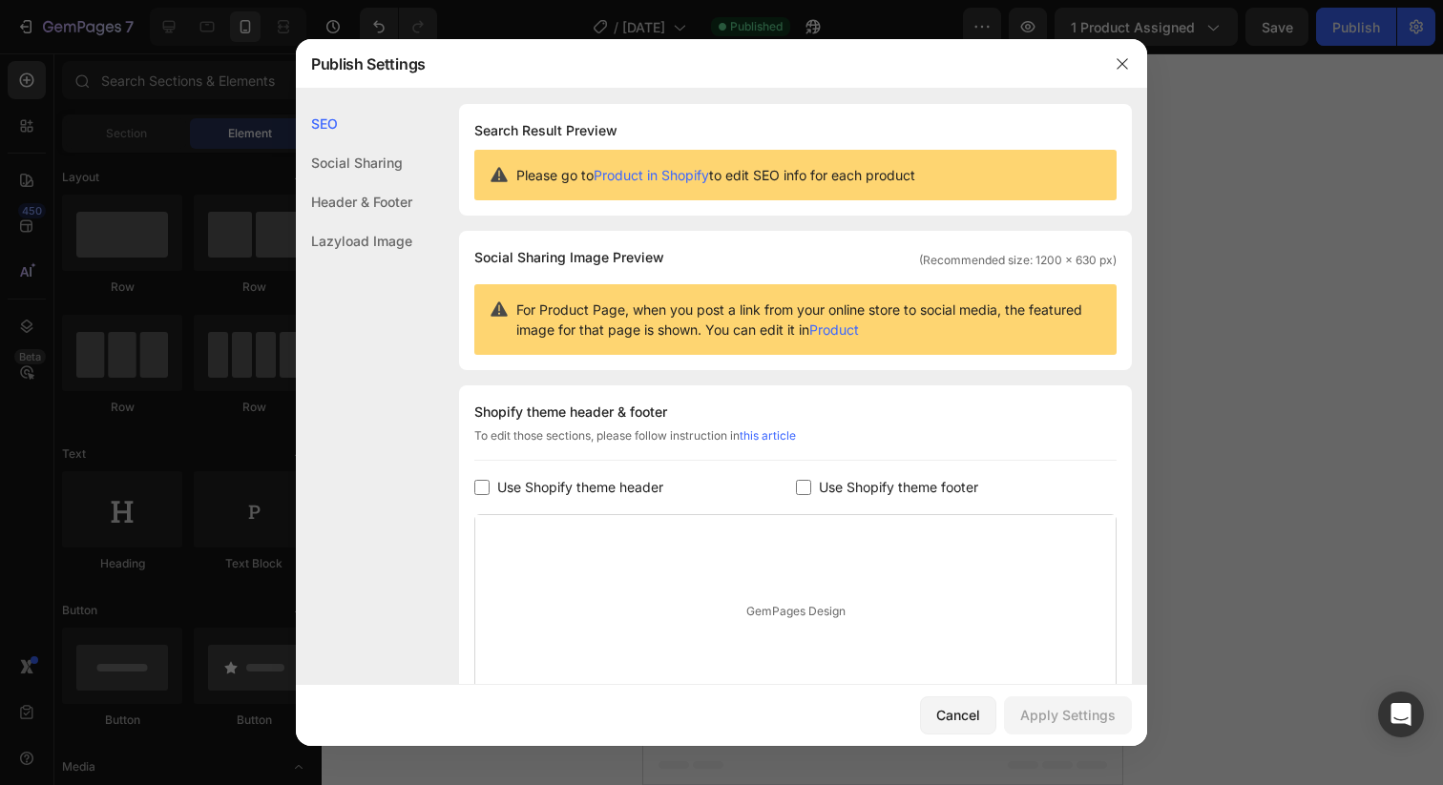
click at [370, 221] on div "Header & Footer" at bounding box center [354, 240] width 116 height 39
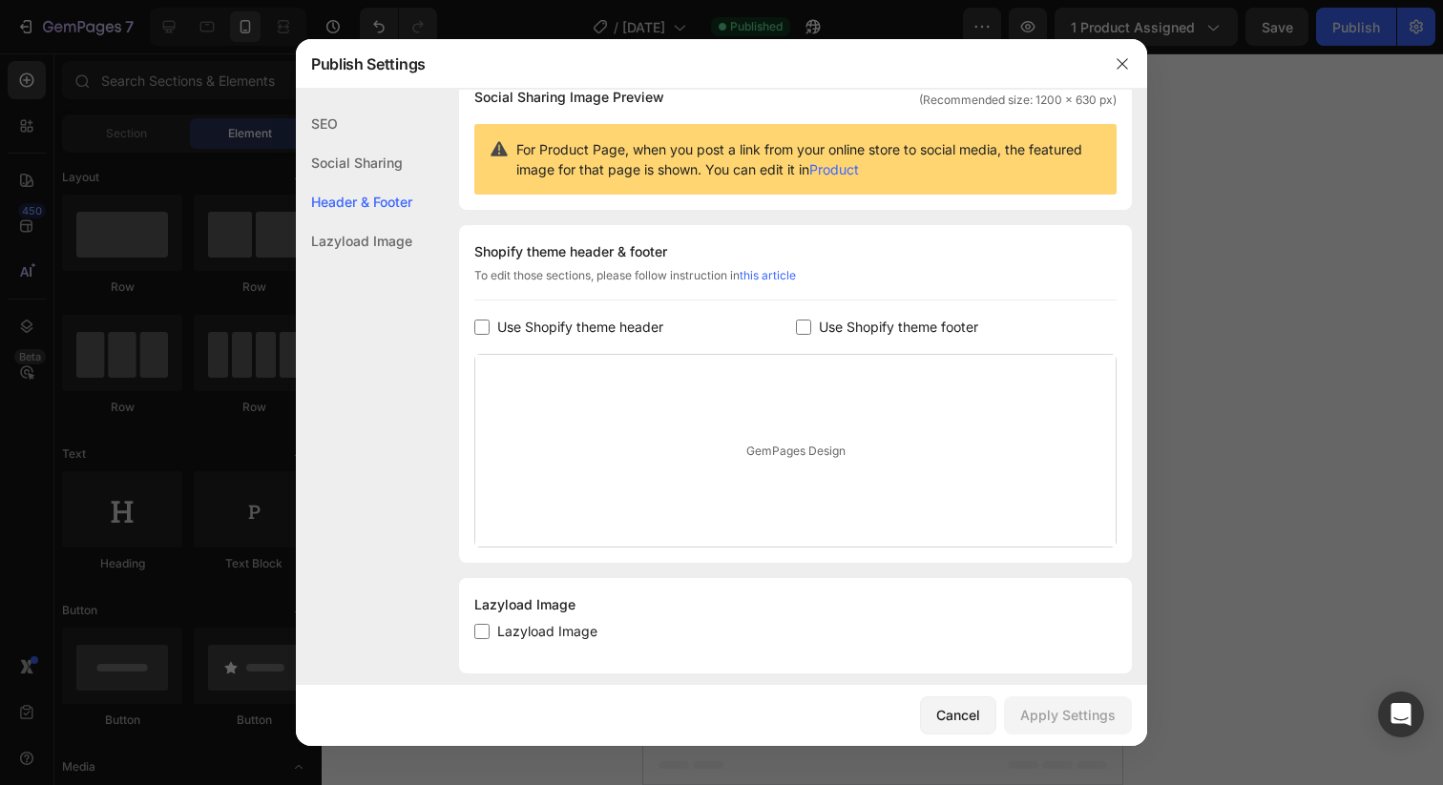
scroll to position [179, 0]
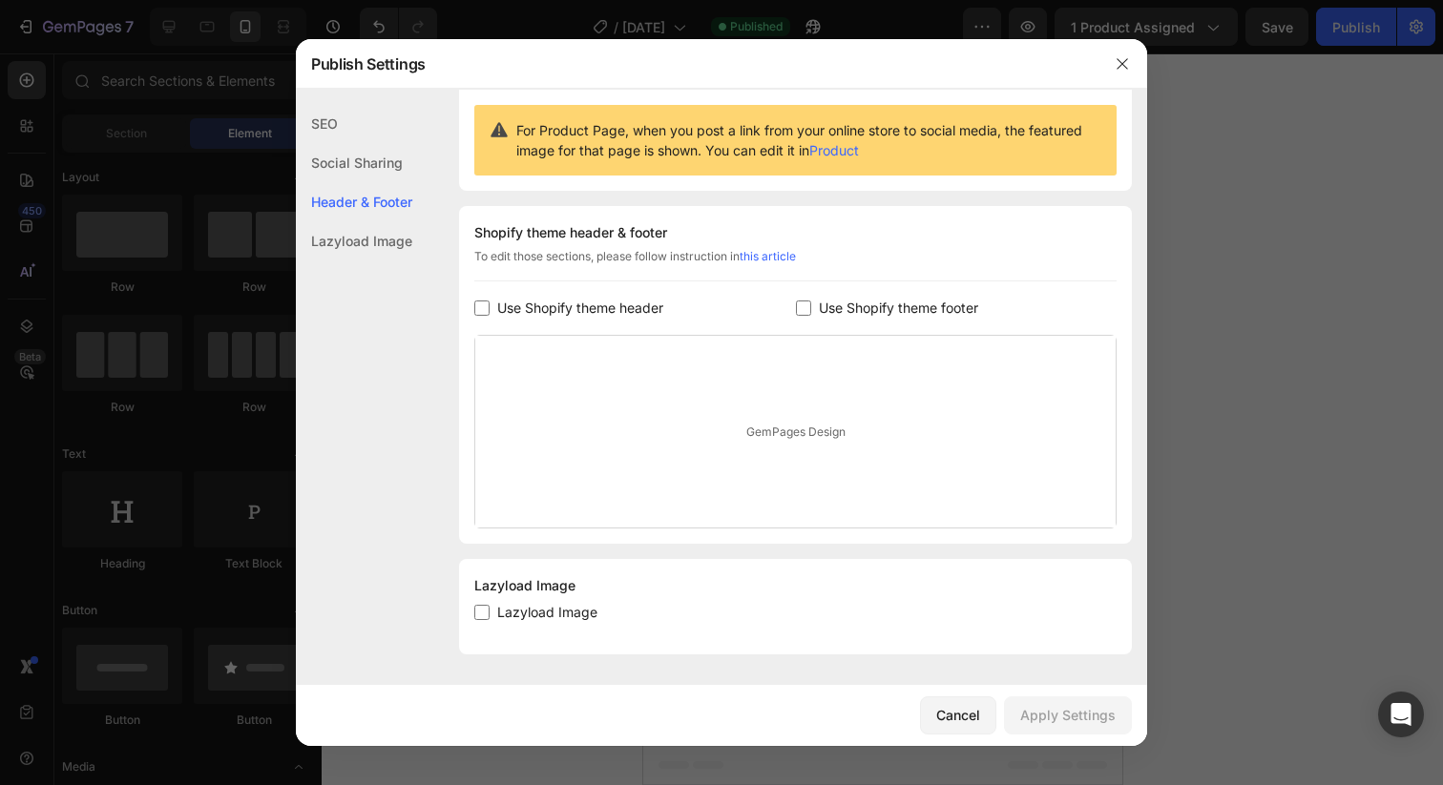
click at [378, 237] on div "Lazyload Image" at bounding box center [354, 240] width 116 height 39
click at [373, 182] on div "Social Sharing" at bounding box center [354, 201] width 116 height 39
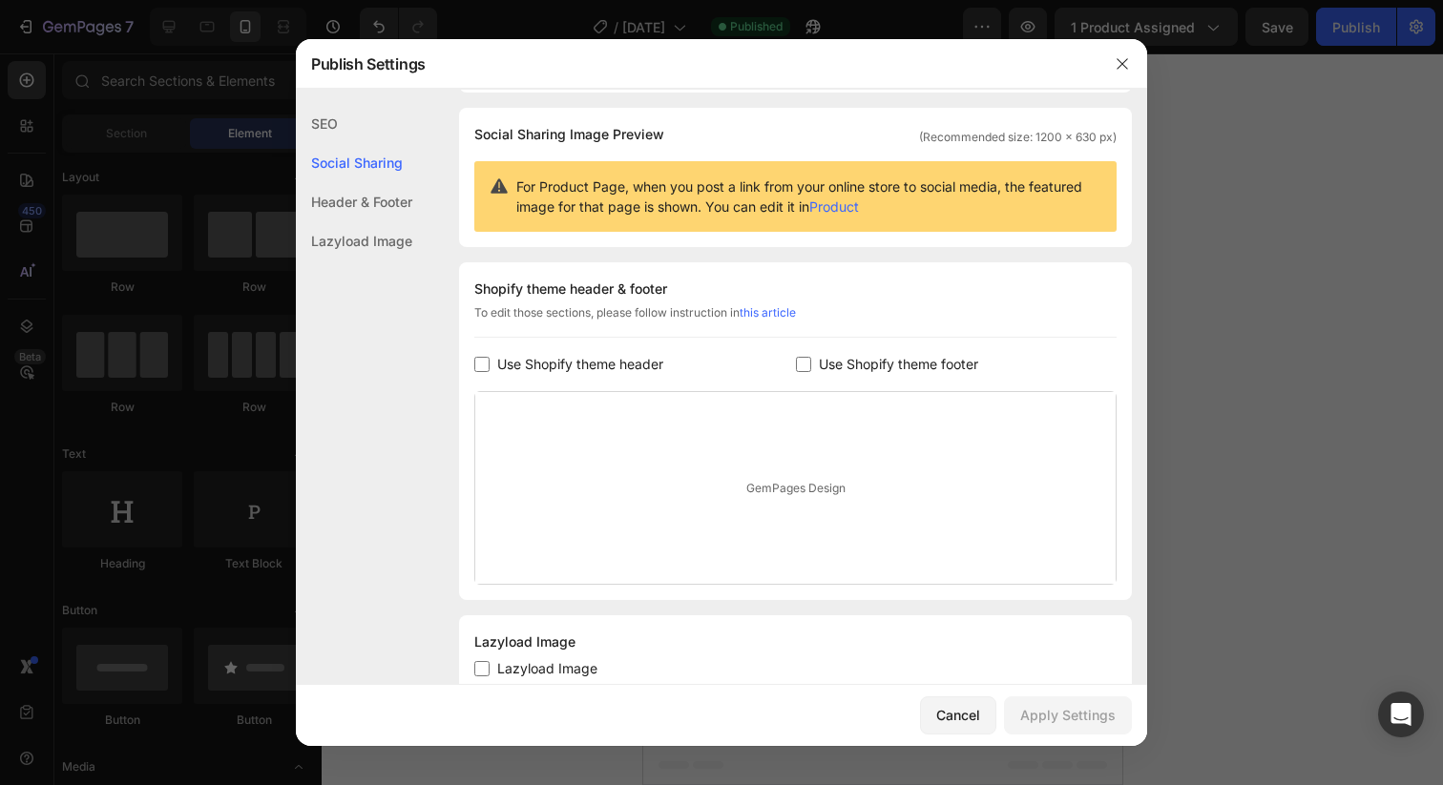
click at [348, 143] on div "SEO" at bounding box center [354, 162] width 116 height 39
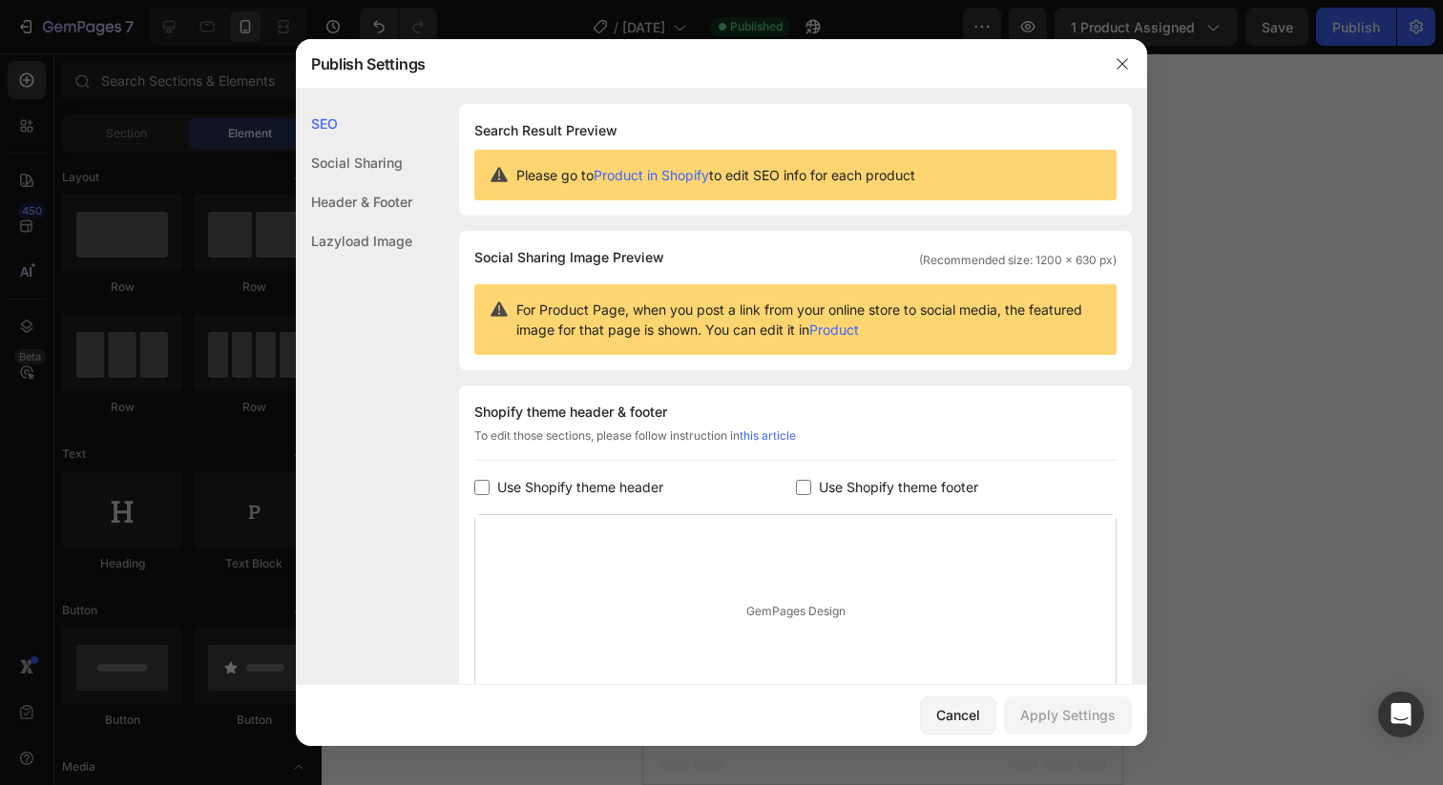
scroll to position [0, 0]
click at [1125, 62] on icon "button" at bounding box center [1122, 63] width 15 height 15
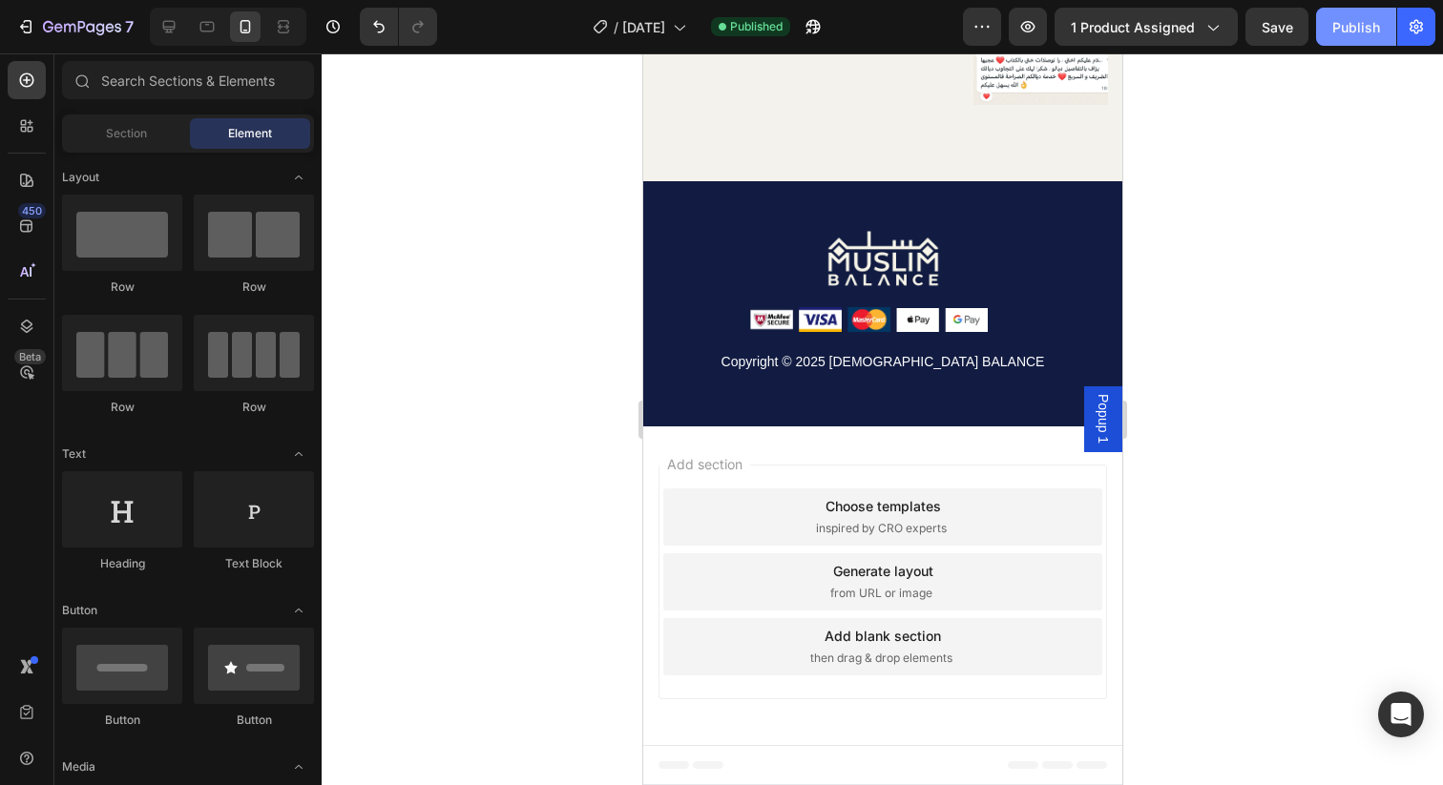
click at [1368, 24] on div "Publish" at bounding box center [1356, 27] width 48 height 20
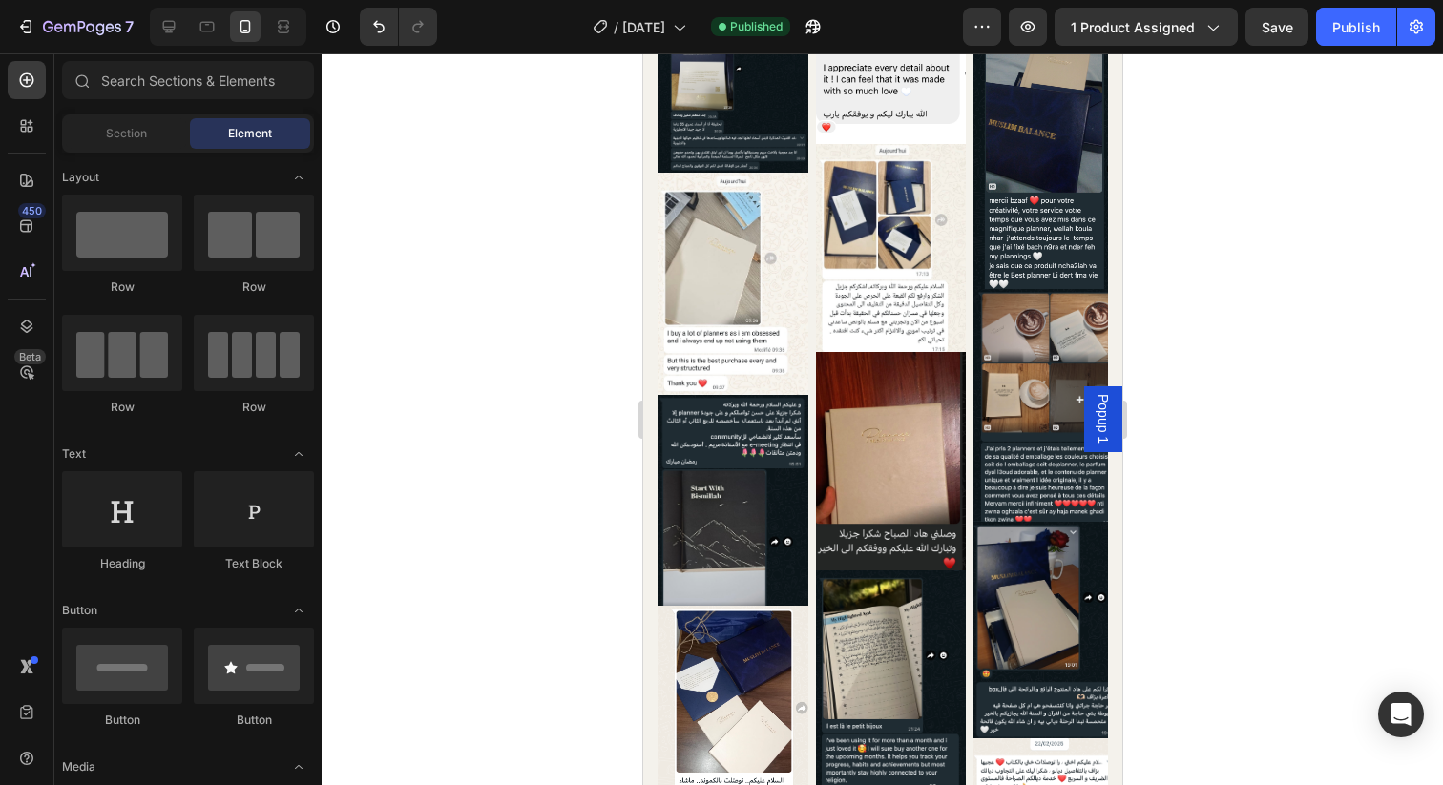
scroll to position [5551, 0]
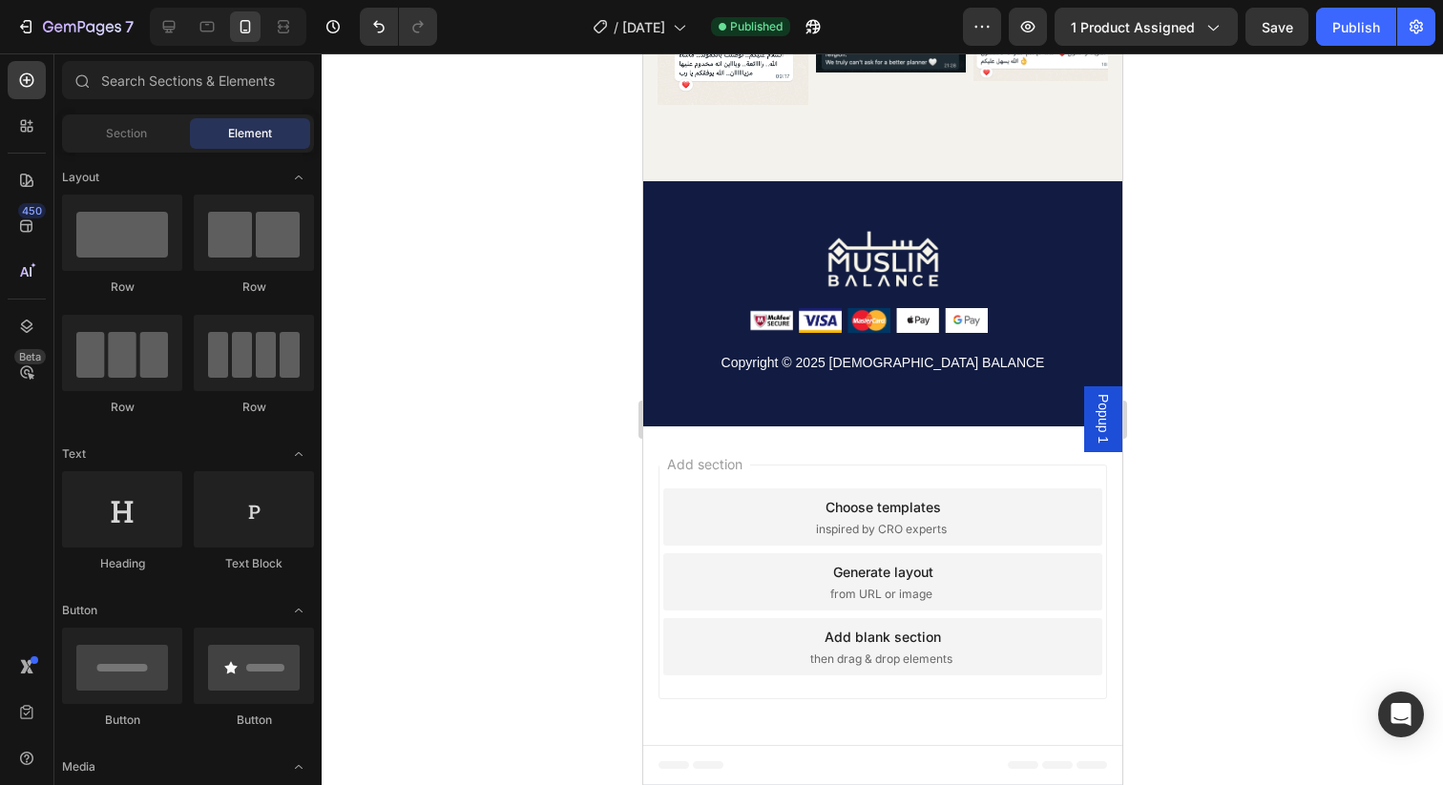
click at [684, 757] on span "Footer" at bounding box center [697, 765] width 36 height 19
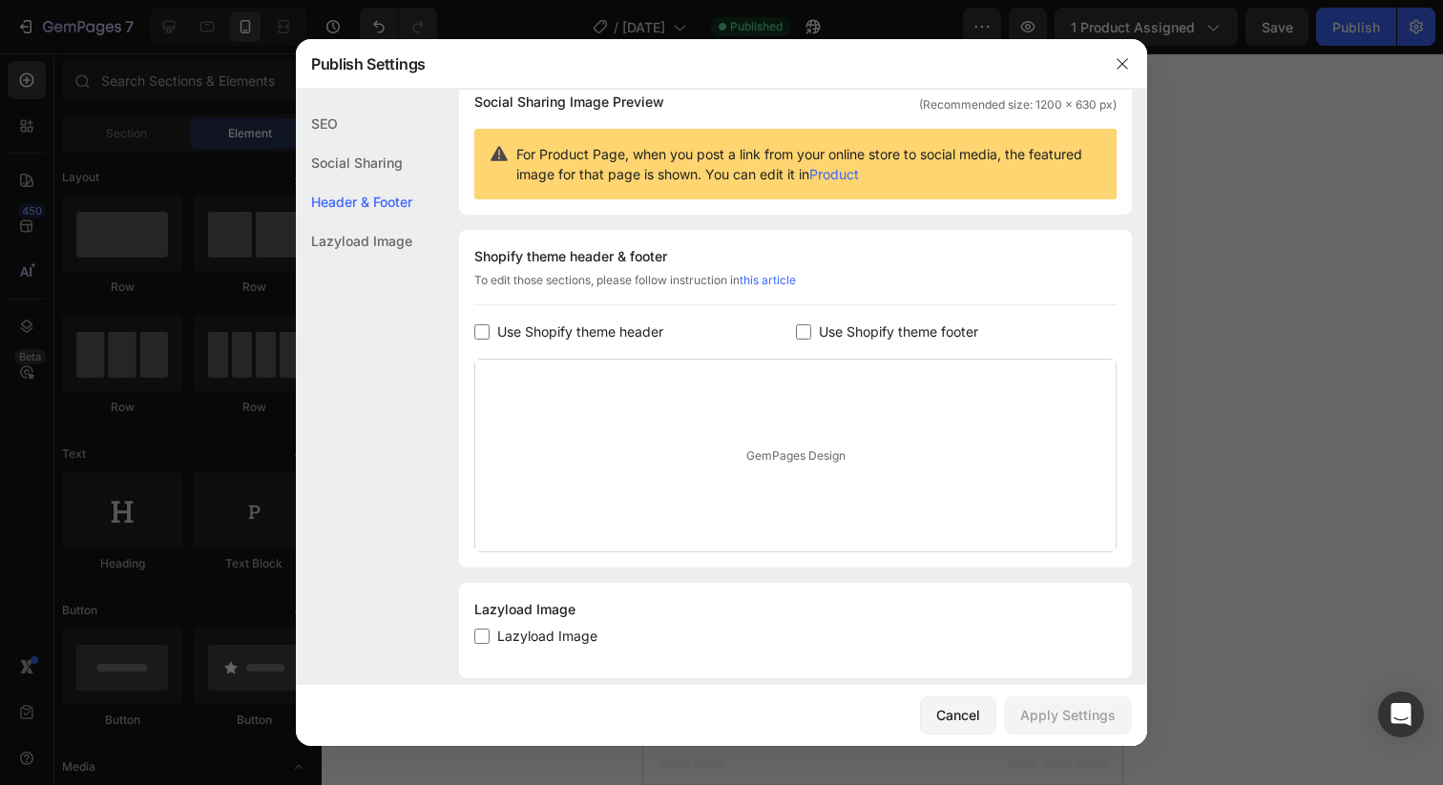
scroll to position [179, 0]
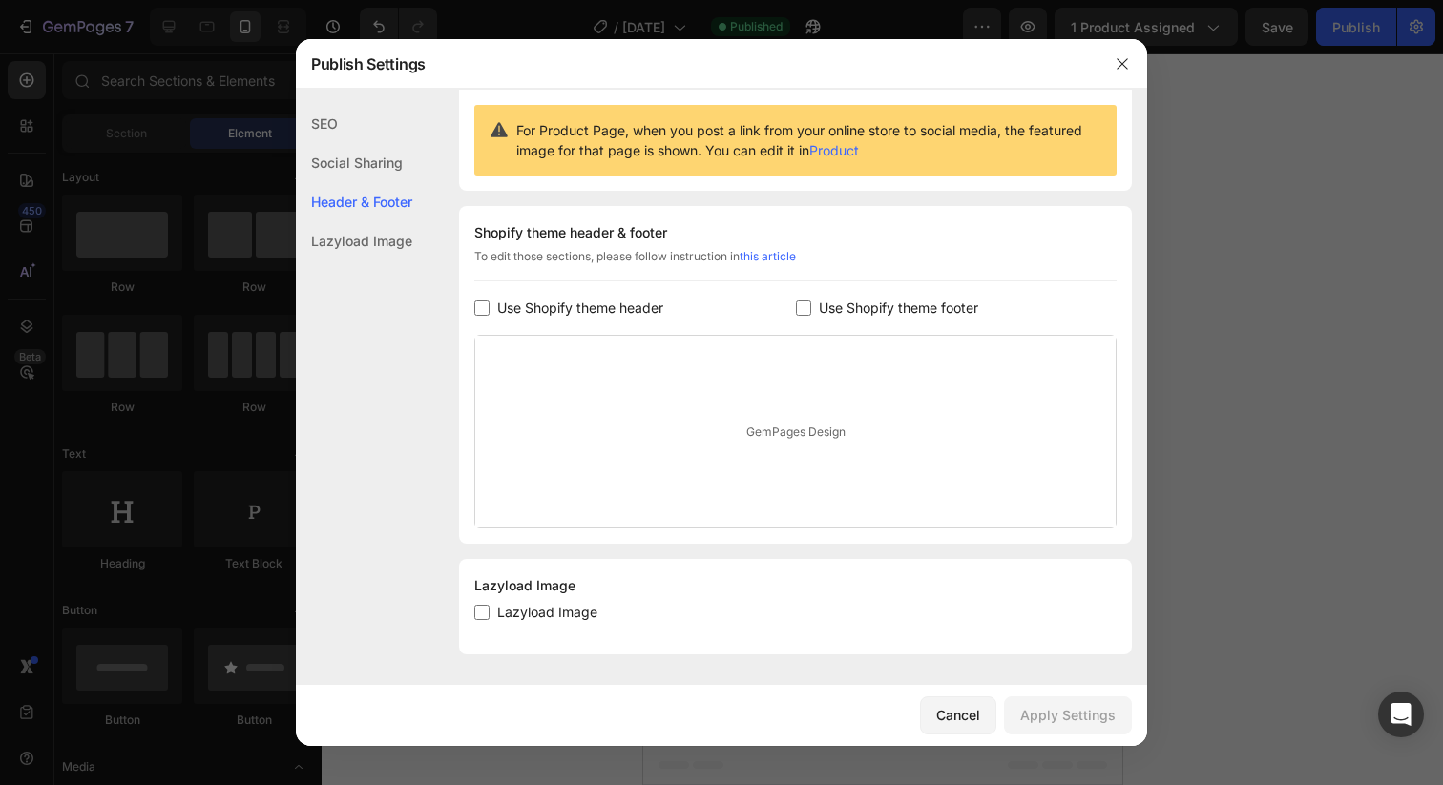
click at [488, 609] on input "checkbox" at bounding box center [481, 612] width 15 height 15
click at [484, 608] on input "checkbox" at bounding box center [481, 612] width 15 height 15
checkbox input "true"
click at [1096, 715] on div "Apply Settings" at bounding box center [1067, 715] width 95 height 20
click at [1335, 472] on div at bounding box center [721, 392] width 1443 height 785
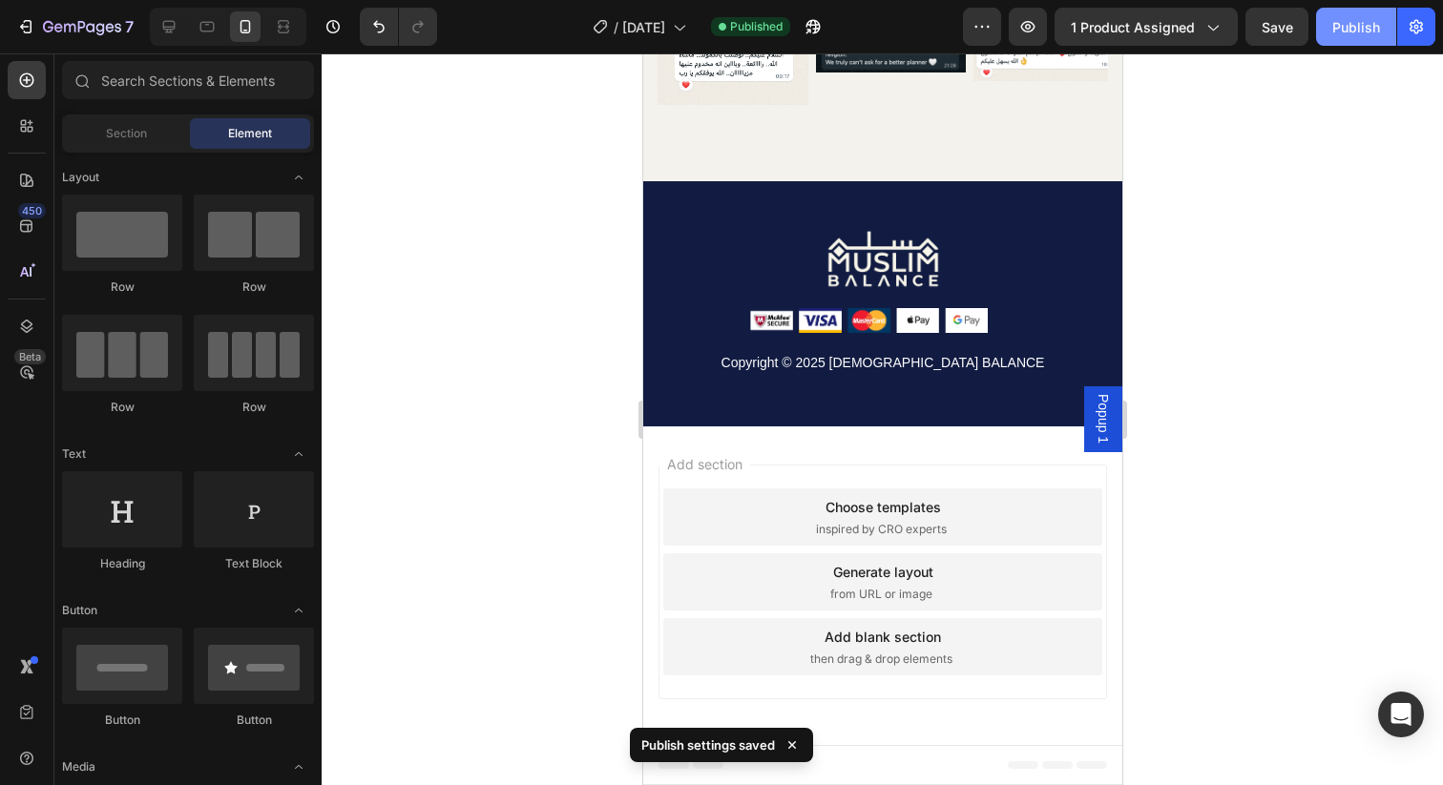
click at [1362, 34] on div "Publish" at bounding box center [1356, 27] width 48 height 20
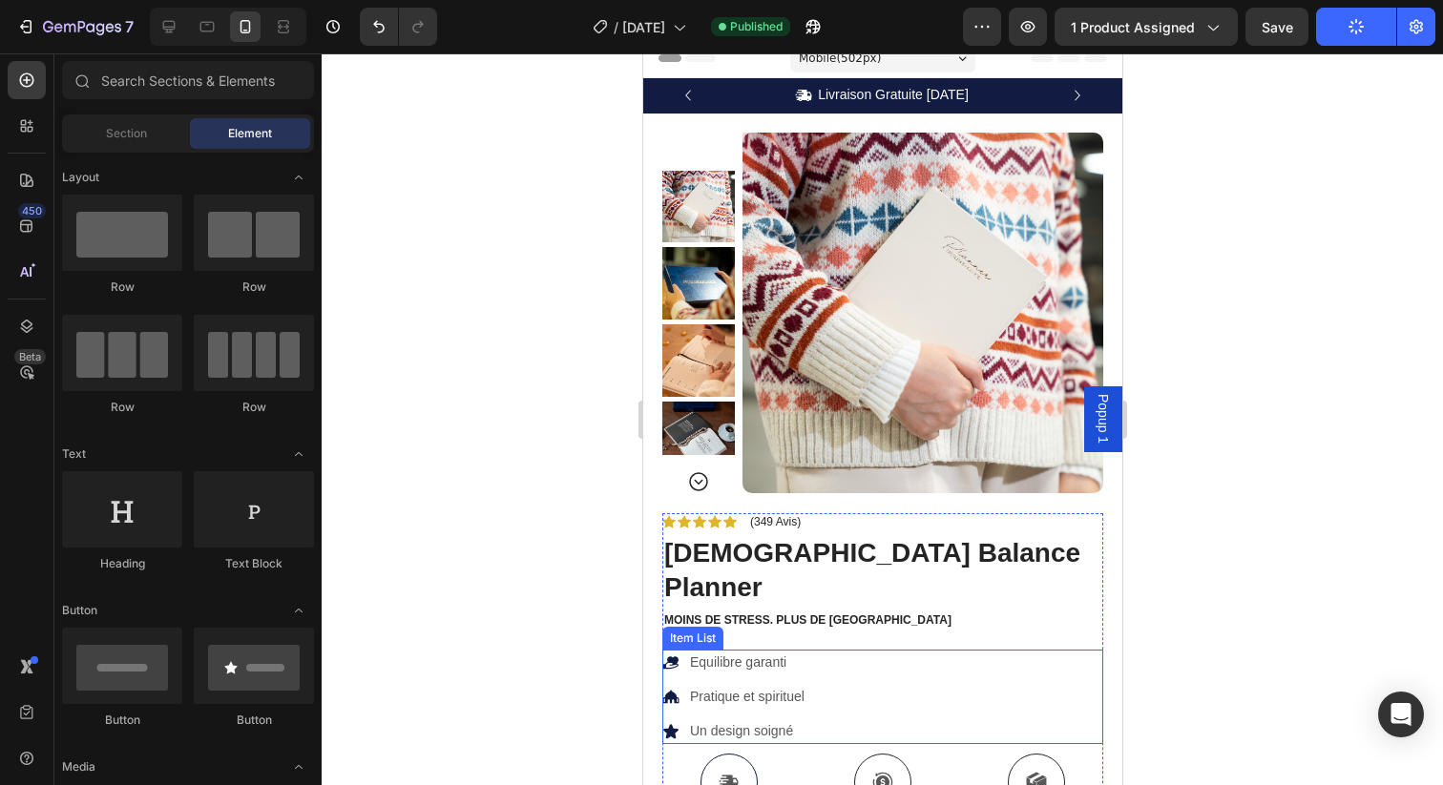
scroll to position [0, 0]
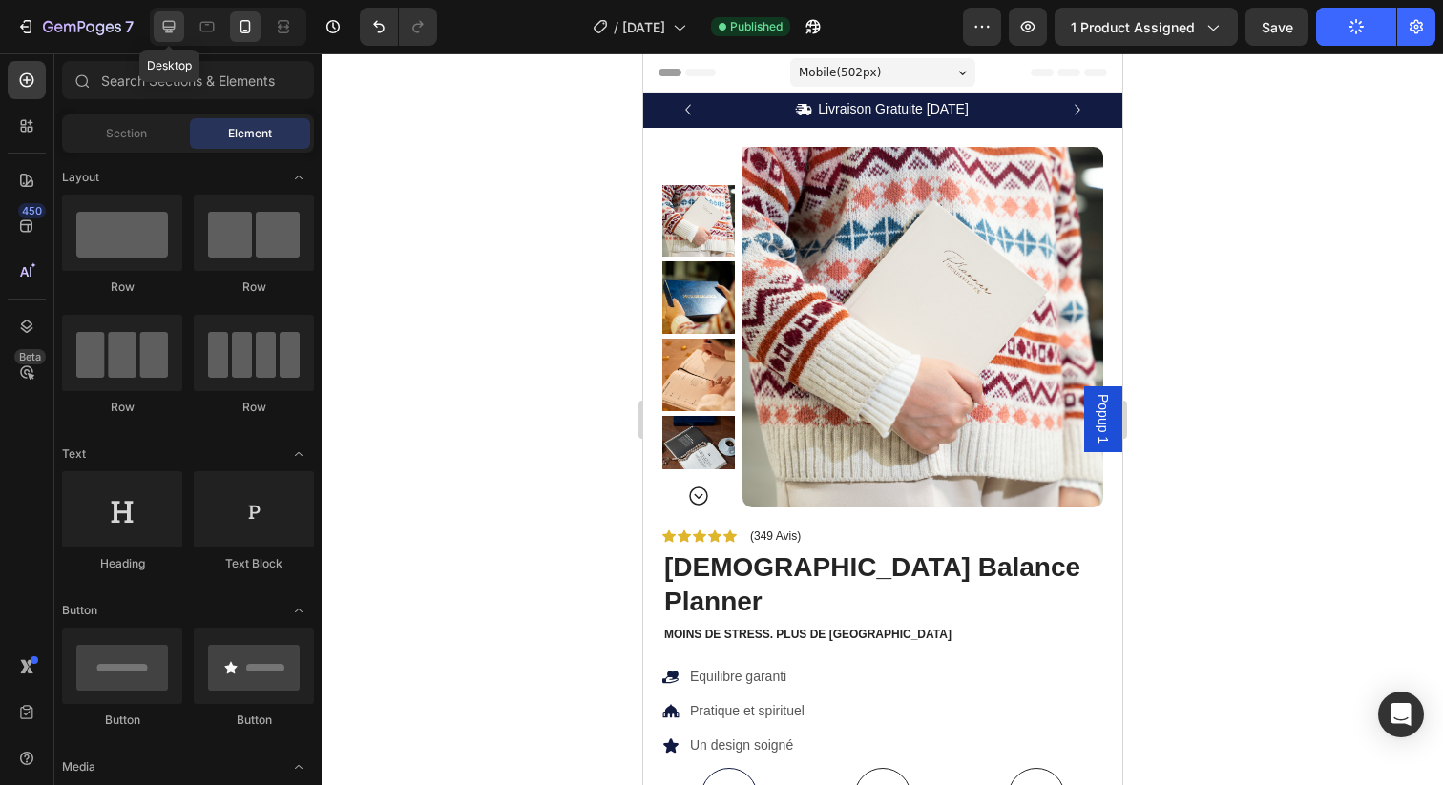
click at [170, 22] on icon at bounding box center [168, 26] width 19 height 19
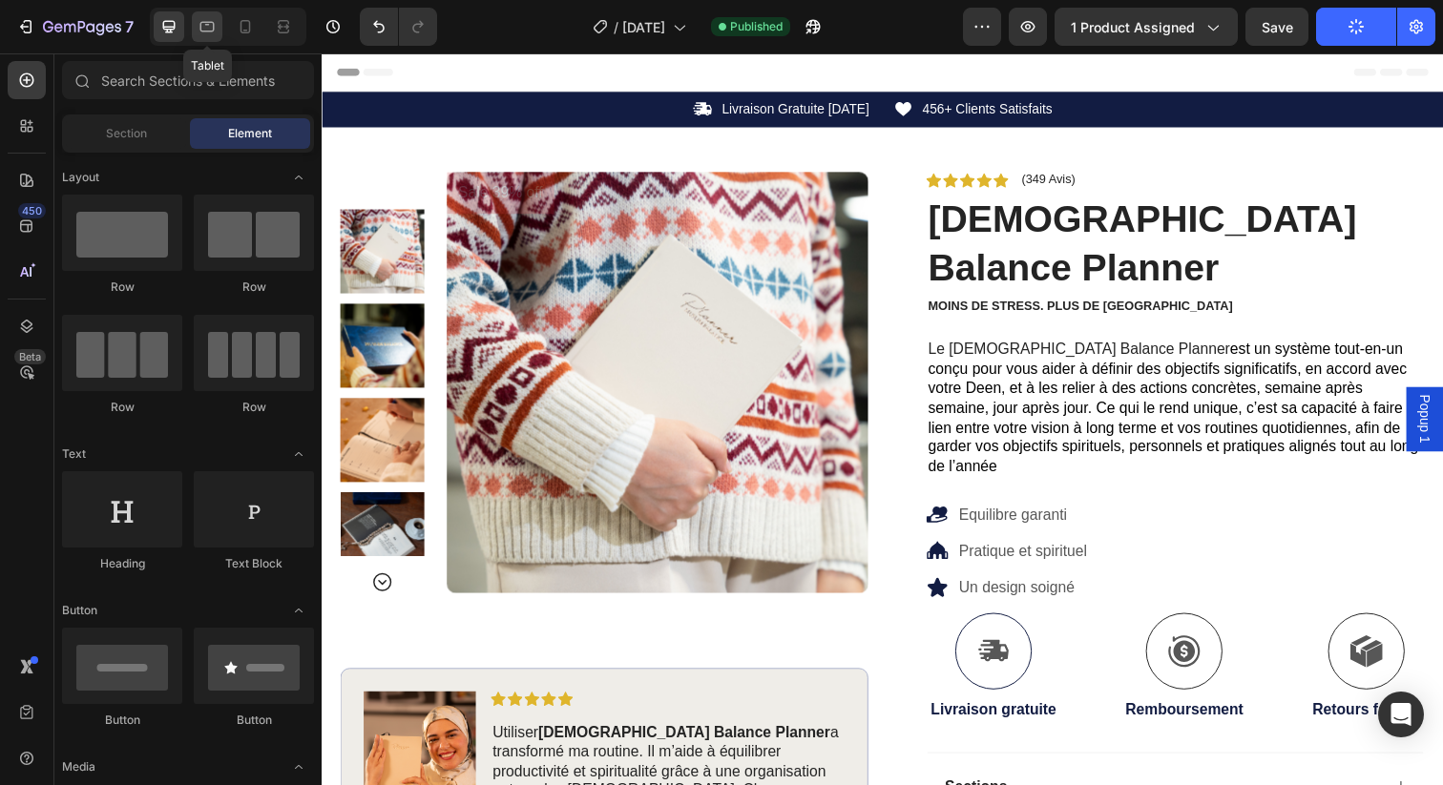
click at [206, 25] on icon at bounding box center [207, 26] width 19 height 19
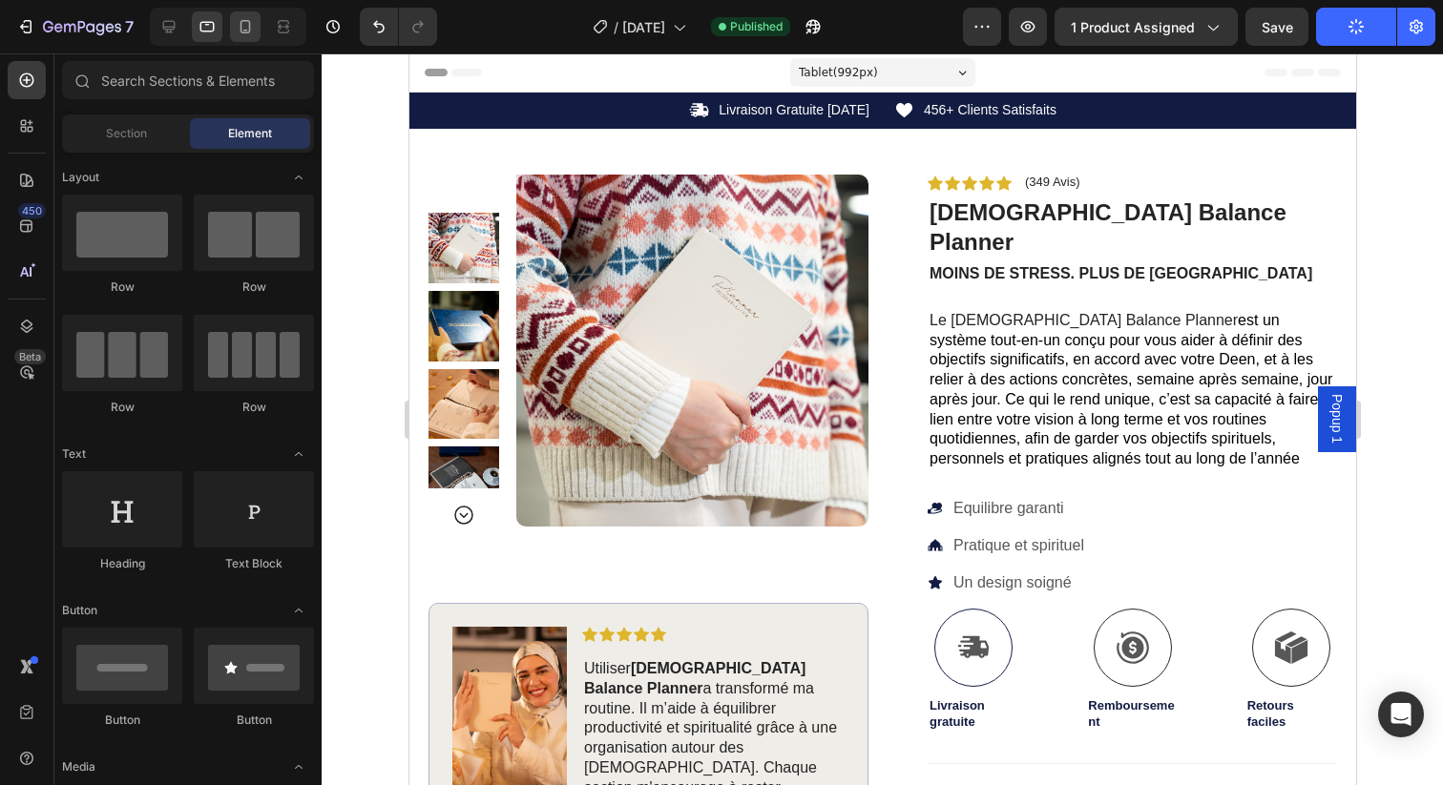
click at [244, 35] on icon at bounding box center [245, 26] width 19 height 19
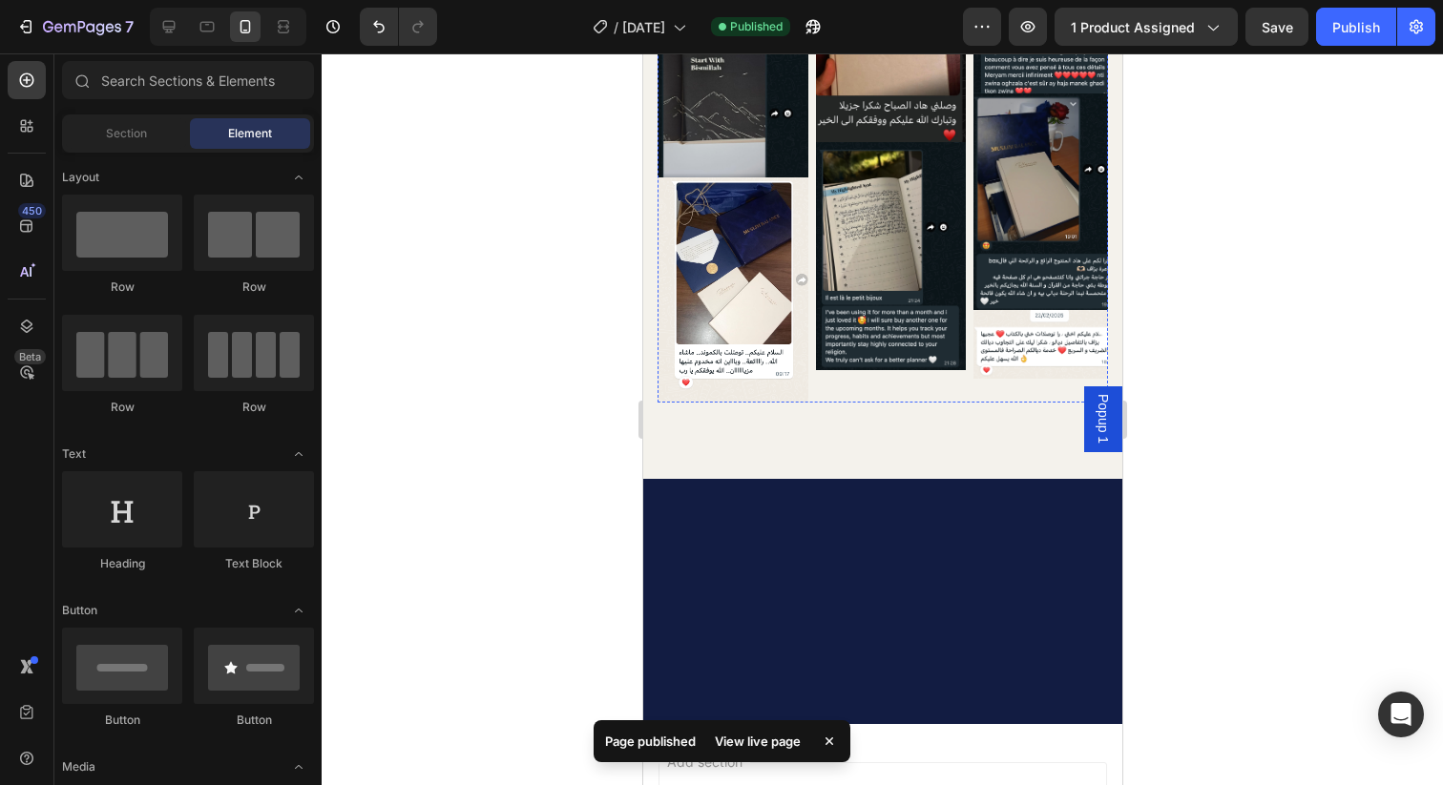
scroll to position [5551, 0]
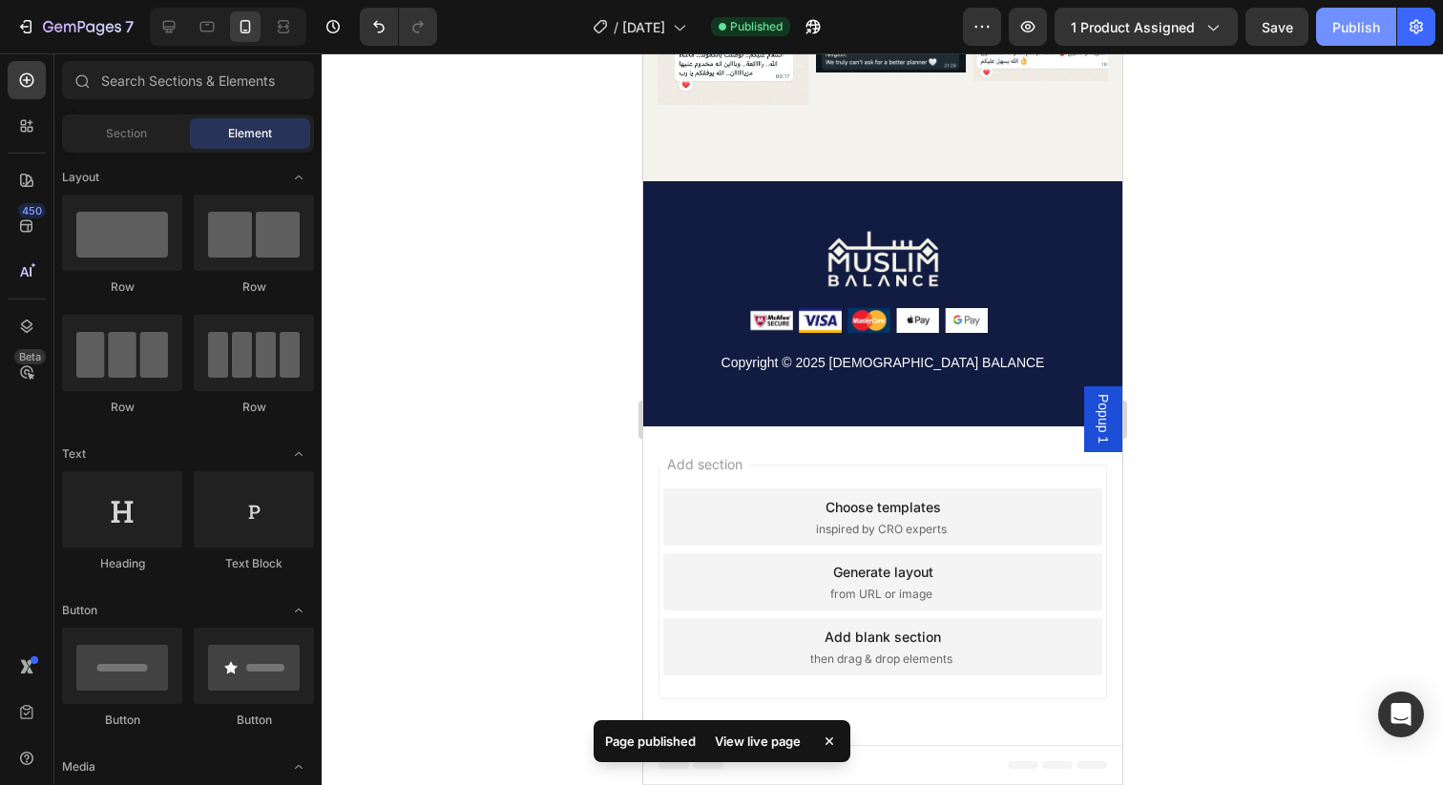
click at [1345, 29] on div "Publish" at bounding box center [1356, 27] width 48 height 20
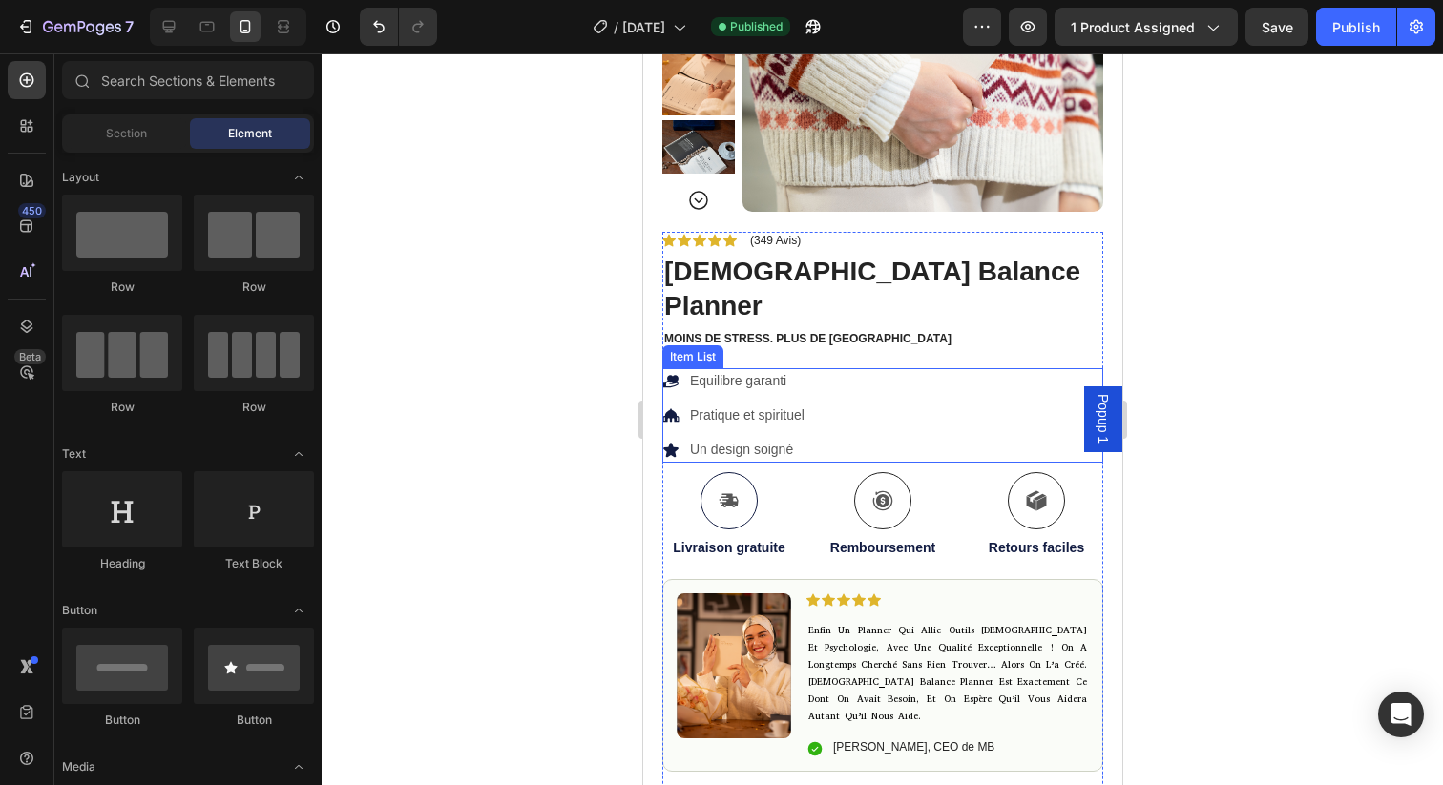
scroll to position [303, 0]
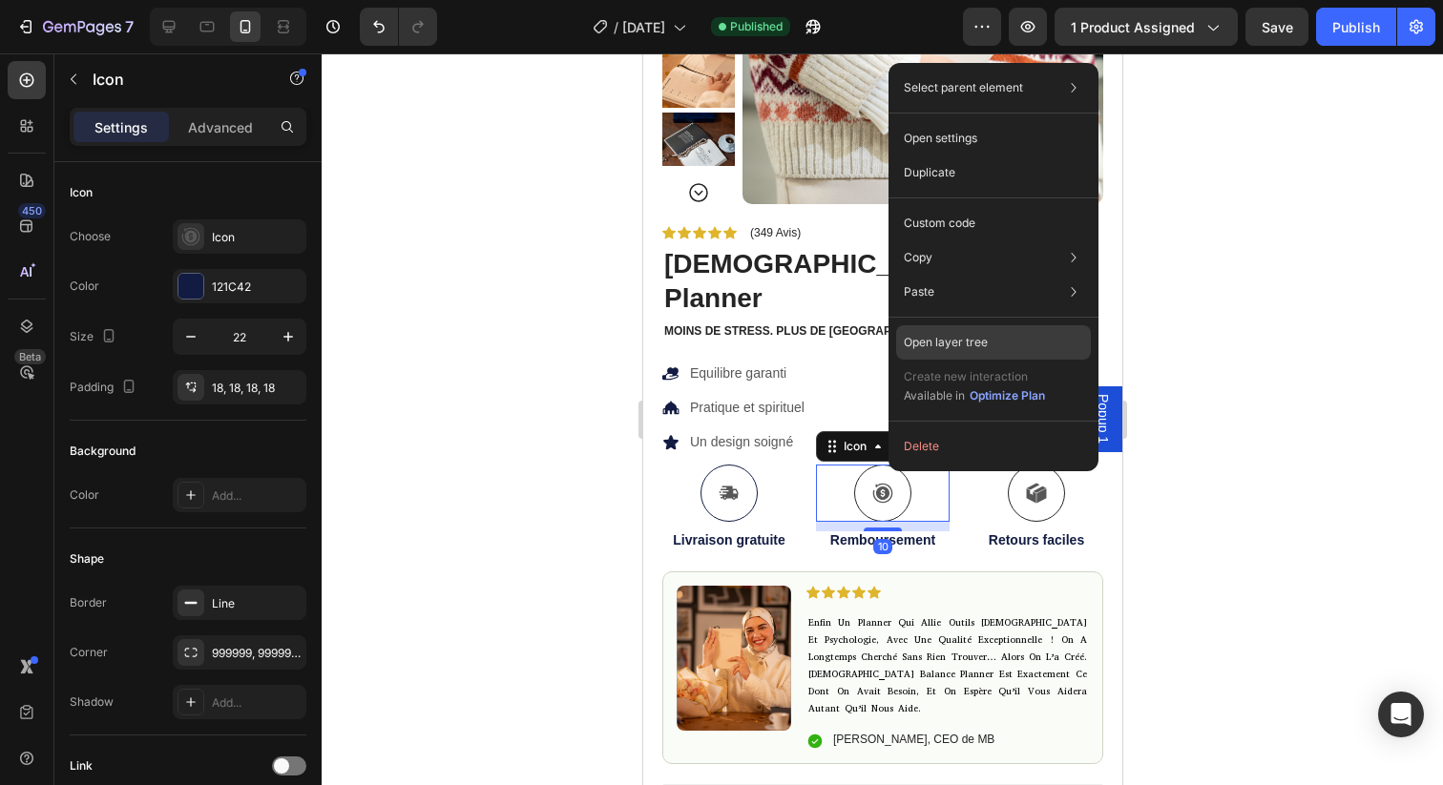
click at [934, 331] on div "Open layer tree" at bounding box center [993, 342] width 195 height 34
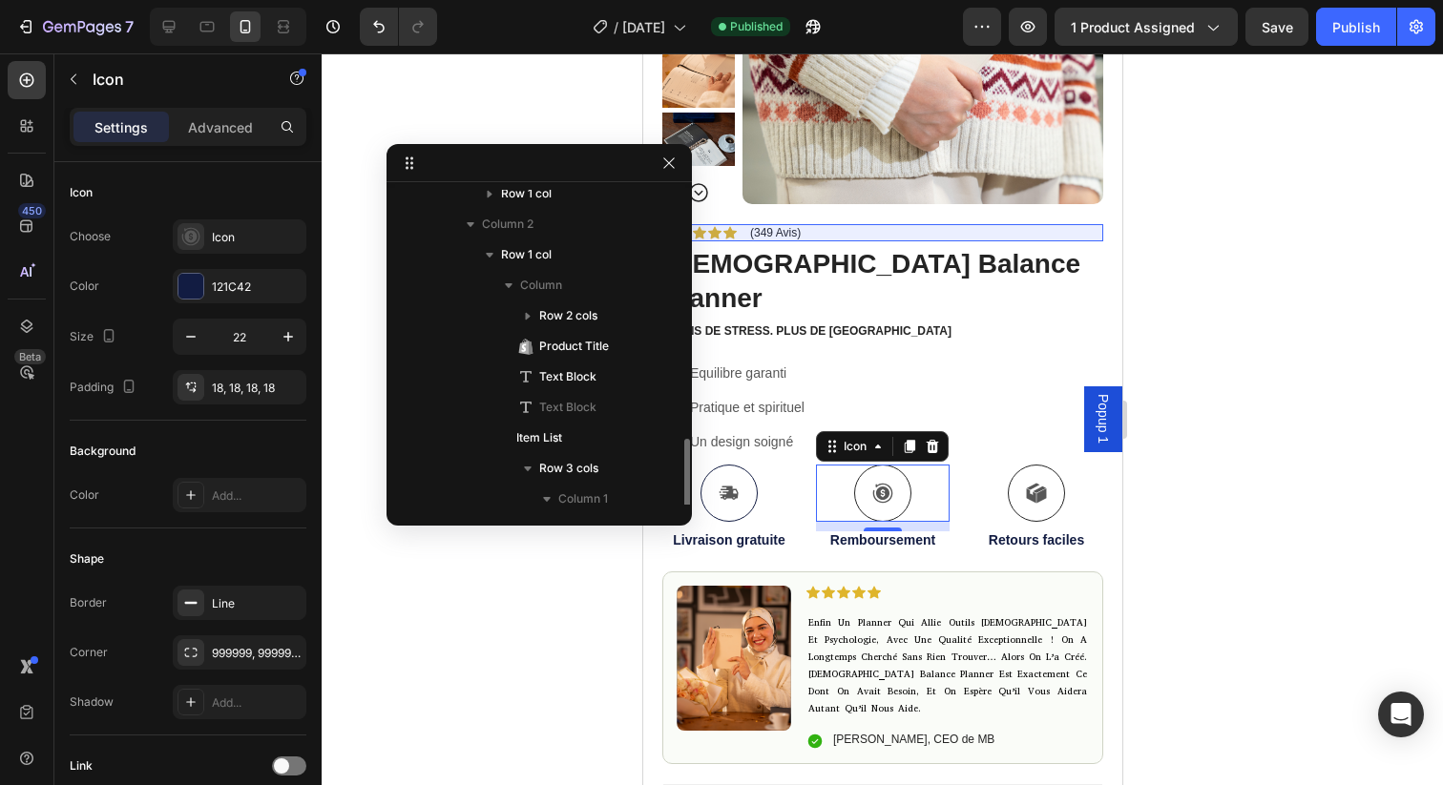
scroll to position [0, 0]
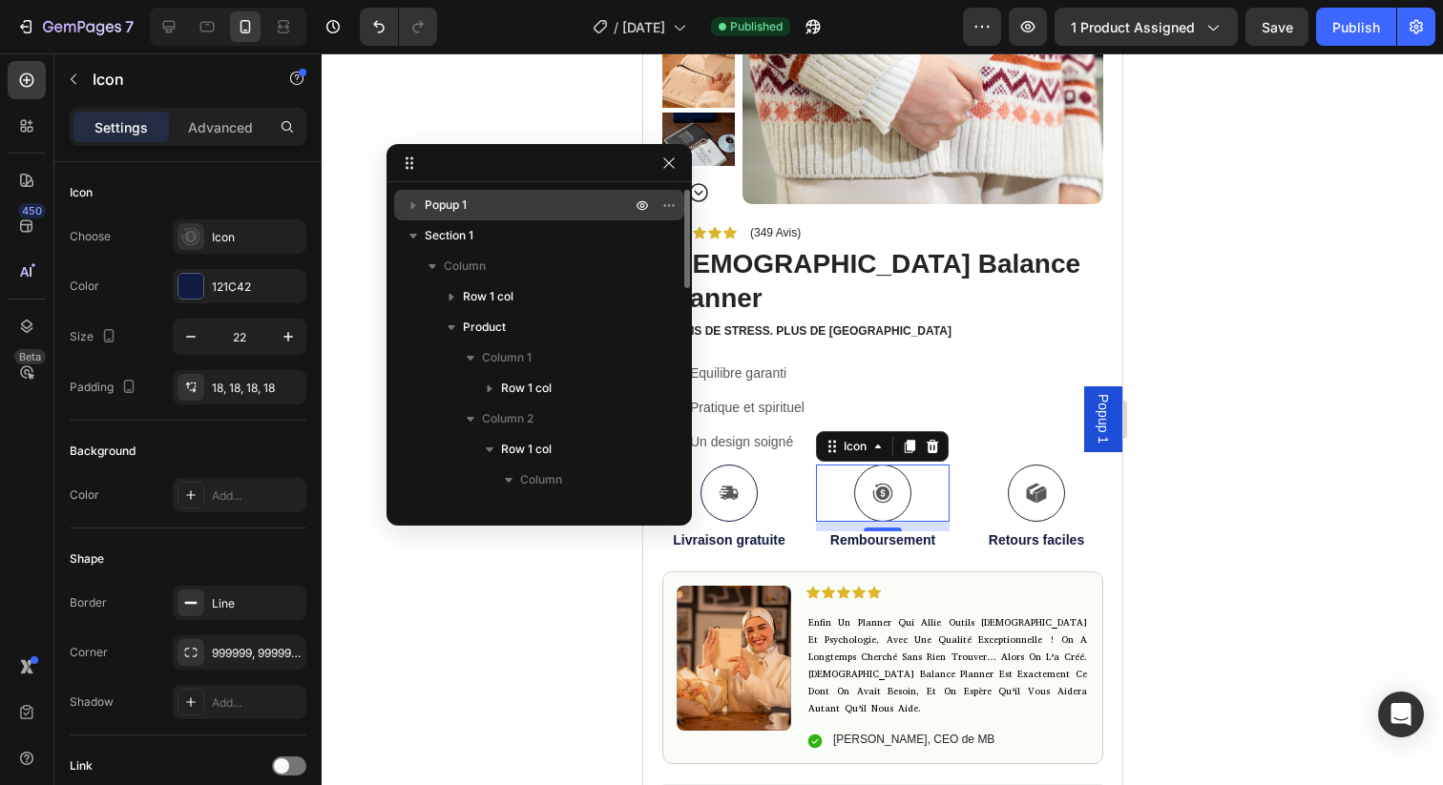
click at [407, 199] on icon "button" at bounding box center [413, 205] width 19 height 19
click at [412, 203] on icon "button" at bounding box center [413, 205] width 8 height 5
click at [449, 294] on icon "button" at bounding box center [451, 296] width 19 height 19
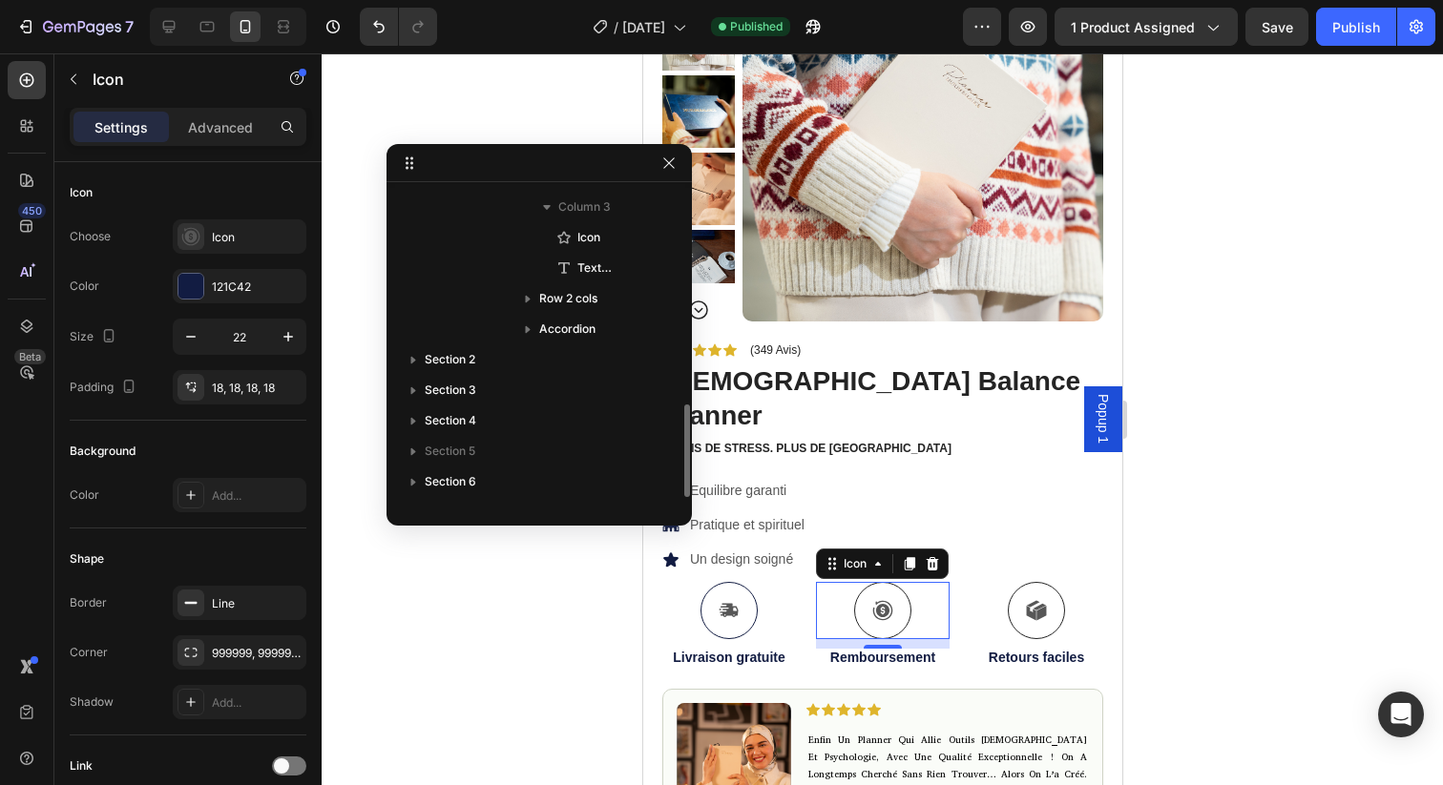
scroll to position [754, 0]
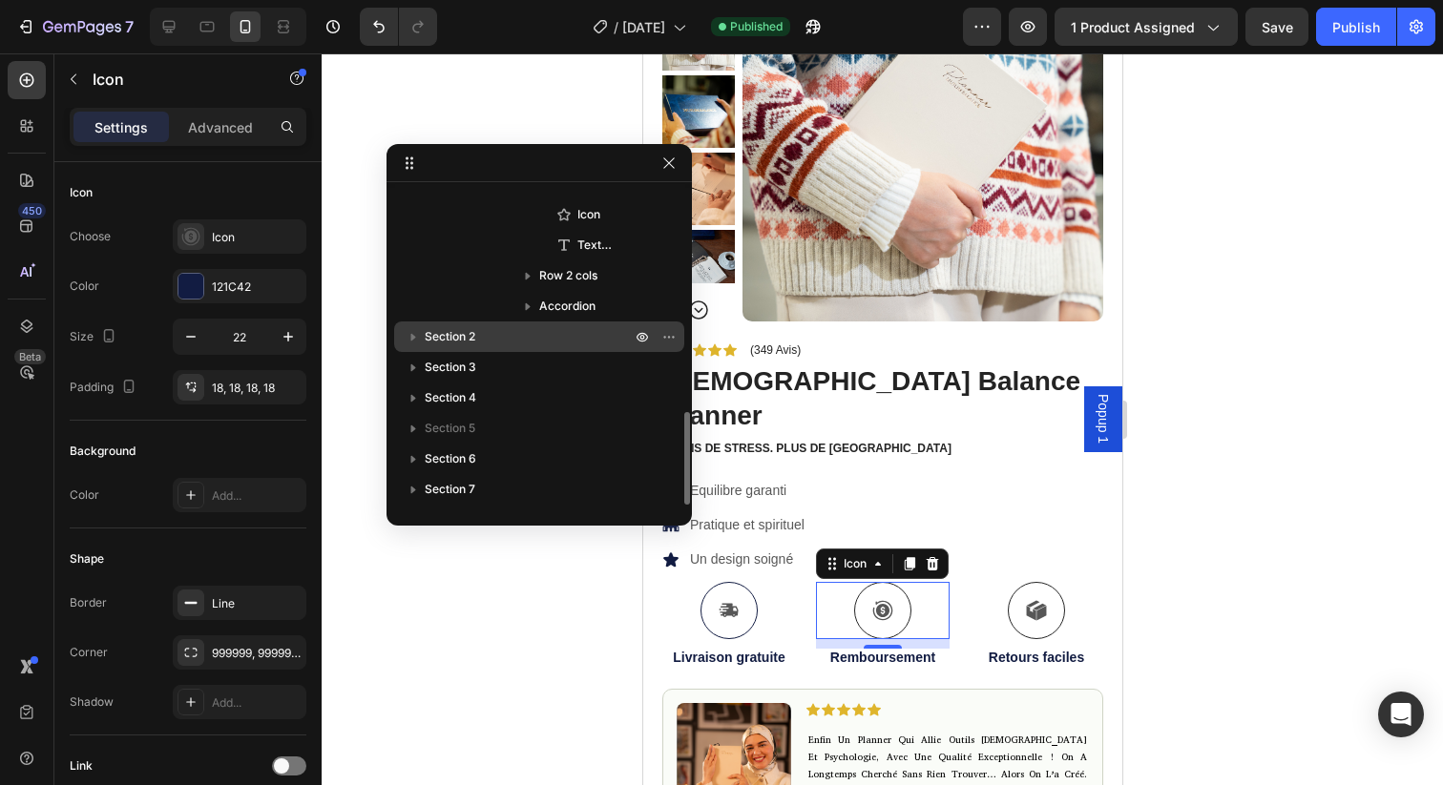
click at [574, 336] on p "Section 2" at bounding box center [530, 336] width 210 height 19
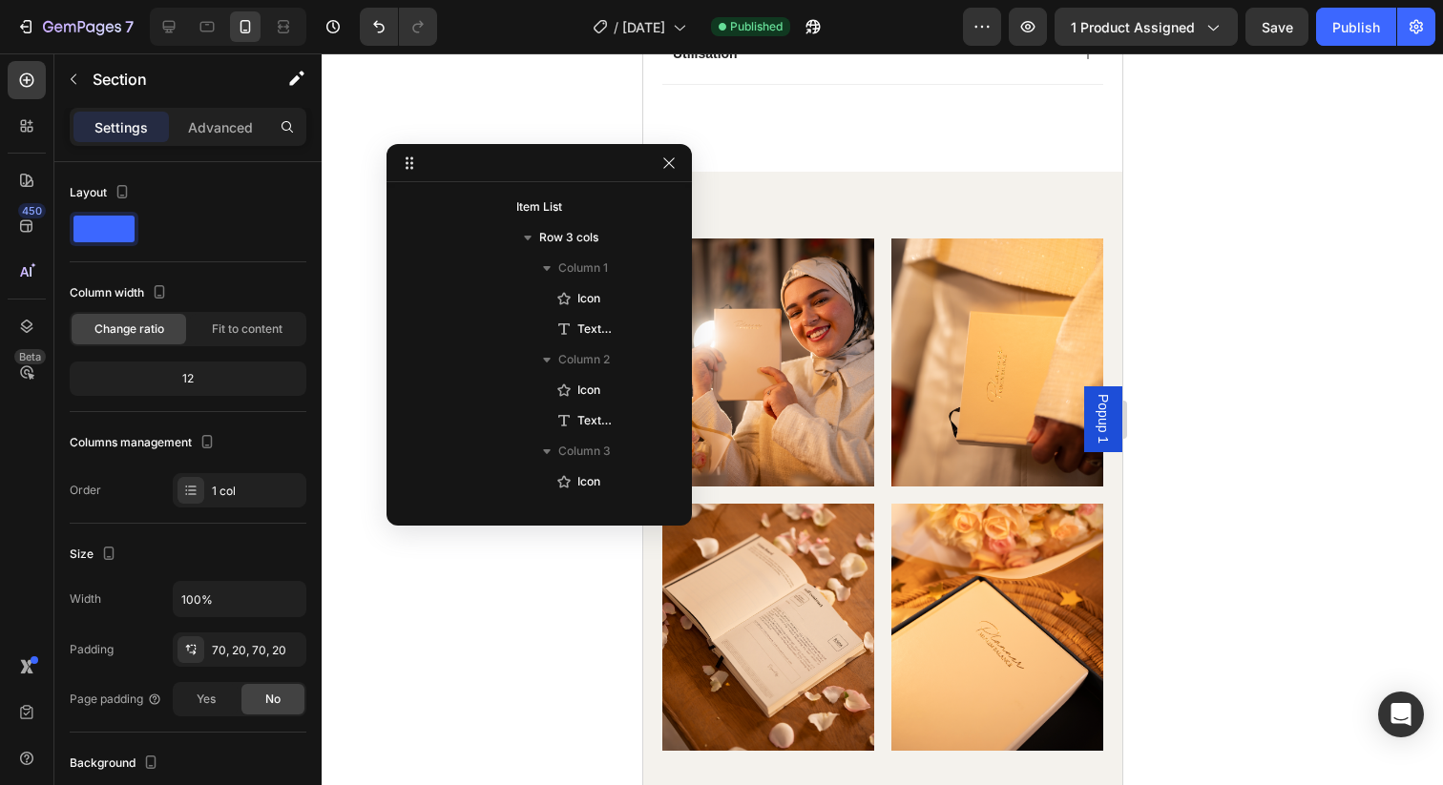
scroll to position [0, 0]
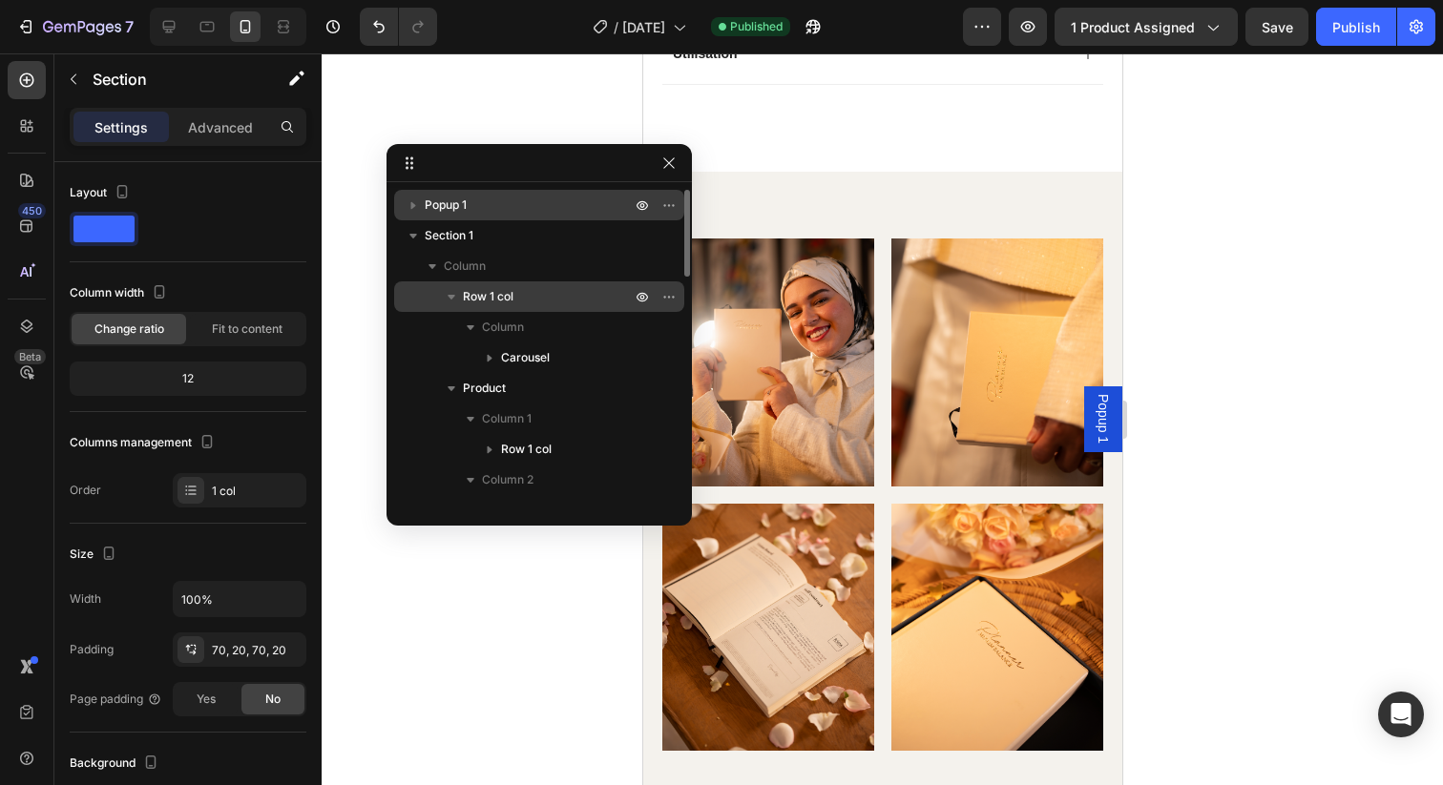
click at [517, 294] on p "Row 1 col" at bounding box center [549, 296] width 172 height 19
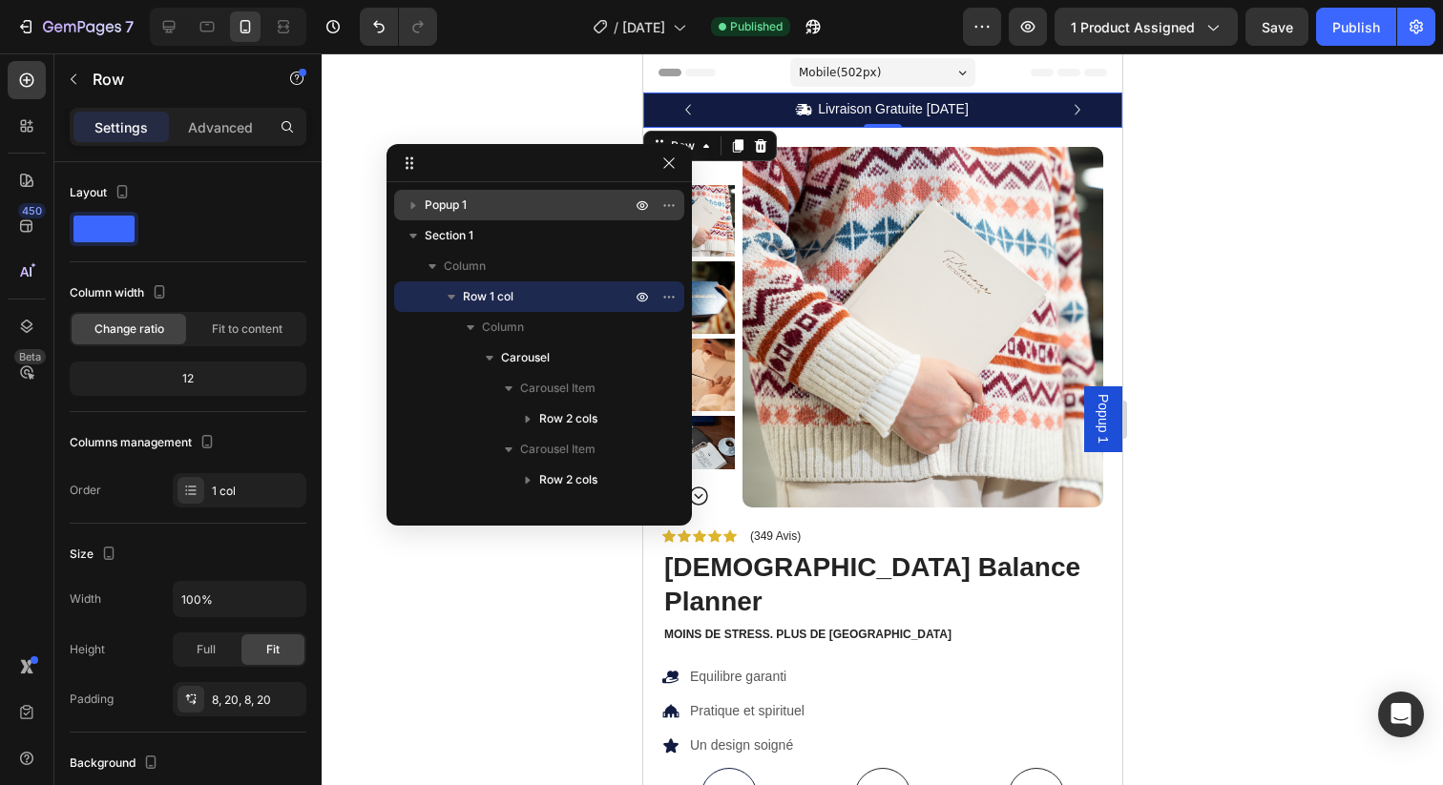
click at [409, 156] on icon at bounding box center [409, 163] width 15 height 15
click at [664, 167] on icon "button" at bounding box center [668, 162] width 10 height 10
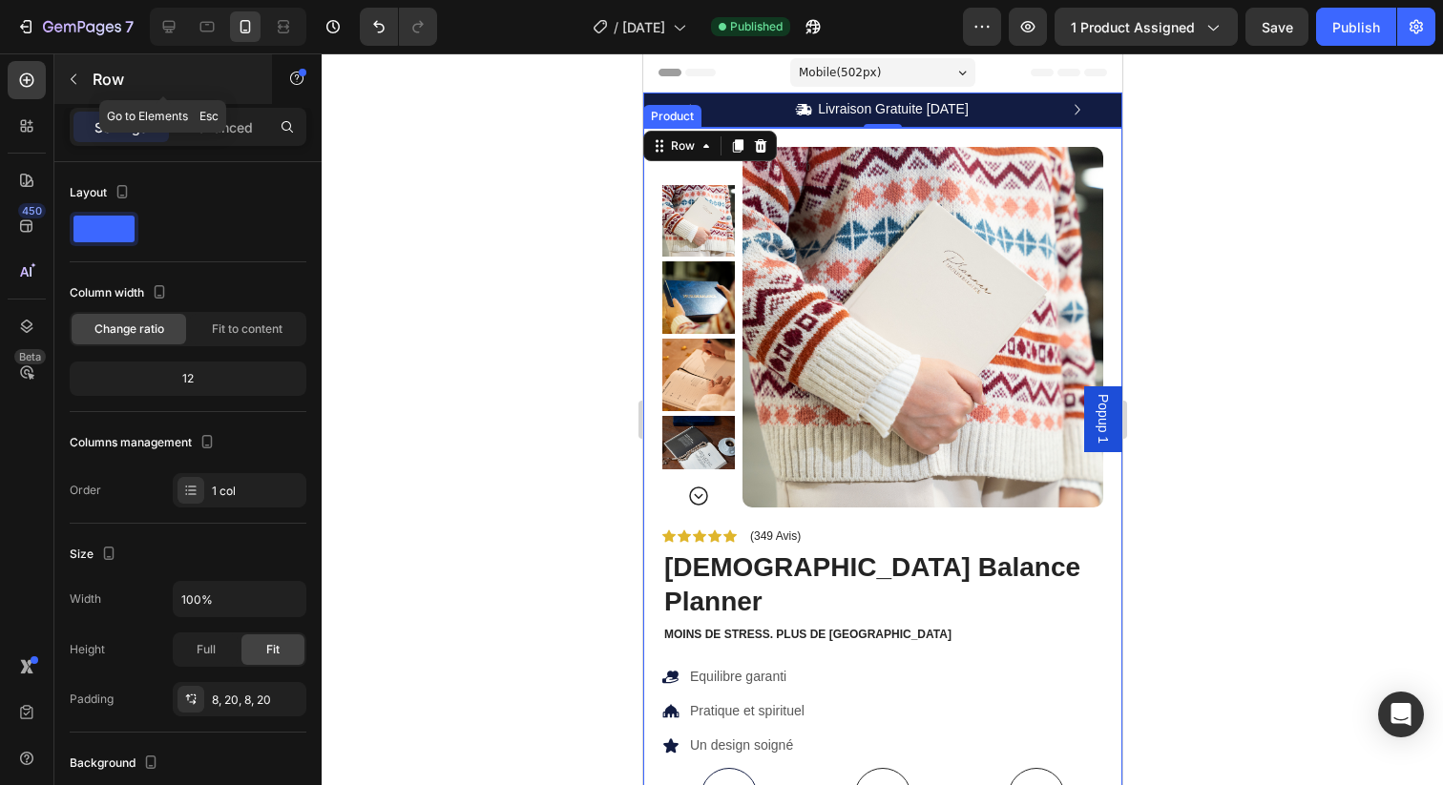
click at [73, 66] on button "button" at bounding box center [73, 79] width 31 height 31
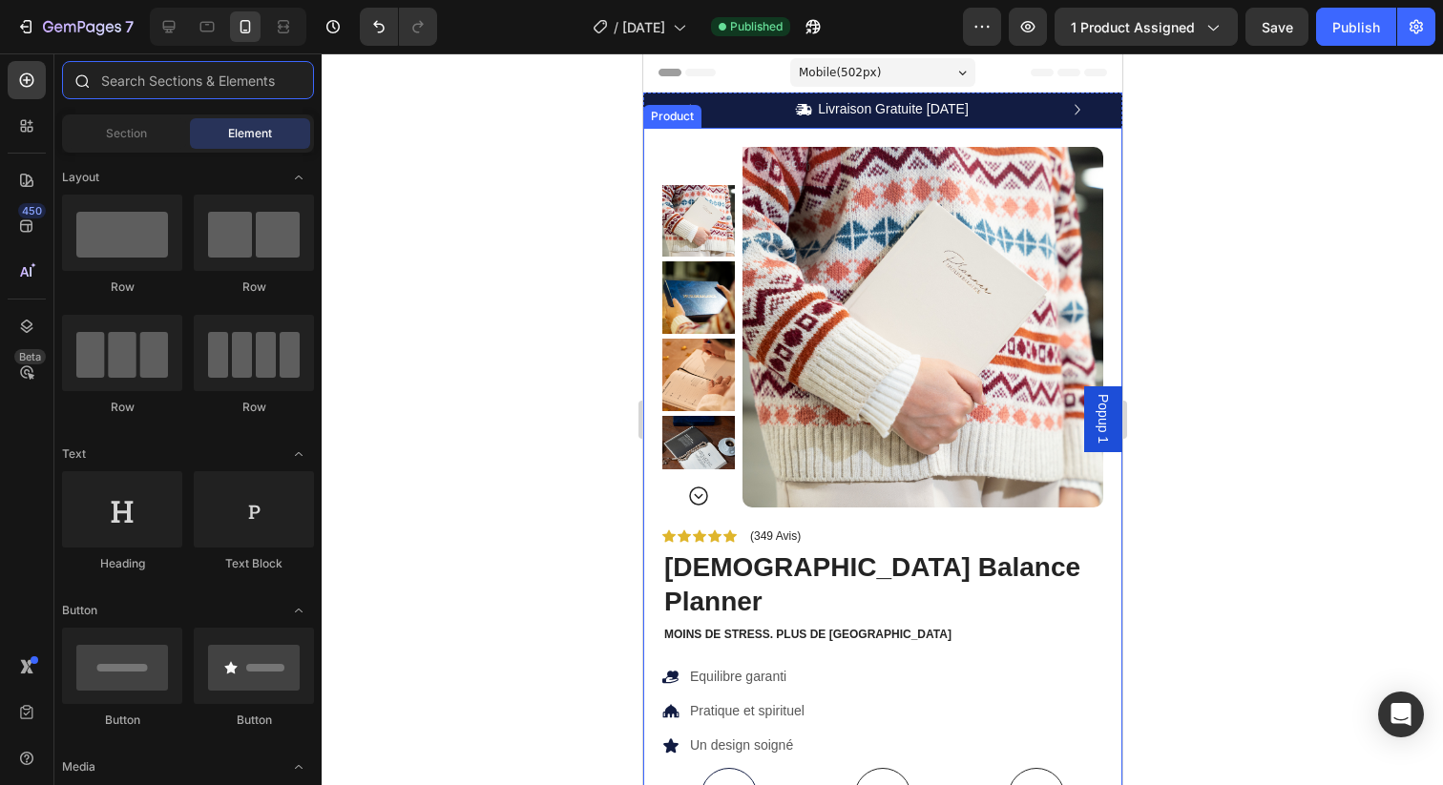
click at [148, 77] on input "text" at bounding box center [188, 80] width 252 height 38
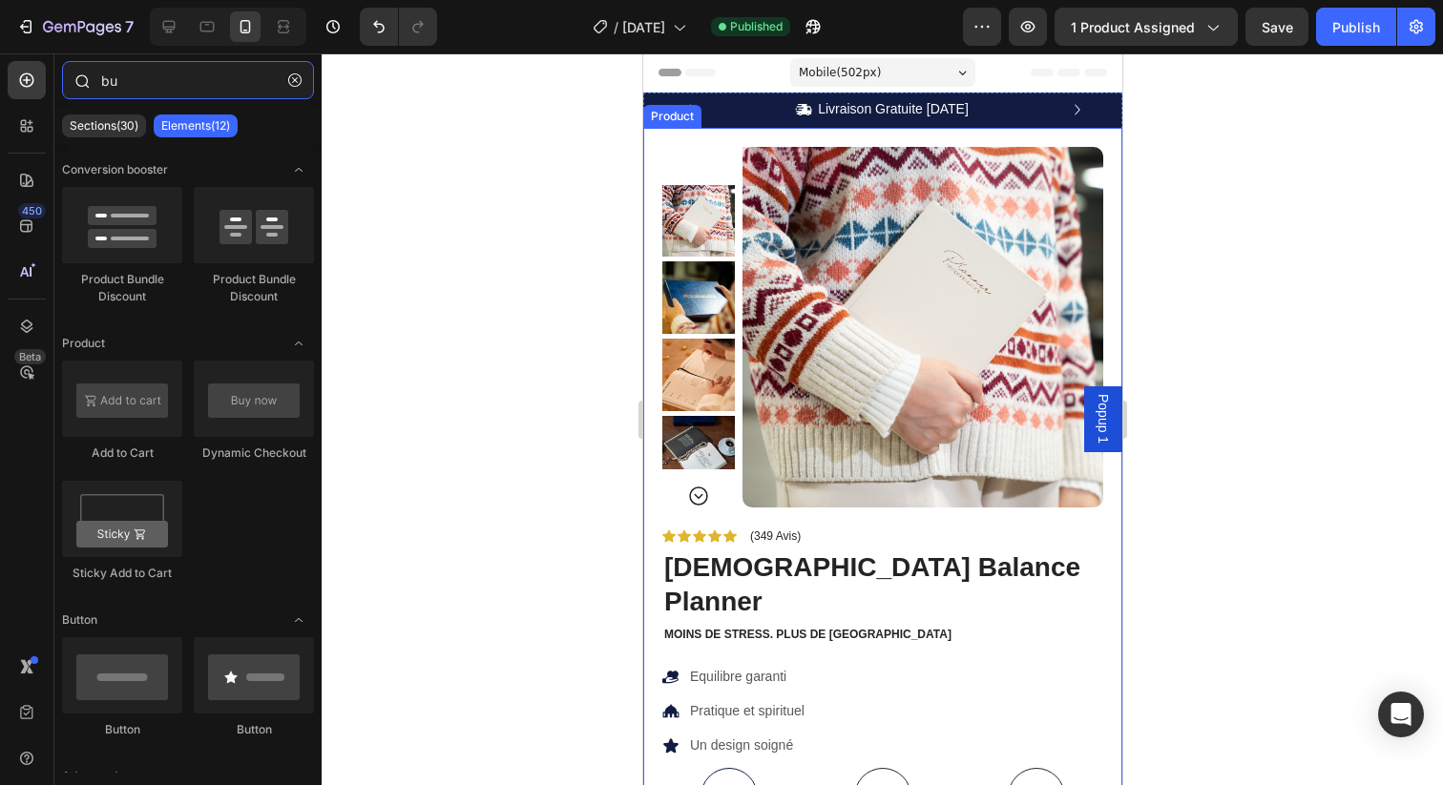
type input "b"
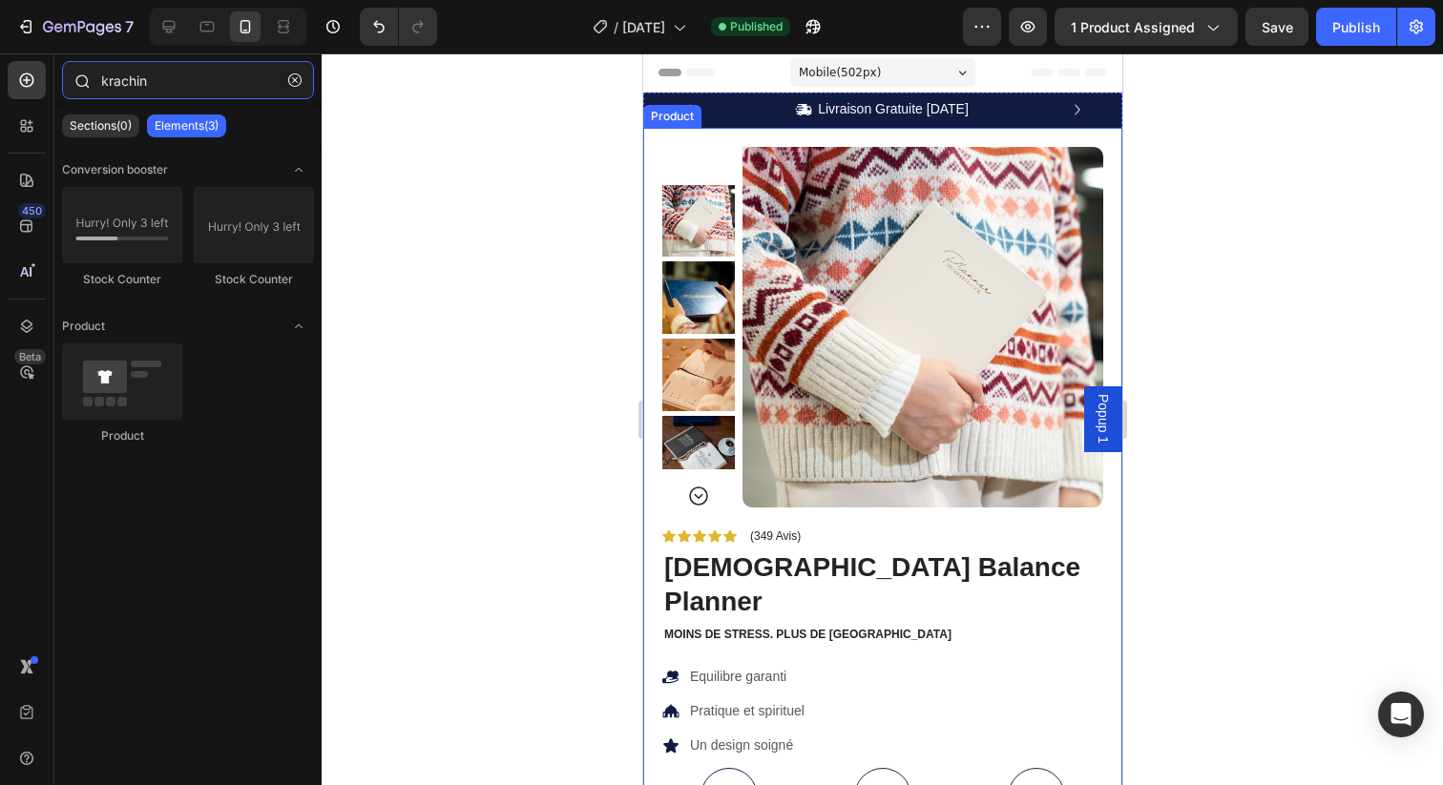
click at [148, 77] on input "krachin" at bounding box center [188, 80] width 252 height 38
type input "krachin"
click at [93, 129] on p "Sections(0)" at bounding box center [101, 125] width 62 height 15
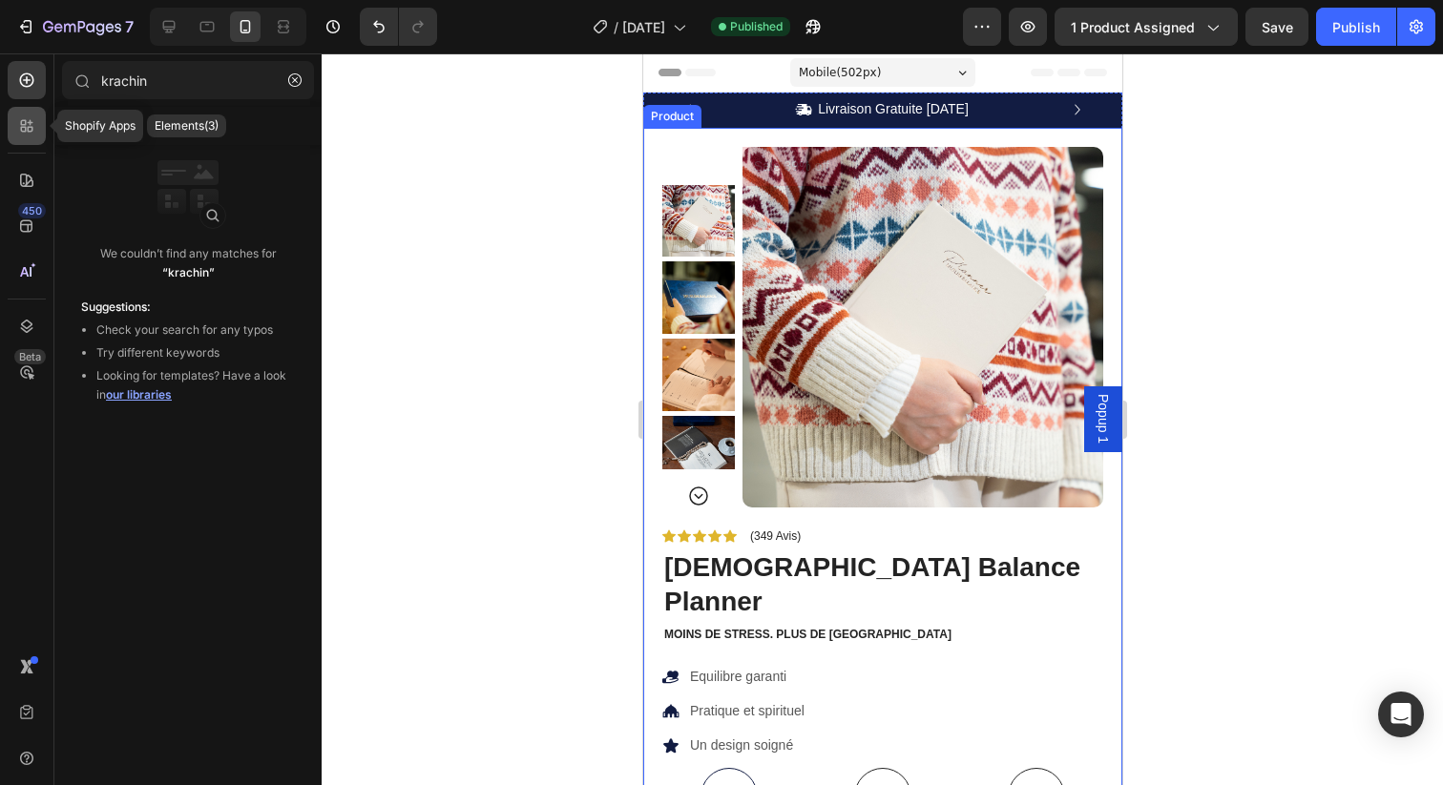
click at [13, 138] on div at bounding box center [27, 126] width 38 height 38
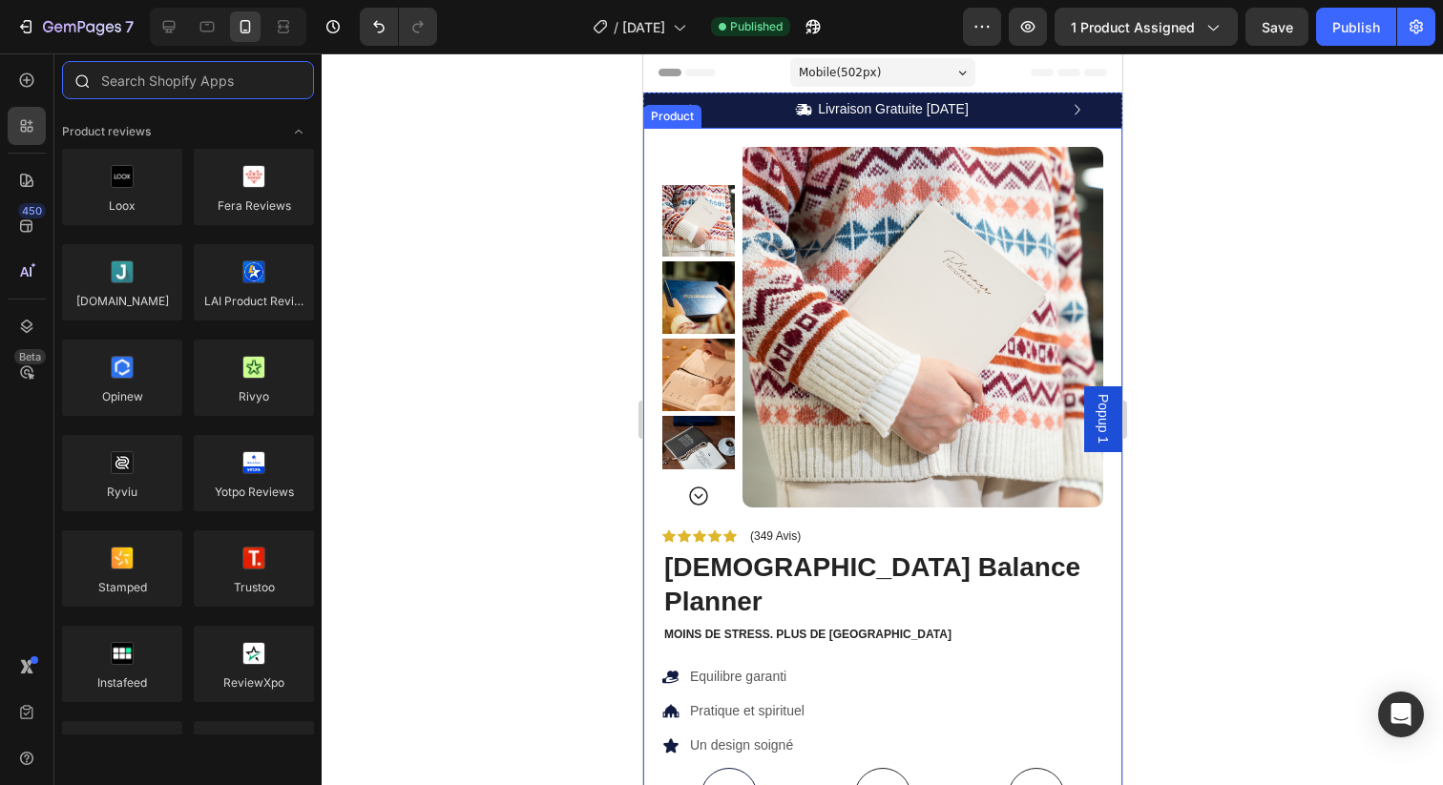
click at [169, 73] on input "text" at bounding box center [188, 80] width 252 height 38
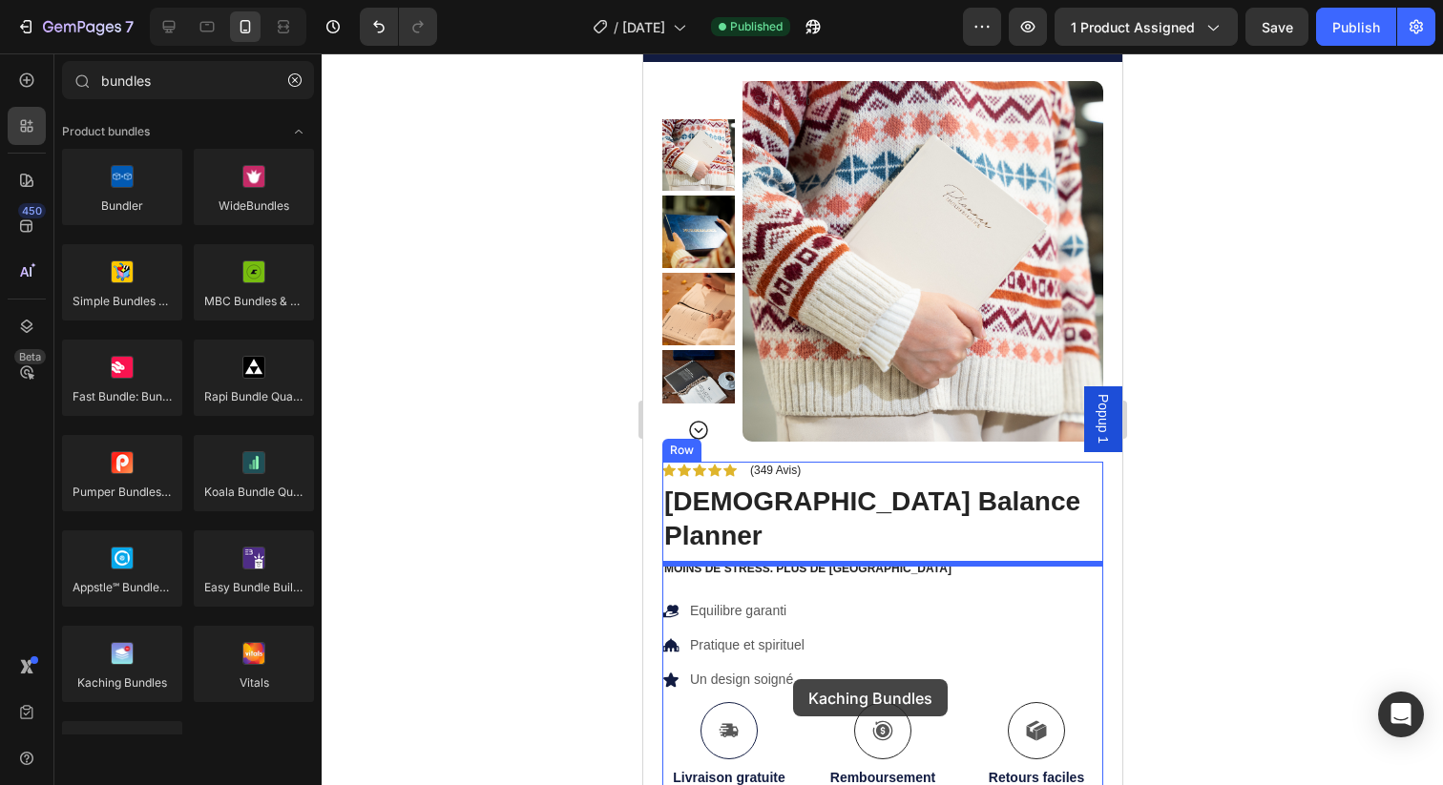
scroll to position [63, 0]
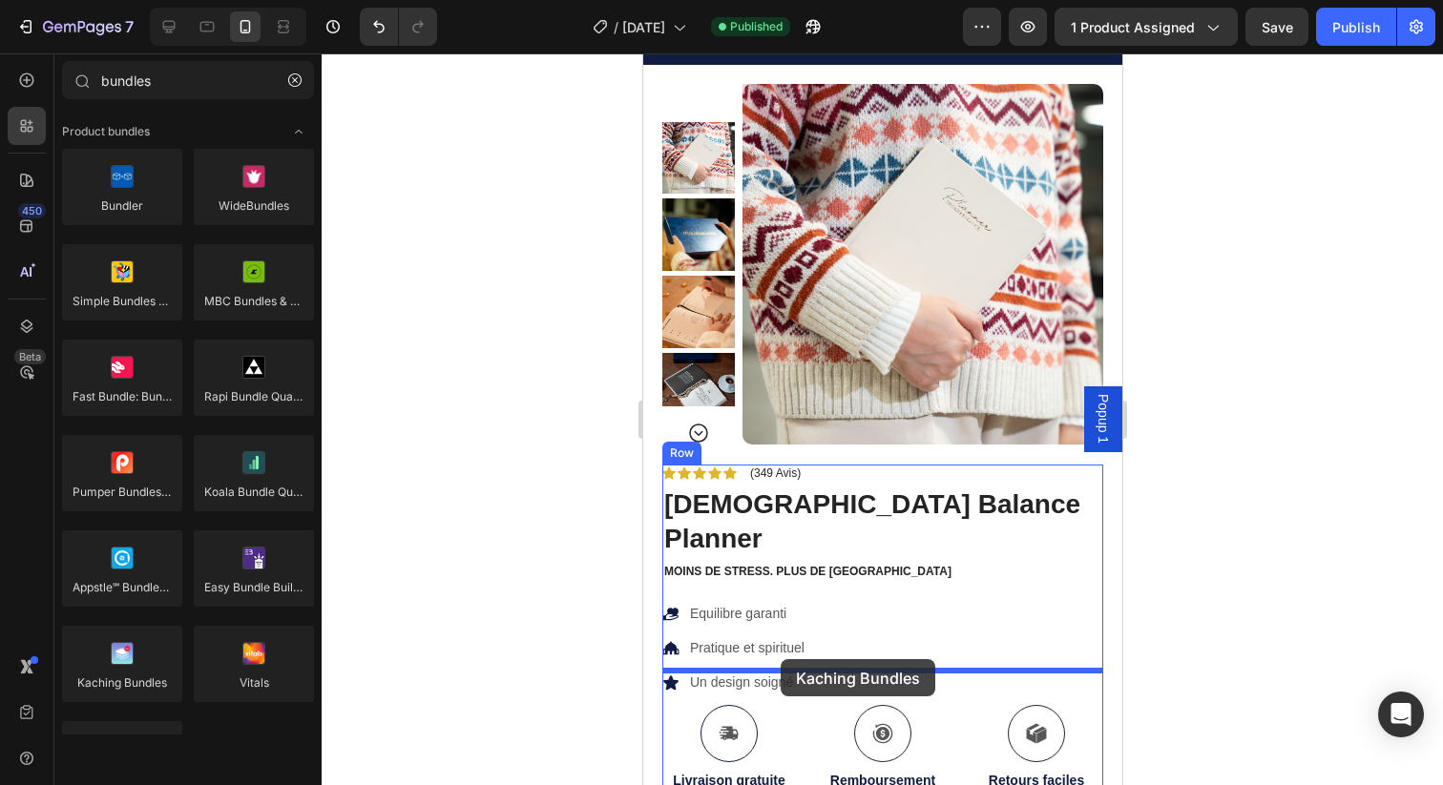
drag, startPoint x: 787, startPoint y: 736, endPoint x: 780, endPoint y: 659, distance: 76.7
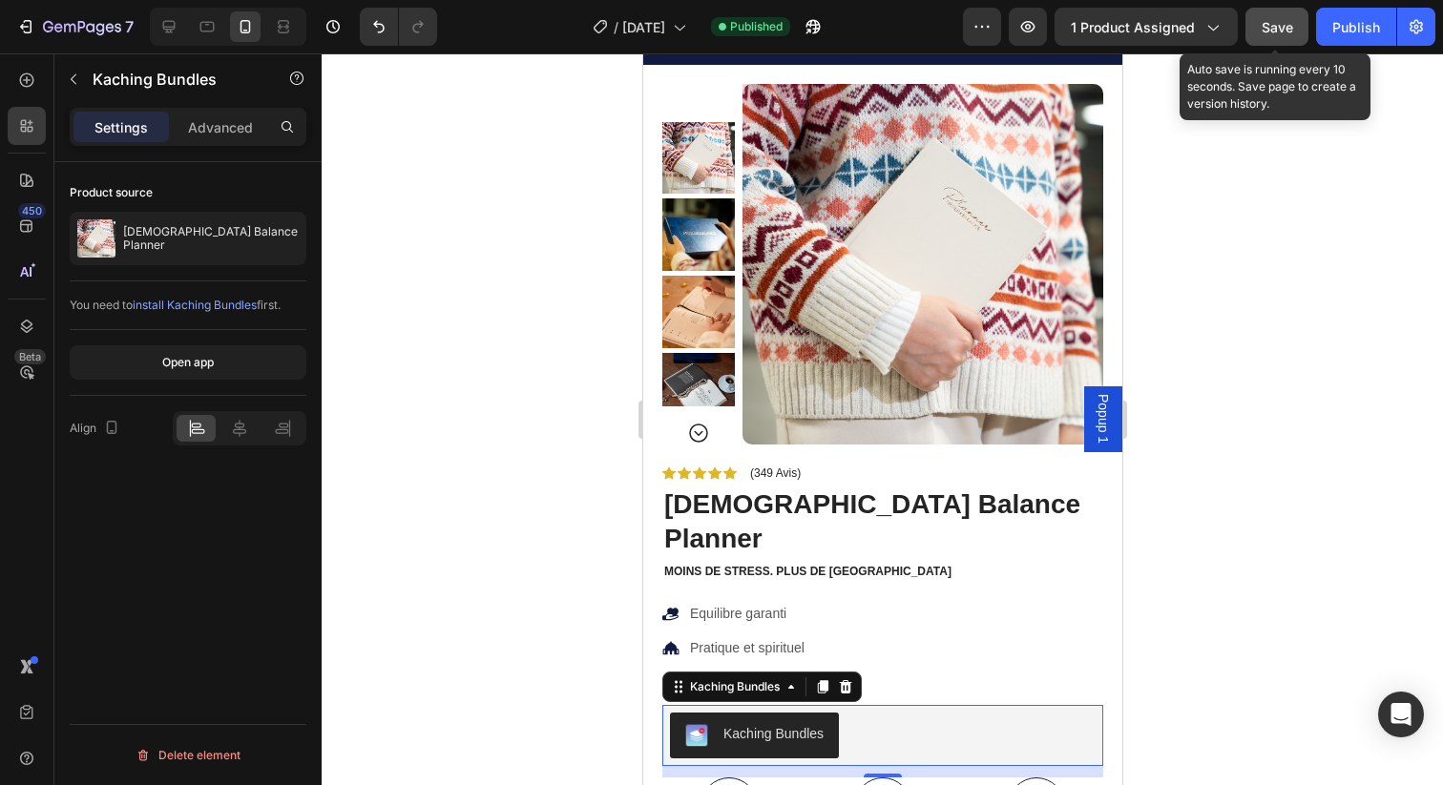
click at [1268, 31] on span "Save" at bounding box center [1277, 27] width 31 height 16
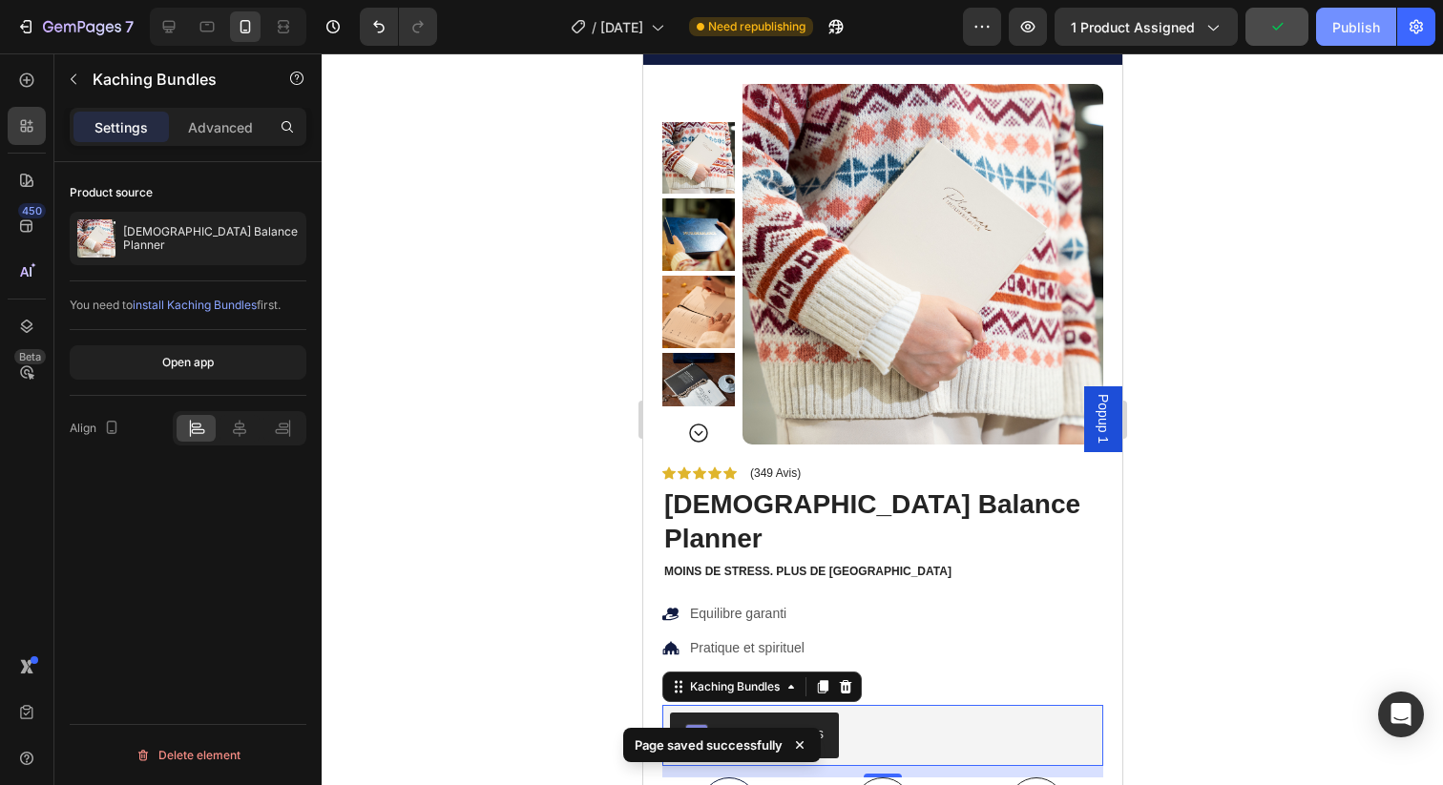
click at [1338, 36] on div "Publish" at bounding box center [1356, 27] width 48 height 20
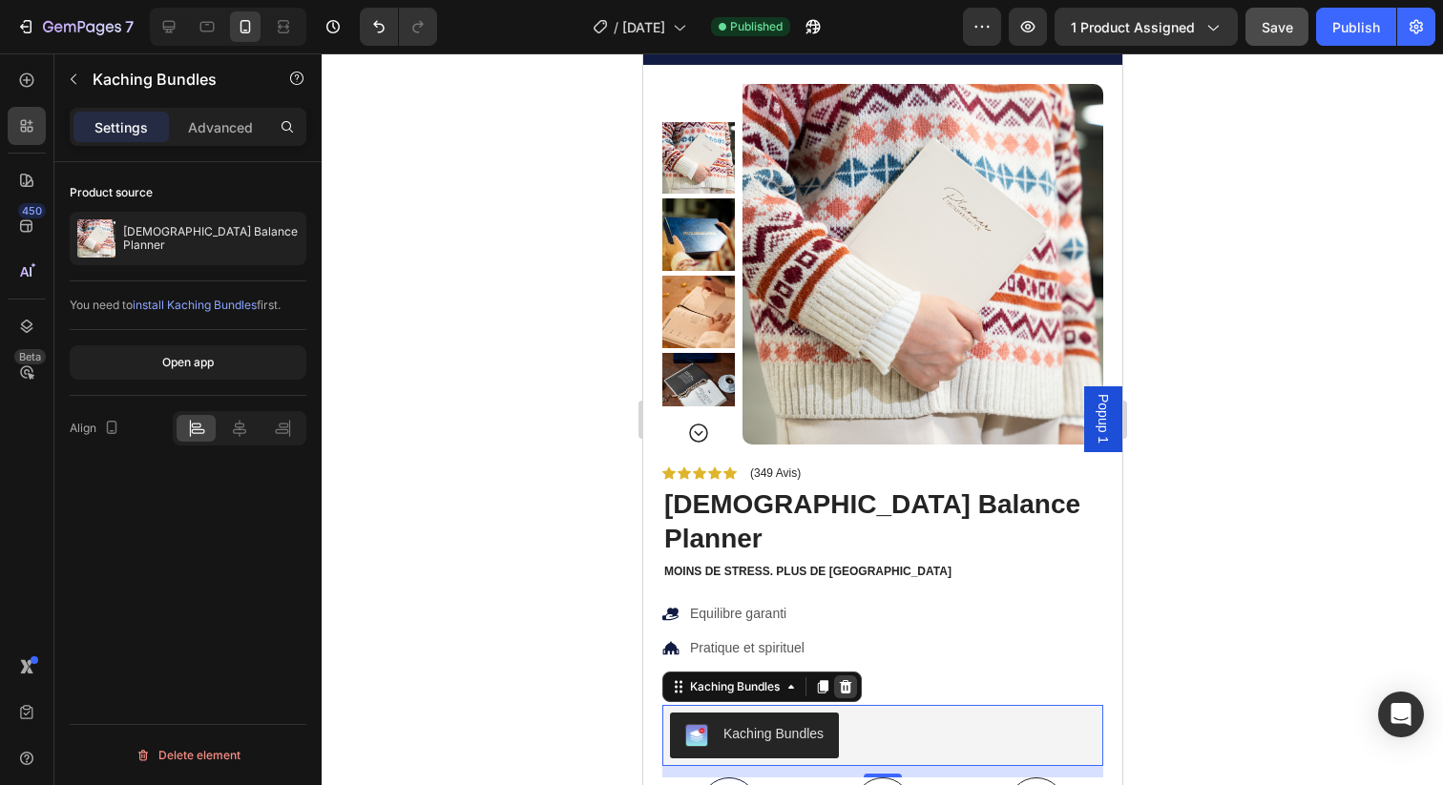
click at [846, 676] on div at bounding box center [844, 687] width 23 height 23
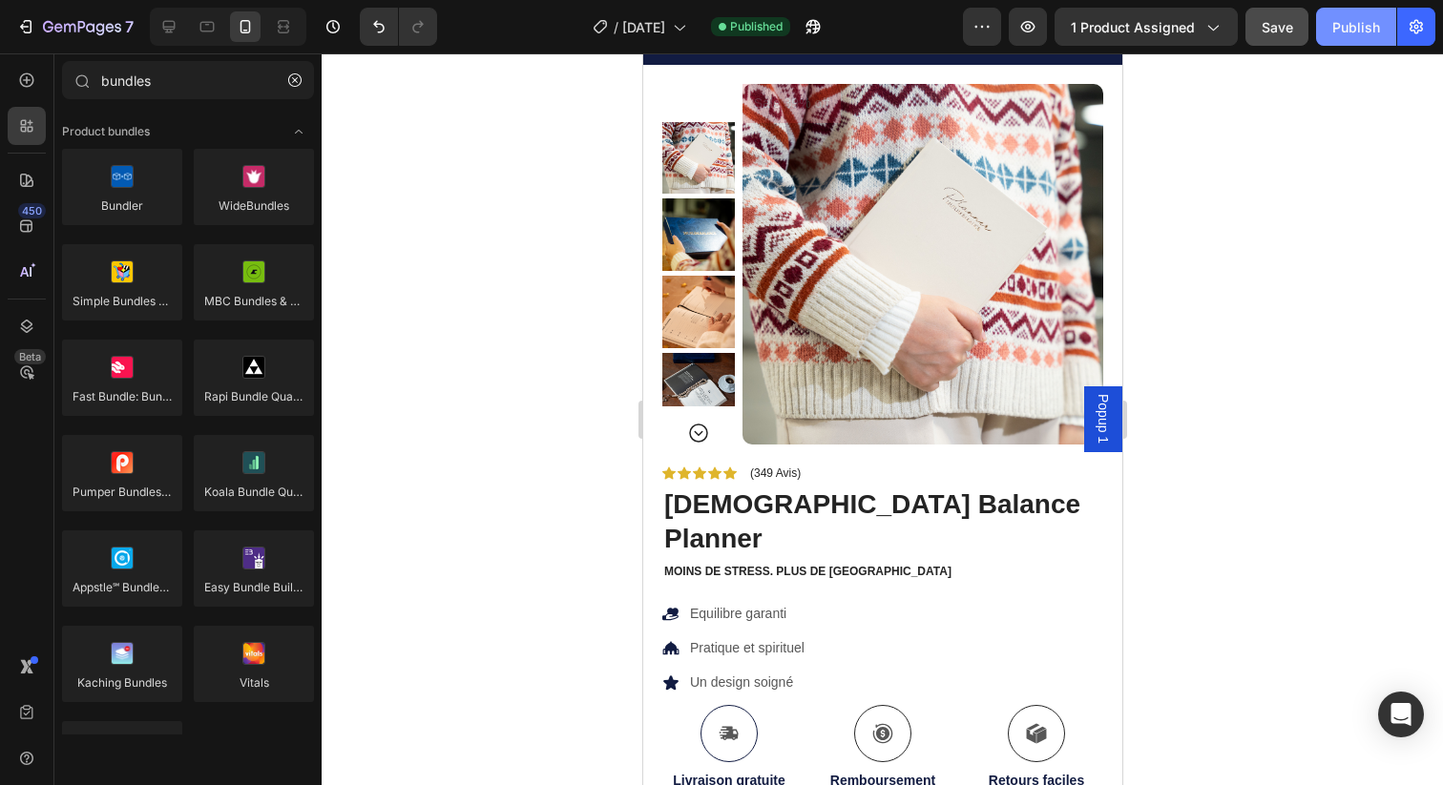
click at [1346, 44] on button "Publish" at bounding box center [1356, 27] width 80 height 38
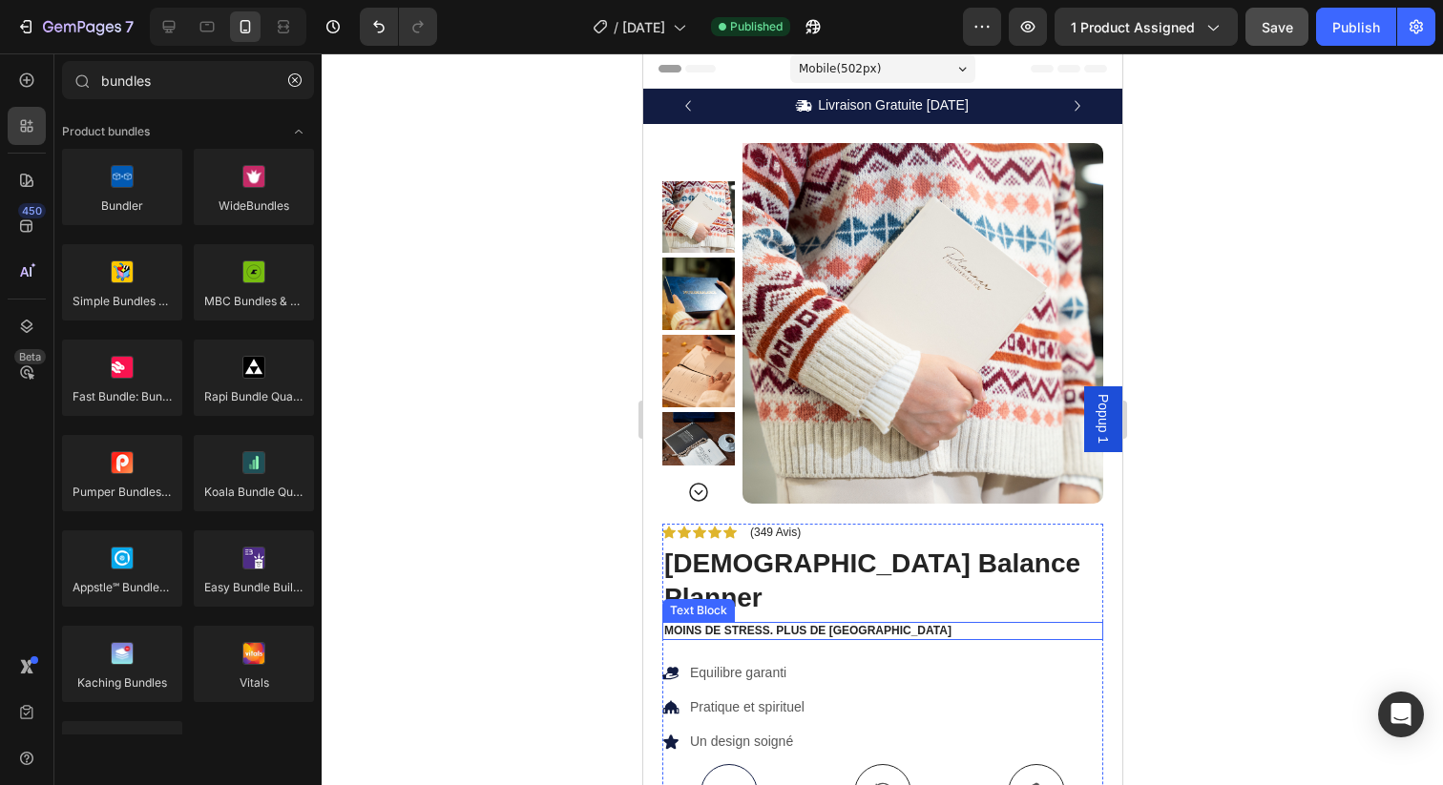
scroll to position [0, 0]
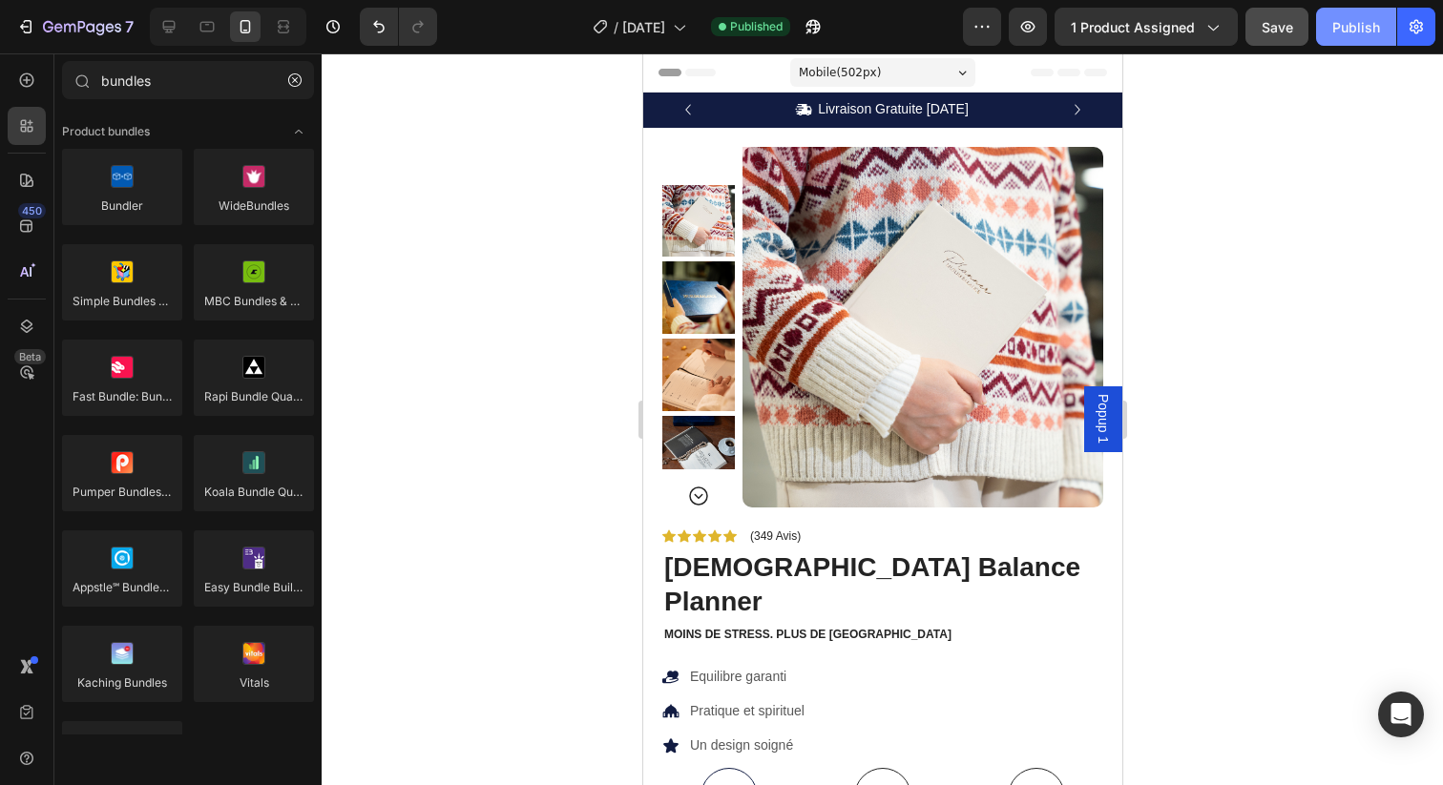
click at [1345, 31] on div "Publish" at bounding box center [1356, 27] width 48 height 20
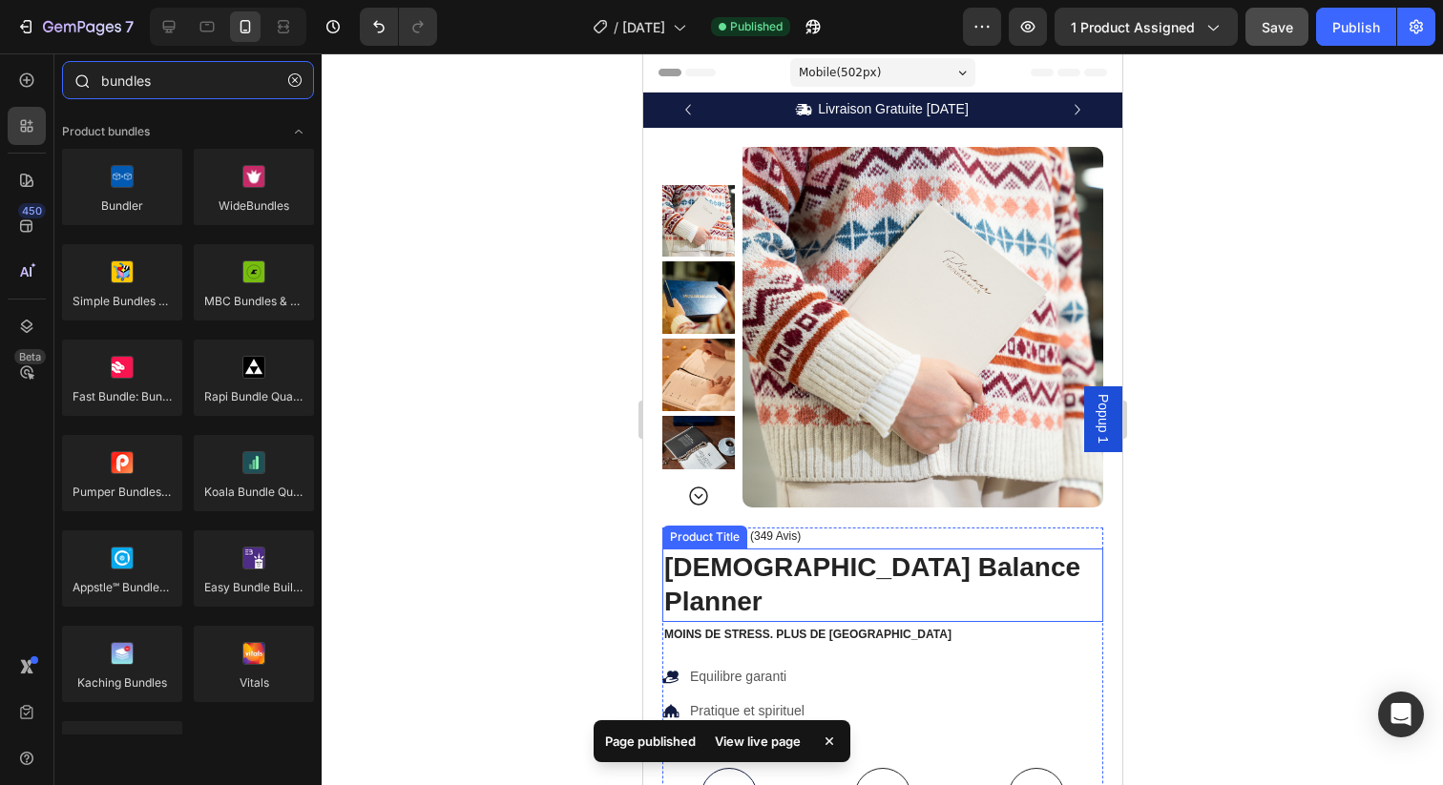
click at [127, 87] on input "bundles" at bounding box center [188, 80] width 252 height 38
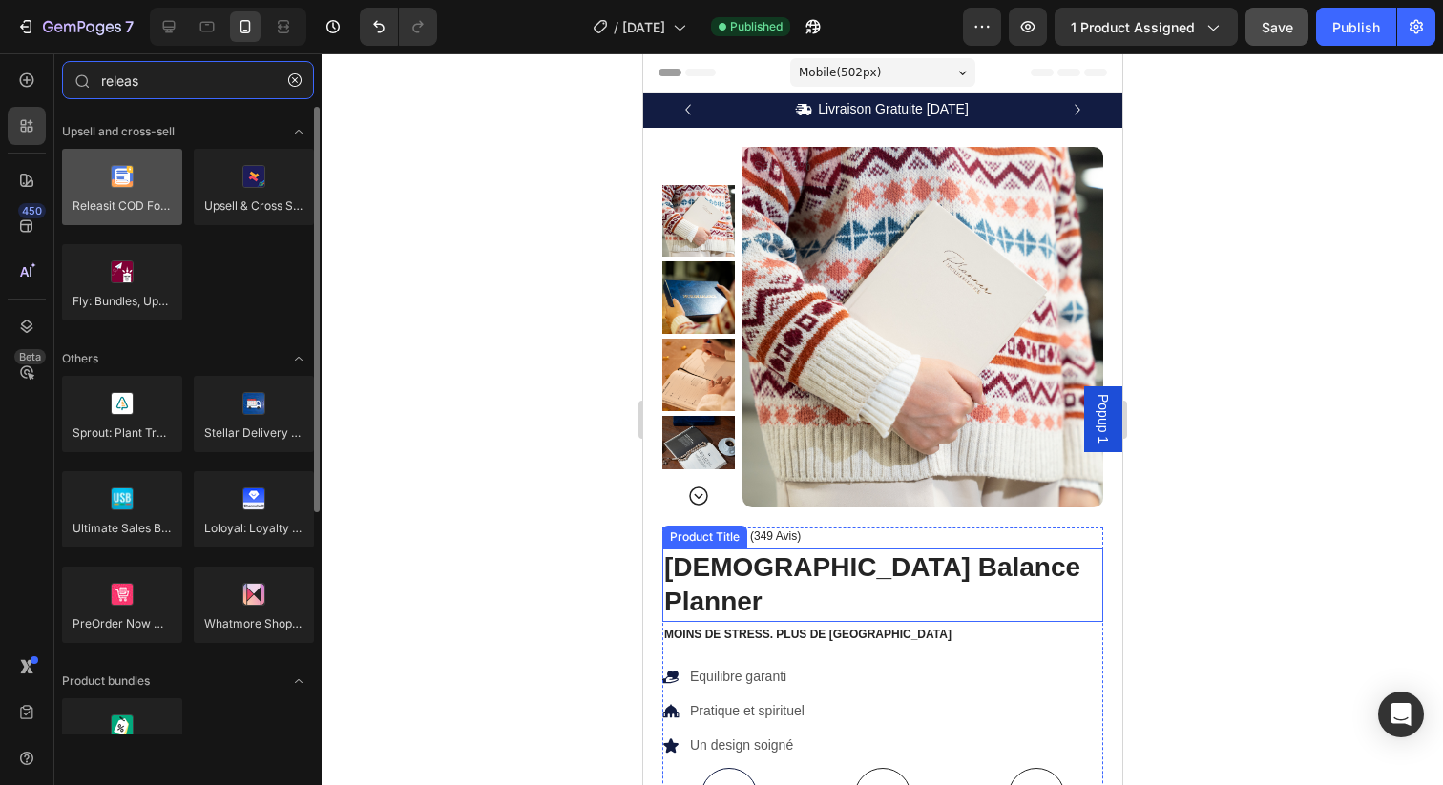
type input "releas"
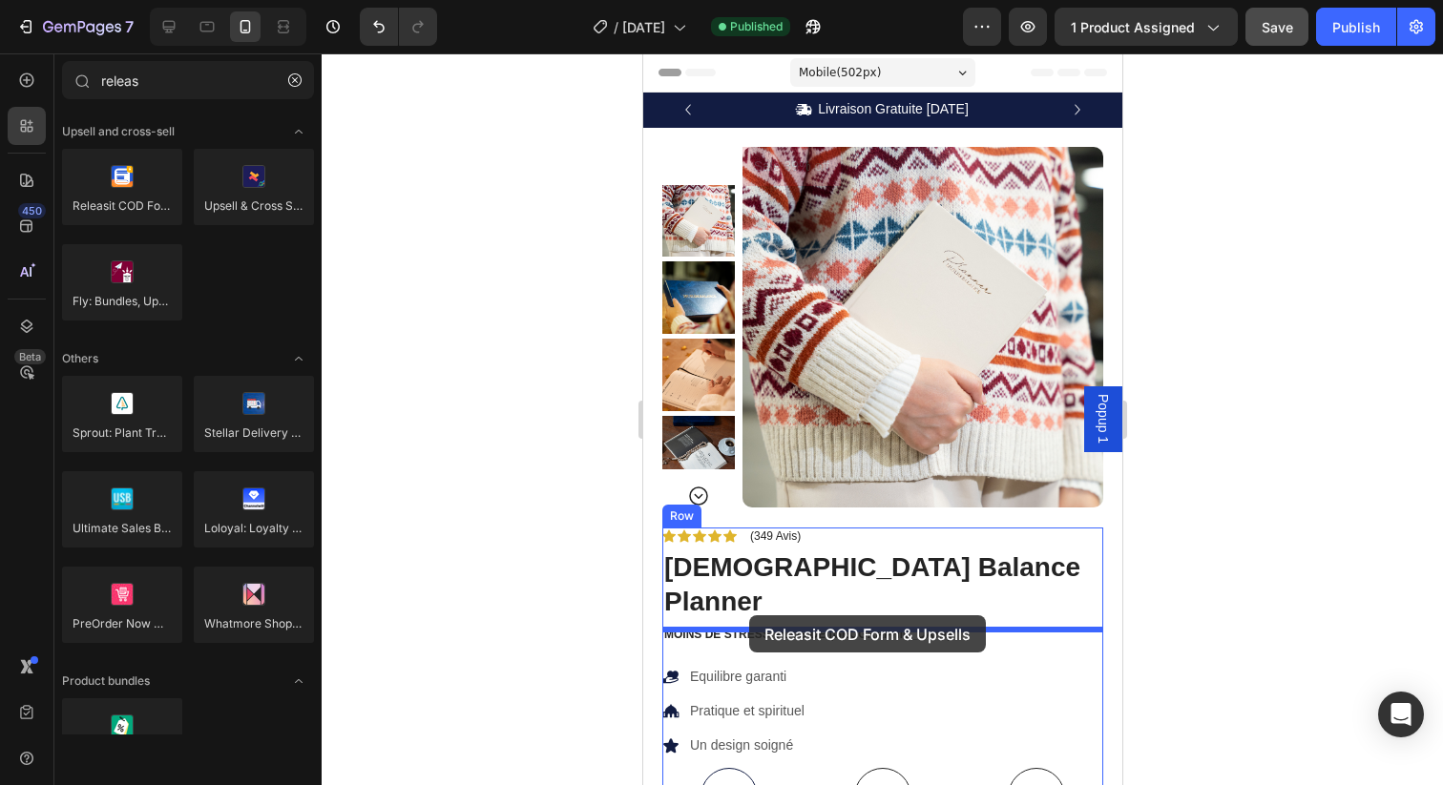
drag, startPoint x: 767, startPoint y: 237, endPoint x: 748, endPoint y: 616, distance: 379.3
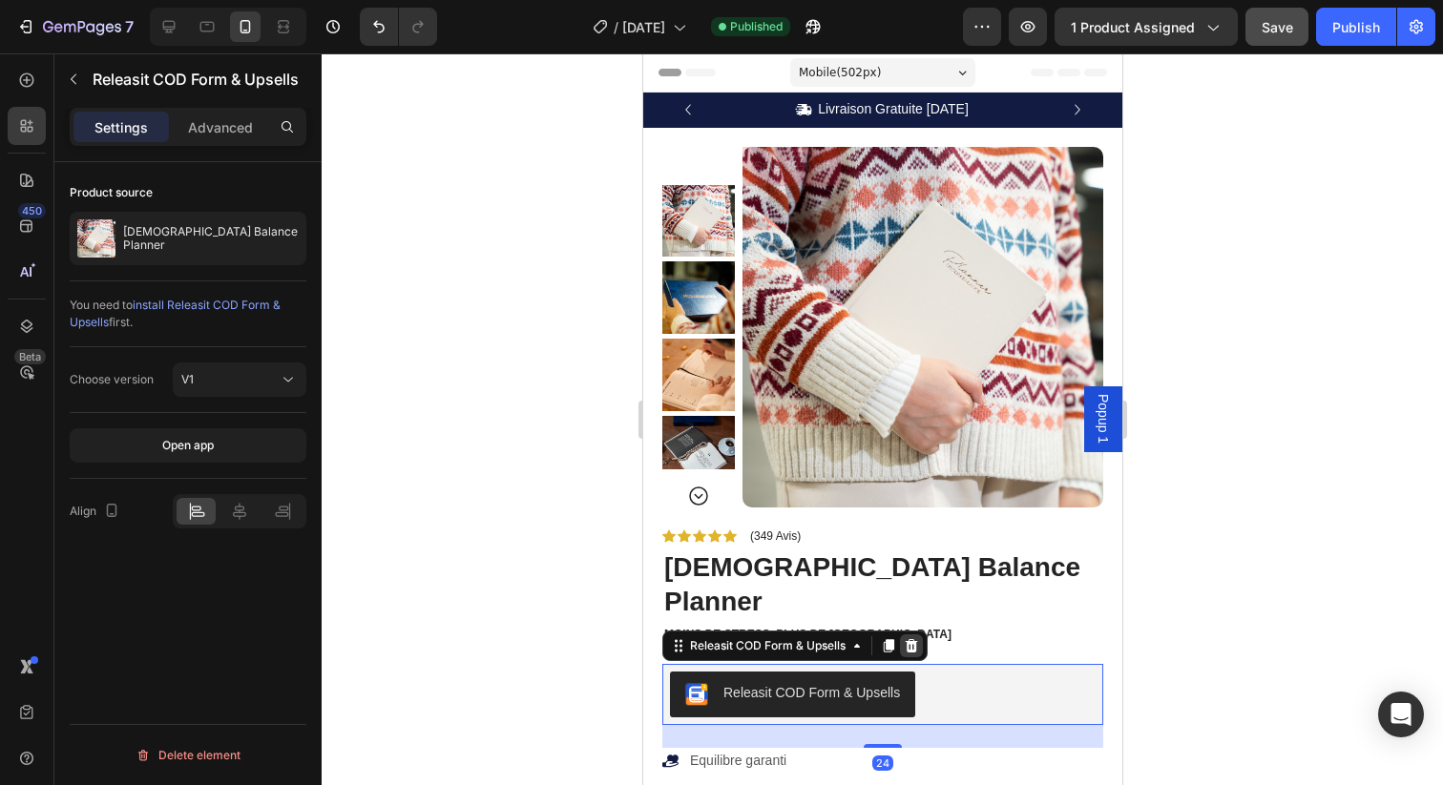
click at [915, 639] on icon at bounding box center [911, 645] width 12 height 13
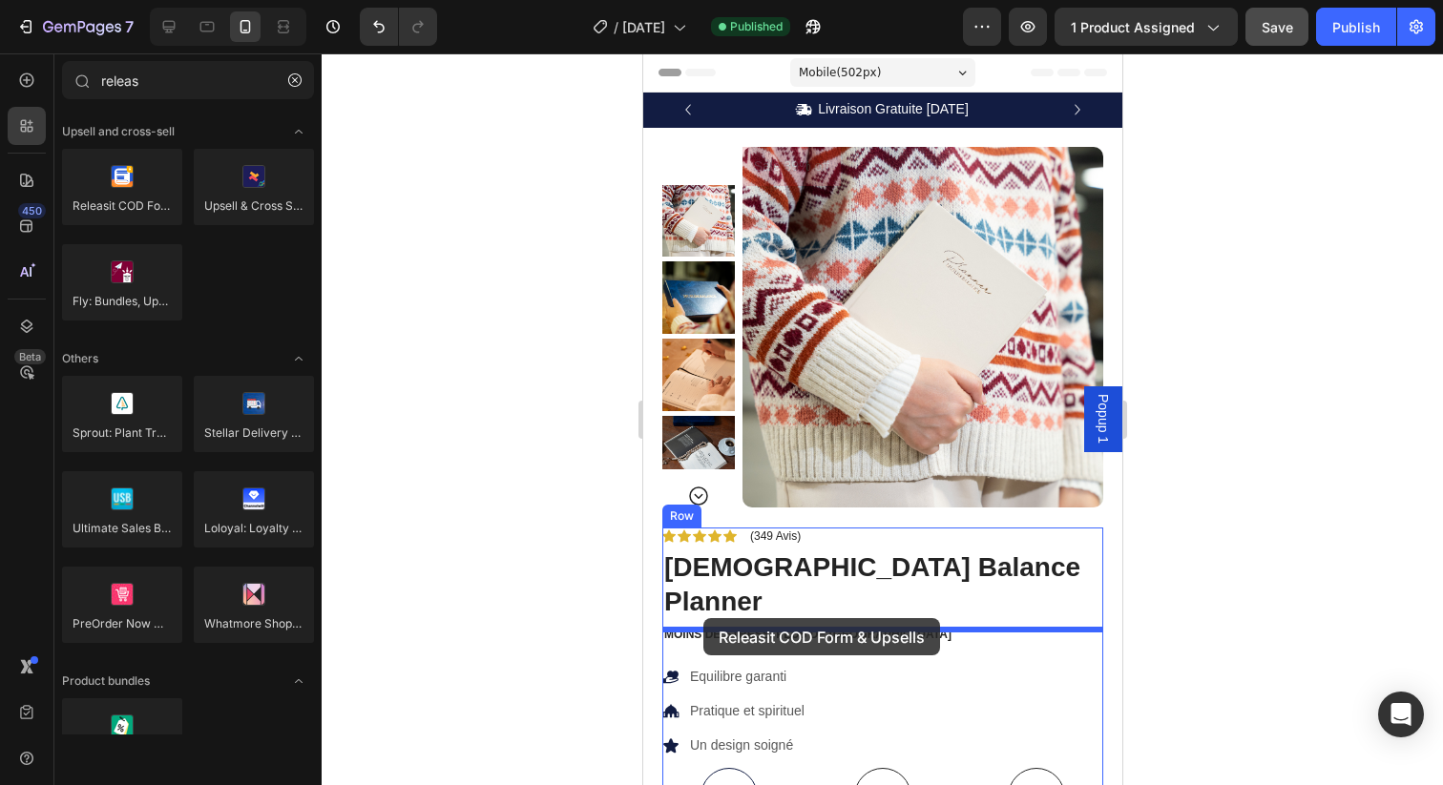
drag, startPoint x: 773, startPoint y: 245, endPoint x: 702, endPoint y: 618, distance: 379.8
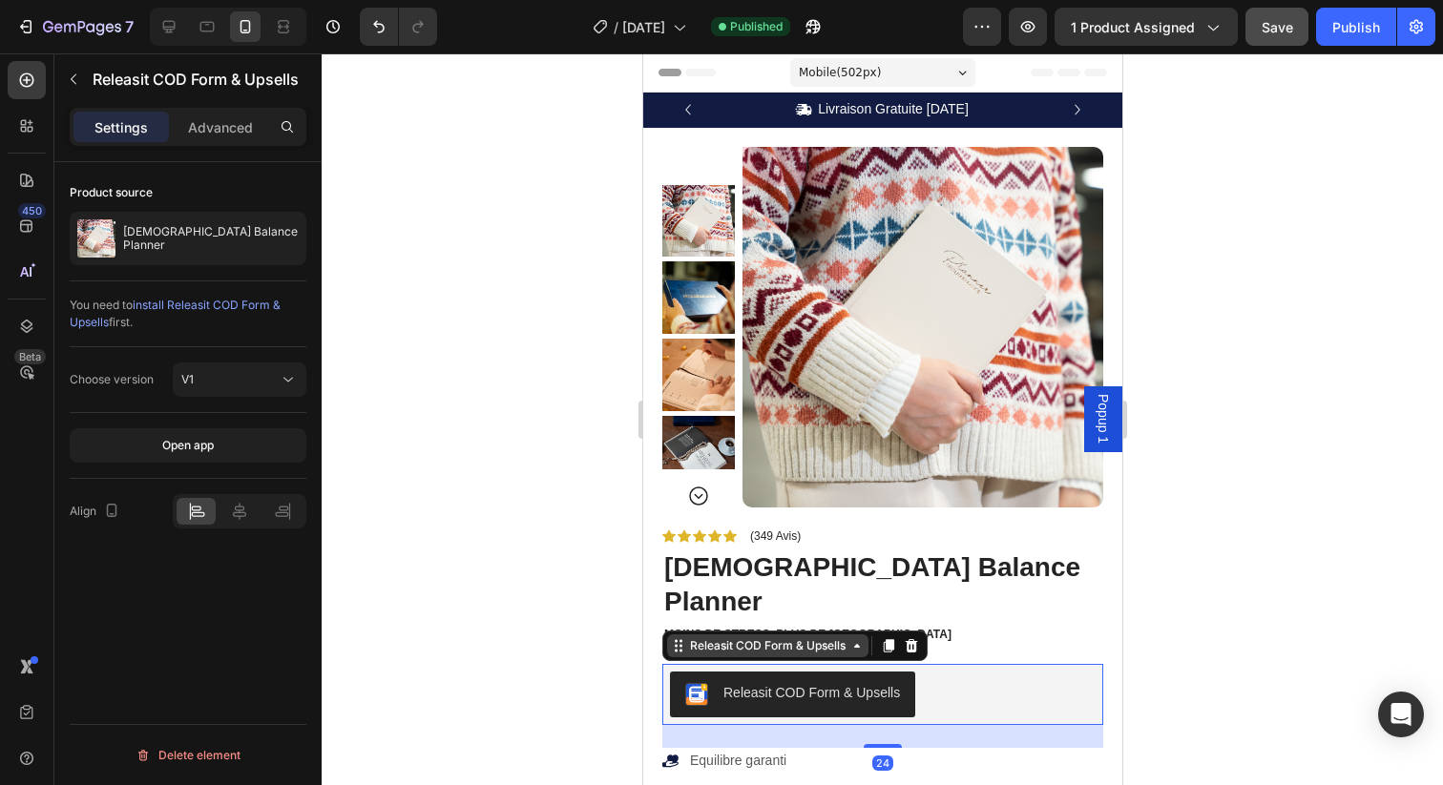
click at [688, 637] on div "Releasit COD Form & Upsells" at bounding box center [766, 645] width 163 height 17
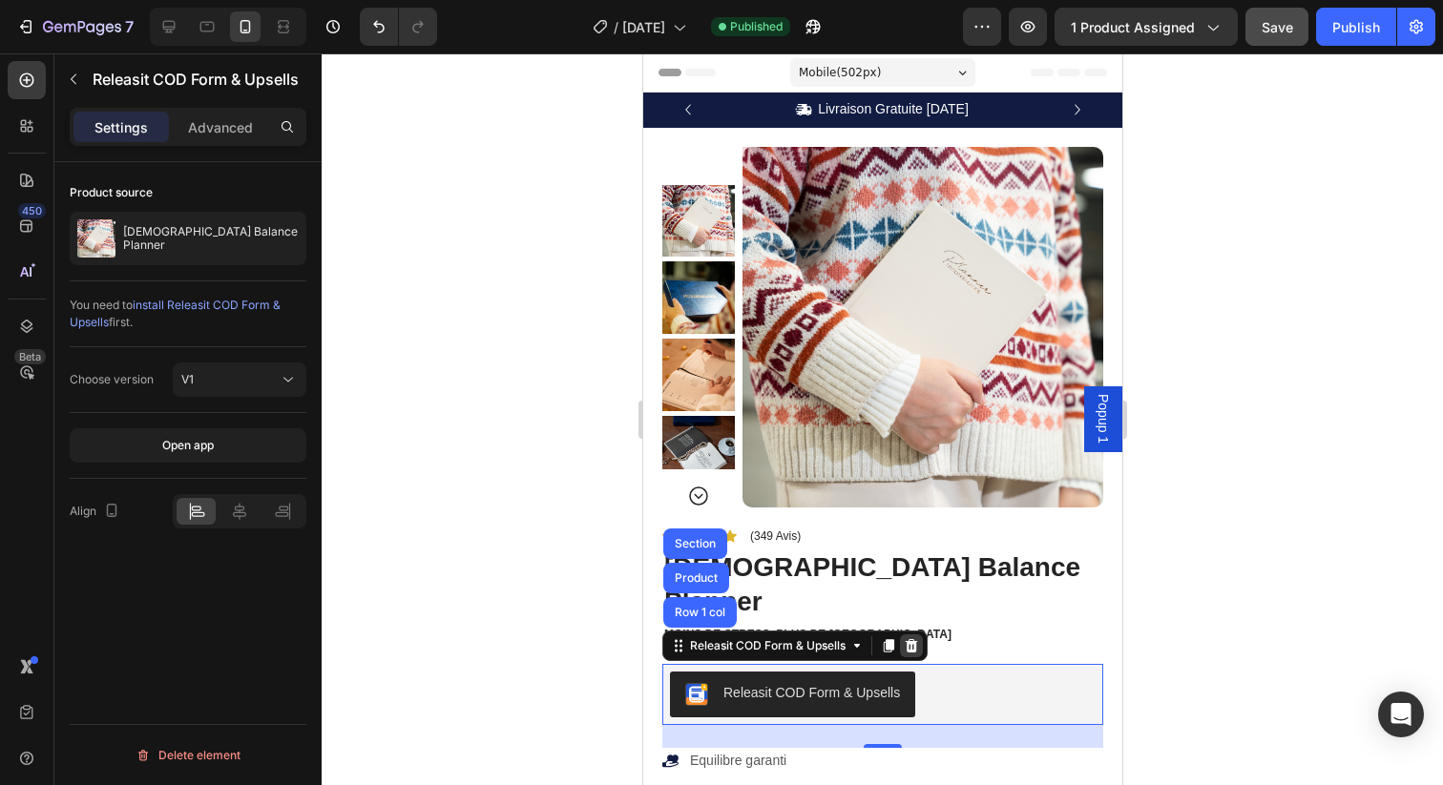
click at [914, 639] on icon at bounding box center [911, 645] width 12 height 13
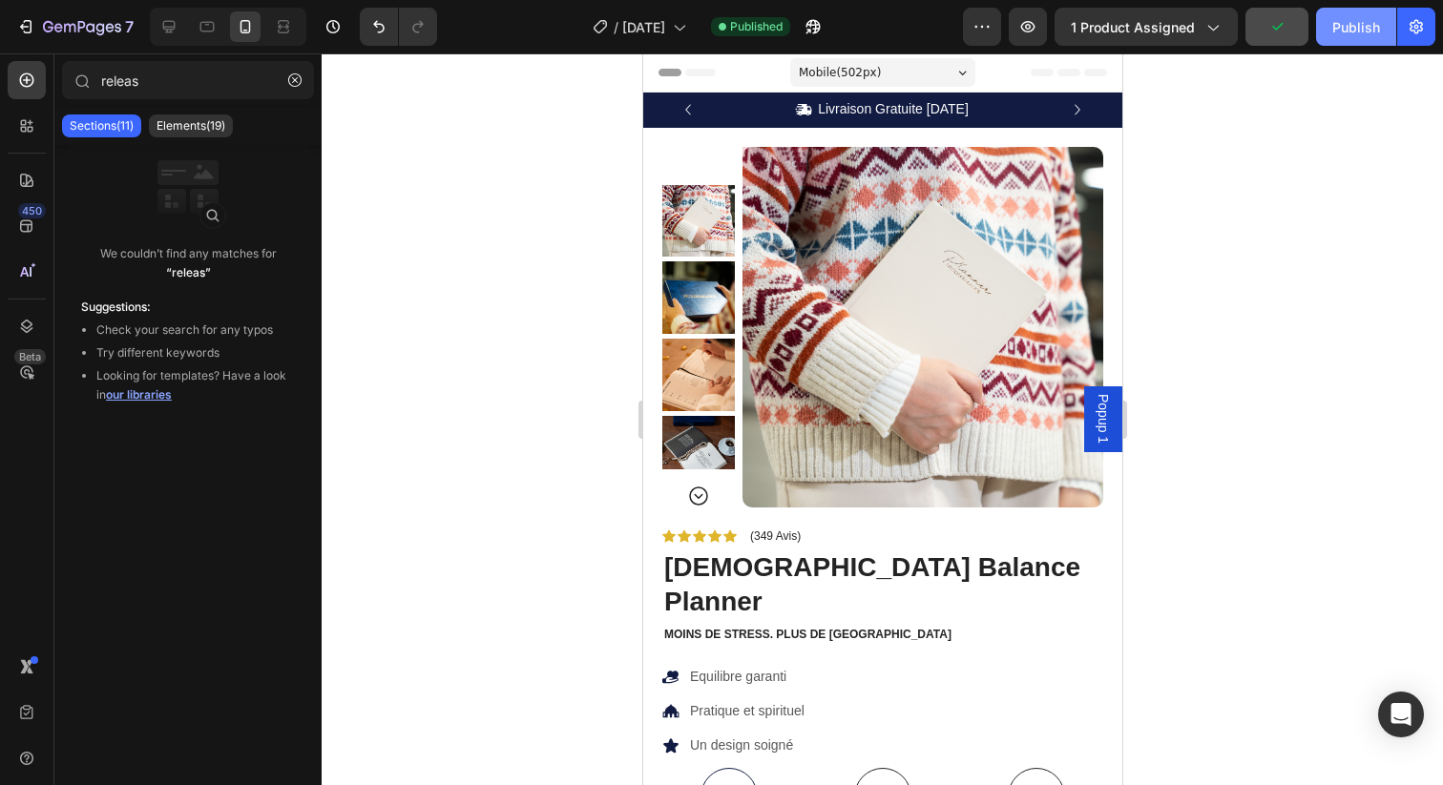
click at [1342, 26] on div "Publish" at bounding box center [1356, 27] width 48 height 20
